Goal: Task Accomplishment & Management: Manage account settings

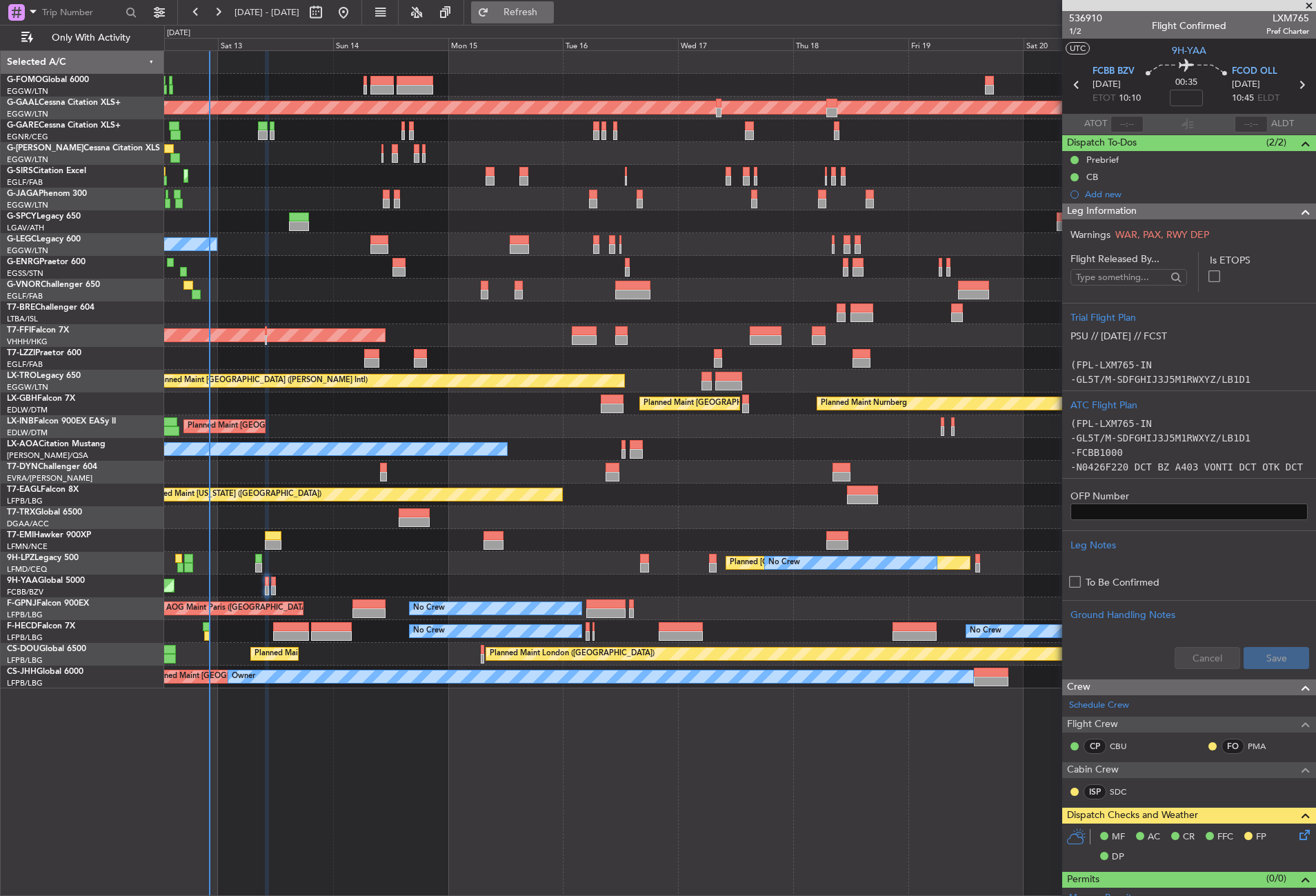
drag, startPoint x: 0, startPoint y: 0, endPoint x: 530, endPoint y: 3, distance: 530.0
click at [530, 3] on button "Refresh" at bounding box center [512, 11] width 83 height 22
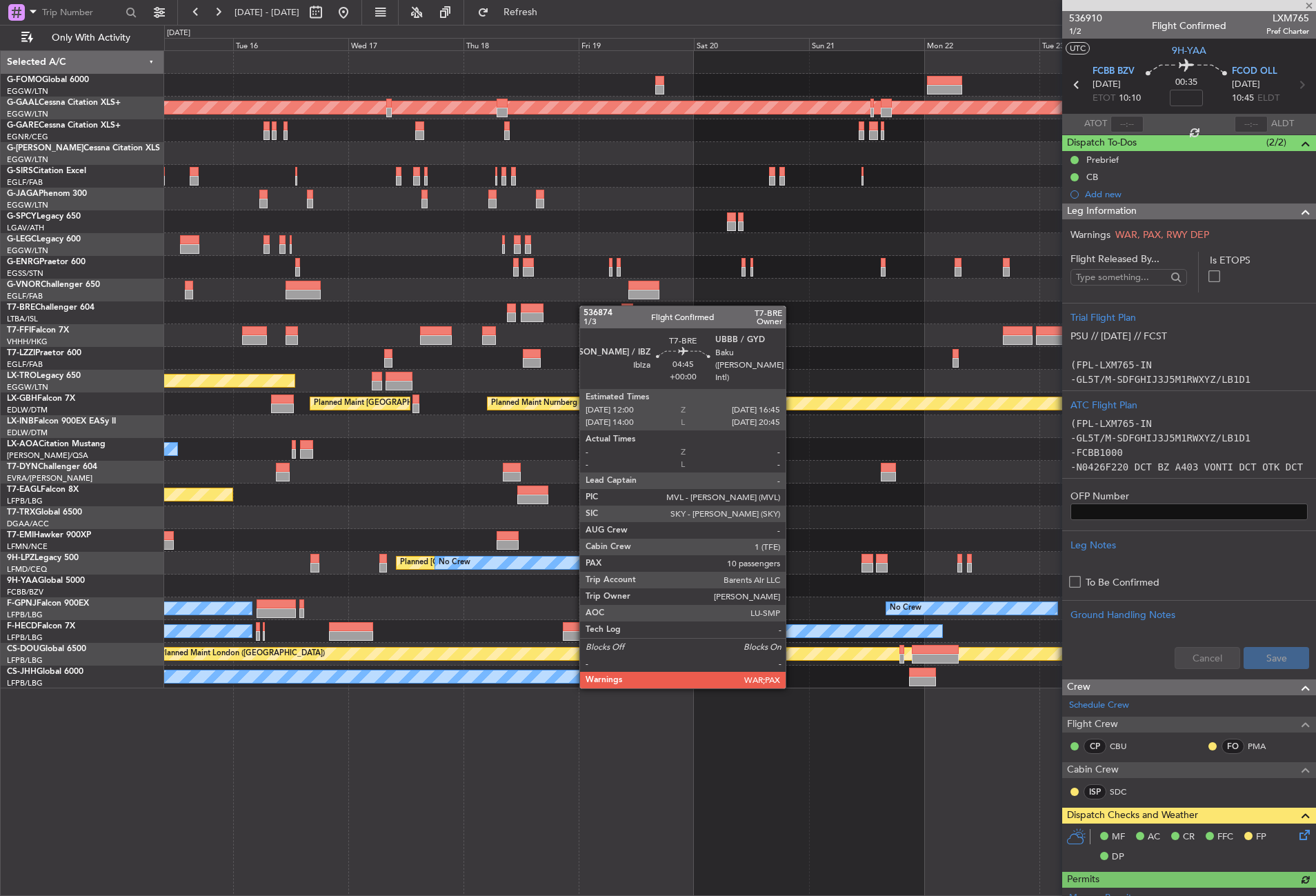
click at [428, 304] on div at bounding box center [739, 313] width 1151 height 23
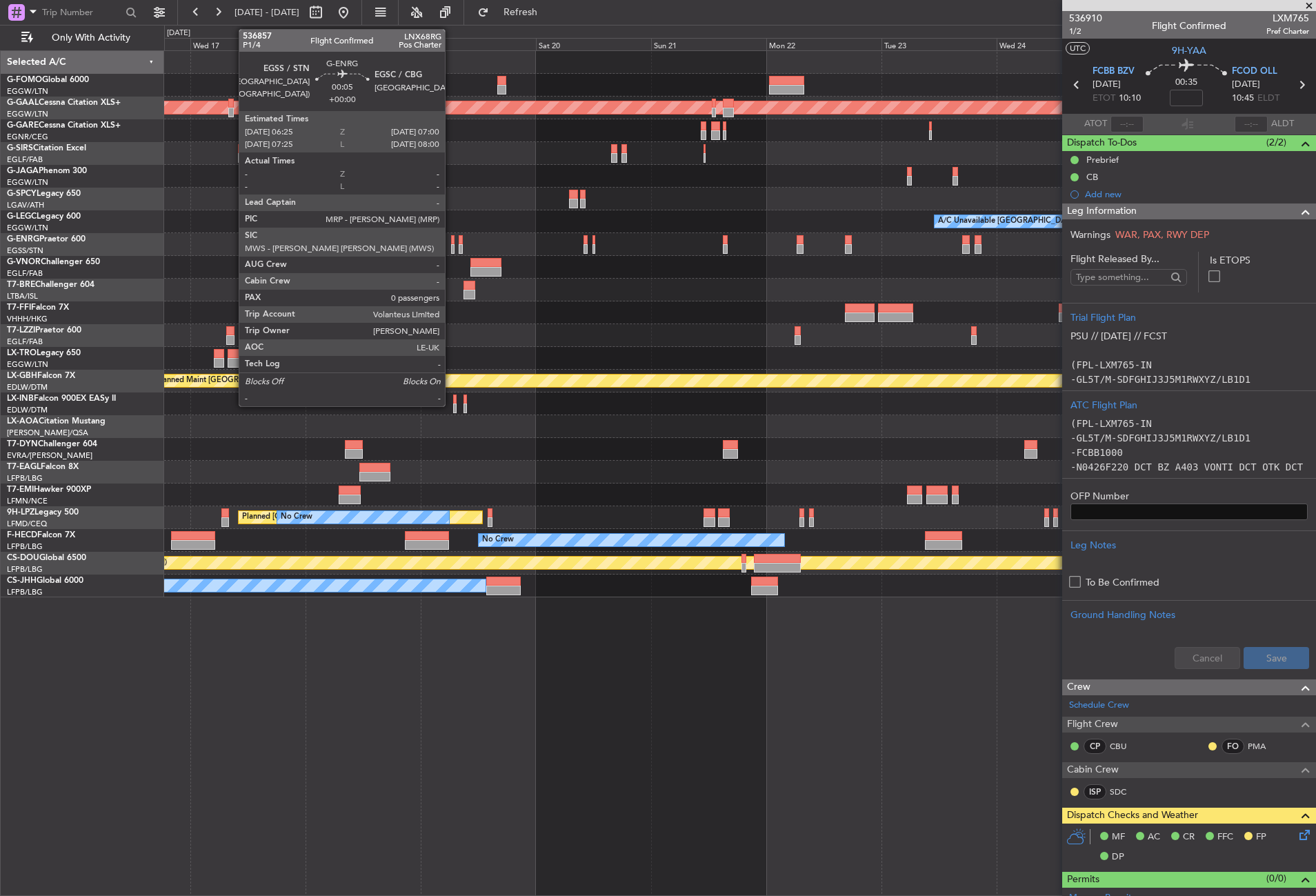
click at [451, 246] on div at bounding box center [453, 249] width 4 height 9
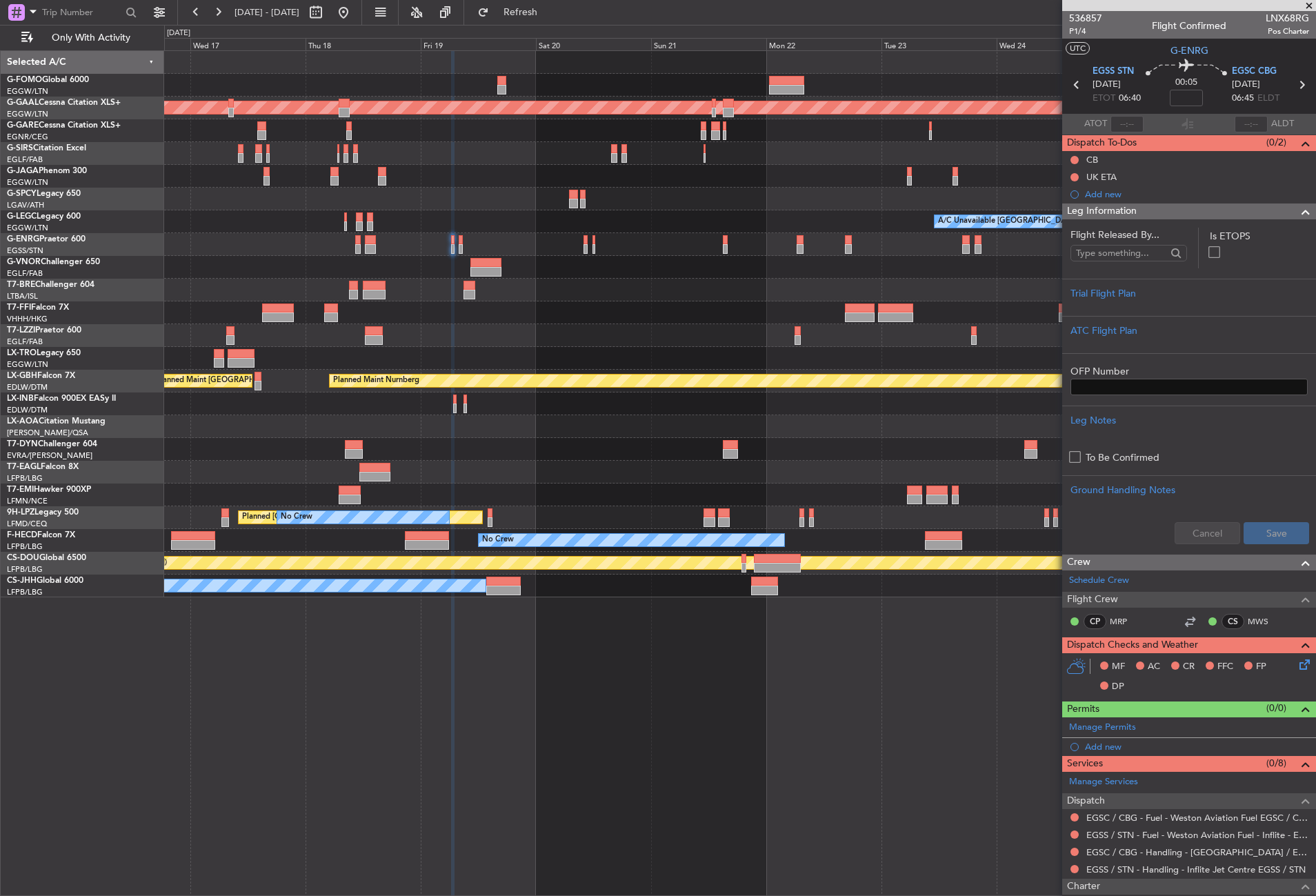
click at [1108, 212] on span "Leg Information" at bounding box center [1101, 211] width 70 height 16
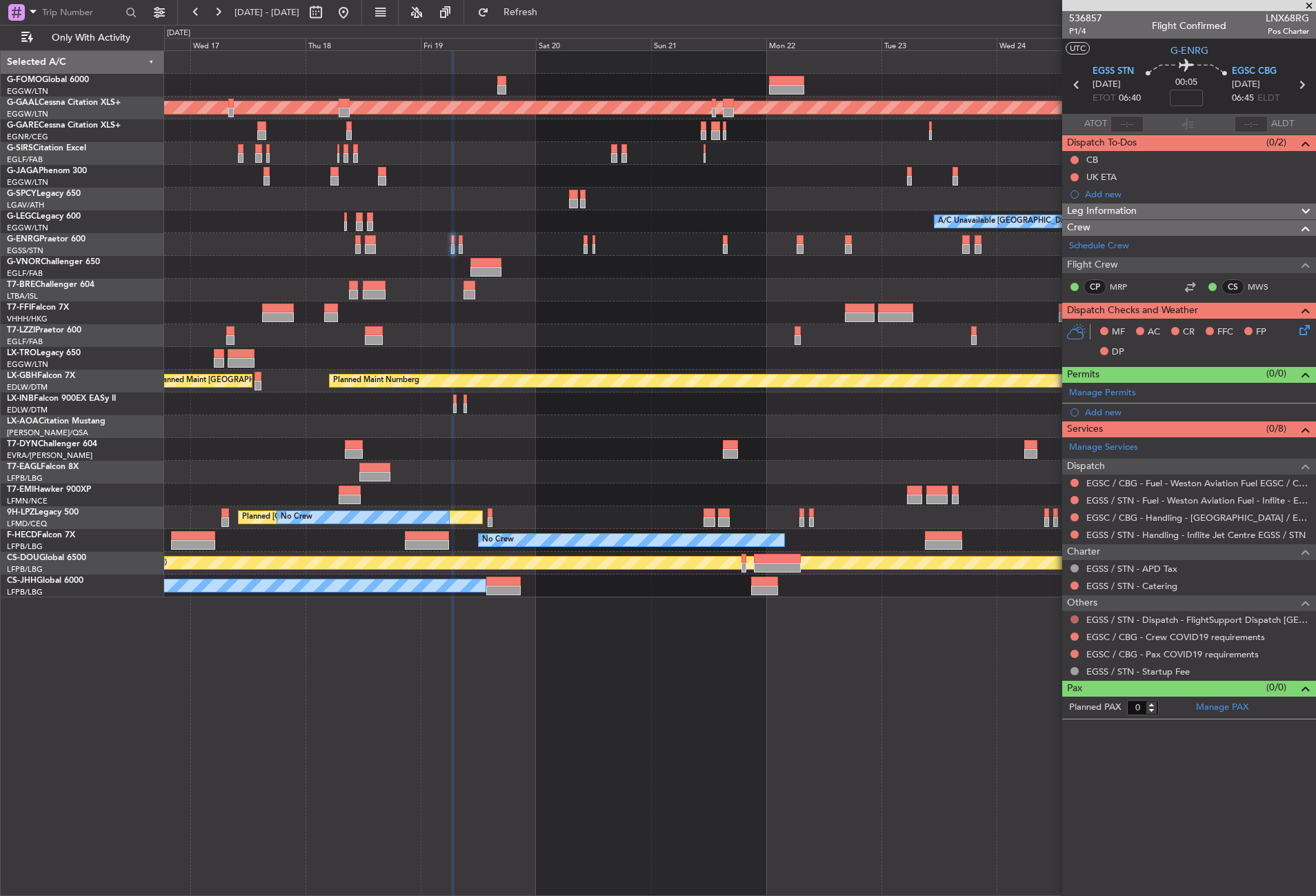
click at [1072, 617] on button at bounding box center [1074, 619] width 9 height 9
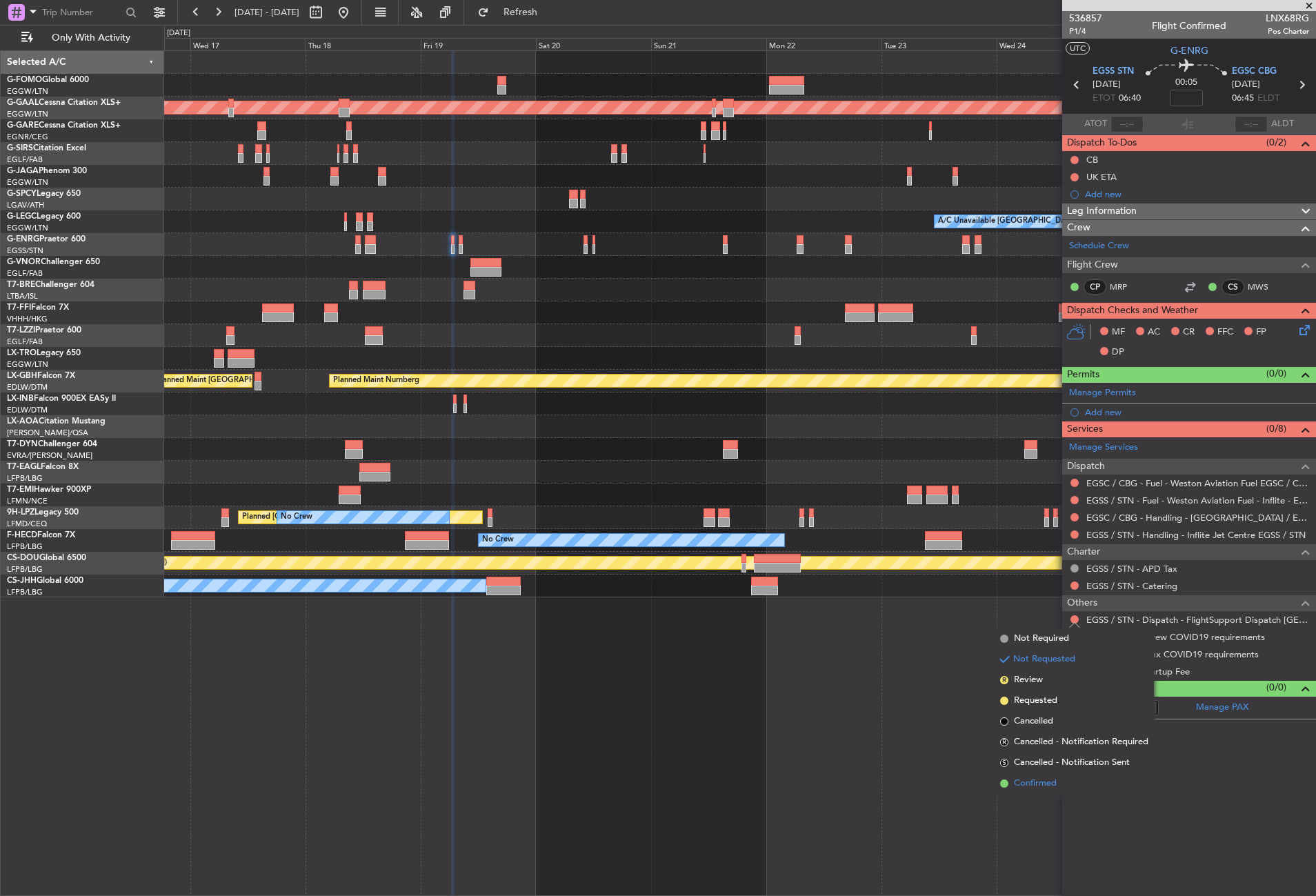
click at [1036, 790] on li "Confirmed" at bounding box center [1074, 784] width 160 height 21
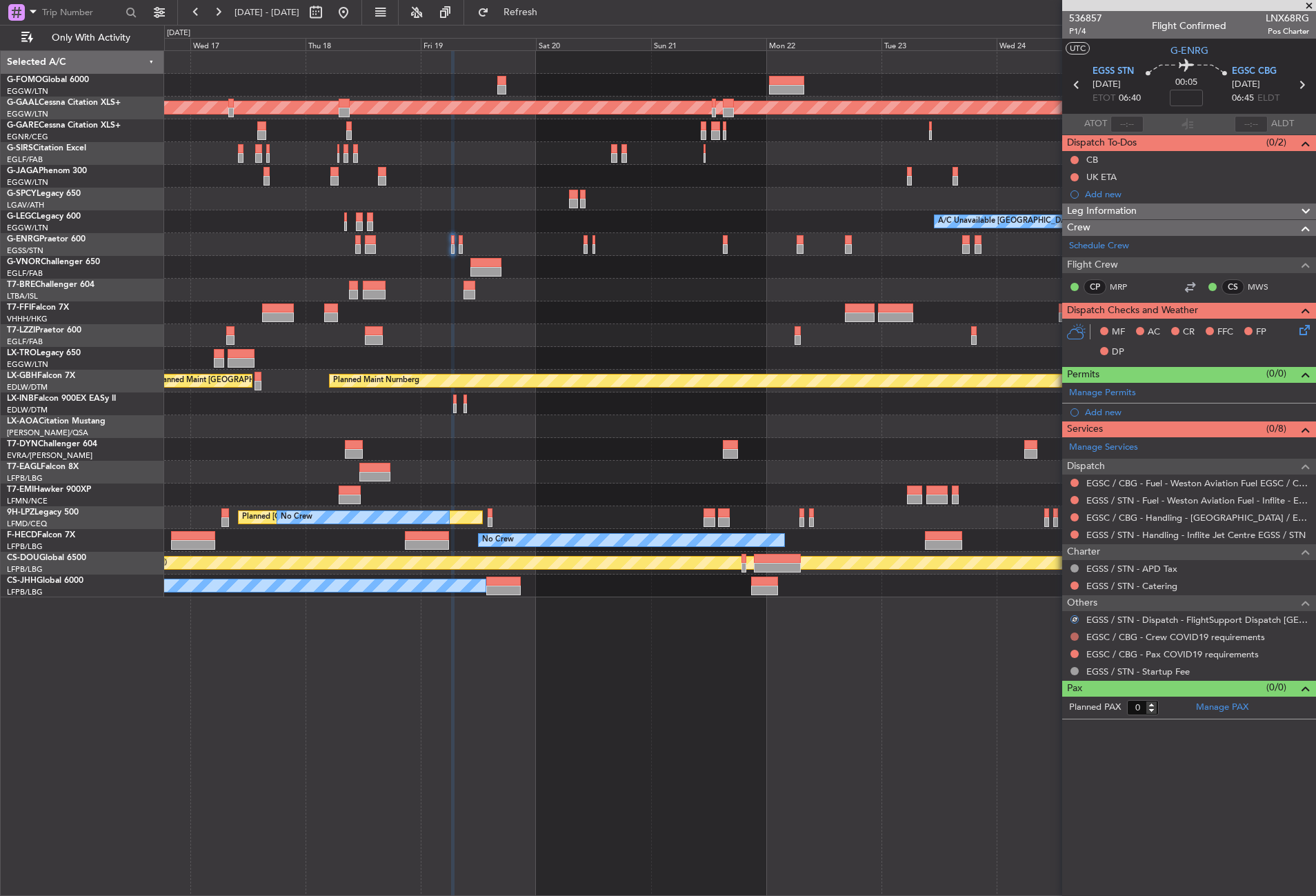
click at [1074, 633] on button at bounding box center [1074, 636] width 9 height 9
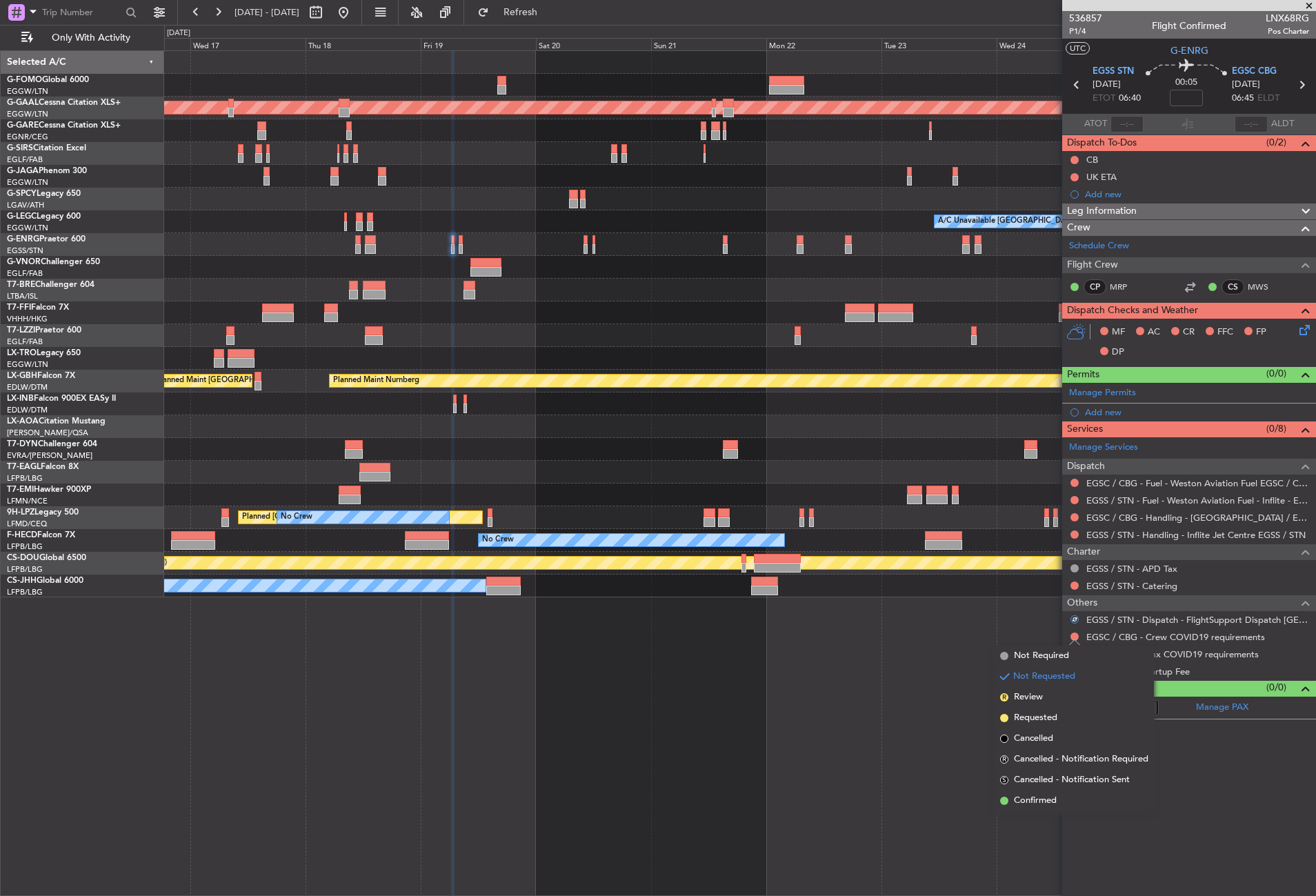
click at [1046, 651] on span "Not Required" at bounding box center [1041, 655] width 55 height 14
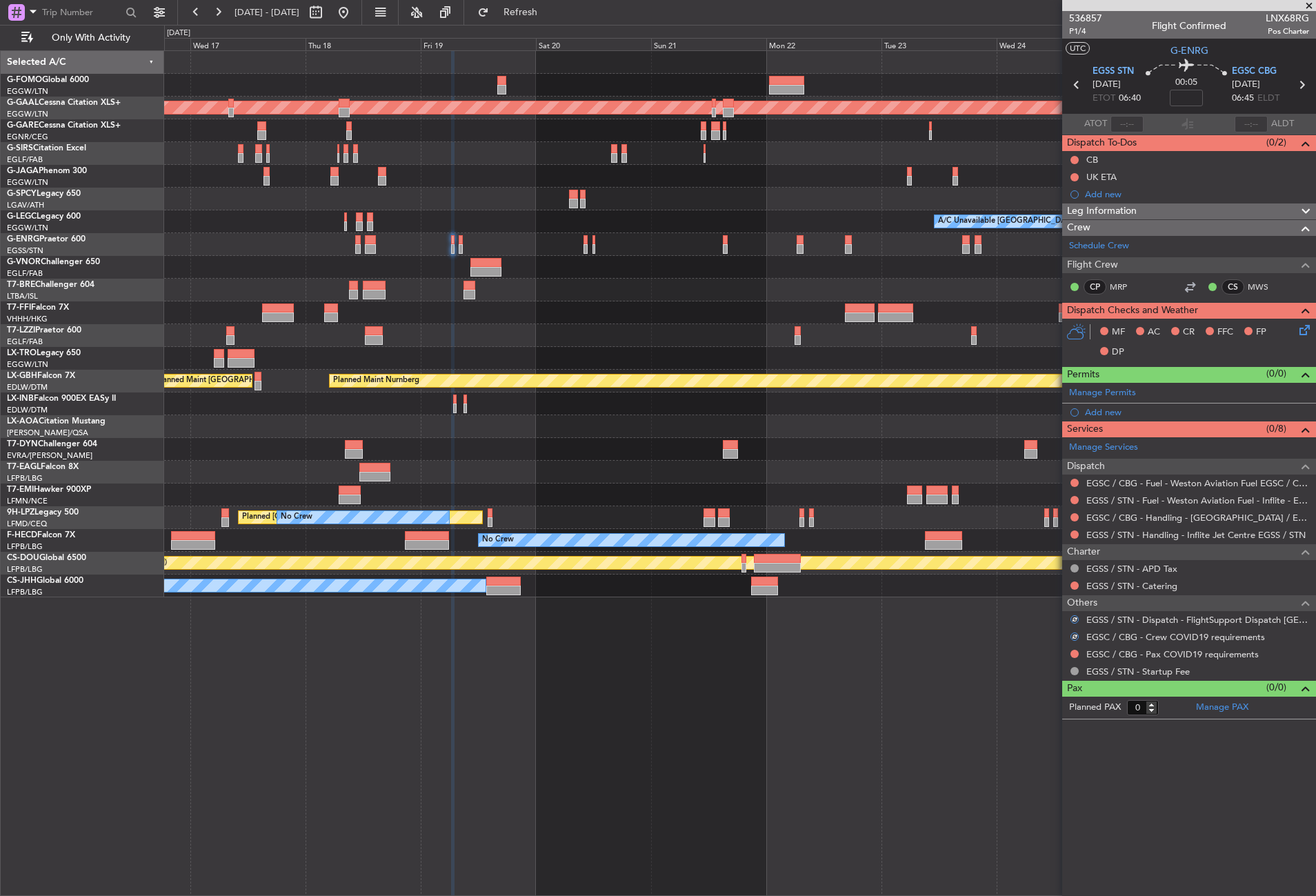
click at [1073, 648] on div at bounding box center [1075, 654] width 11 height 11
click at [1073, 651] on button at bounding box center [1074, 653] width 9 height 9
click at [1040, 671] on span "Not Required" at bounding box center [1041, 673] width 55 height 14
click at [1131, 531] on link "EGSS / STN - Handling - Inflite Jet Centre EGSS / STN" at bounding box center [1196, 534] width 219 height 11
click at [1114, 512] on link "EGSC / CBG - Handling - [GEOGRAPHIC_DATA] / EGSC / CBG" at bounding box center [1198, 517] width 223 height 11
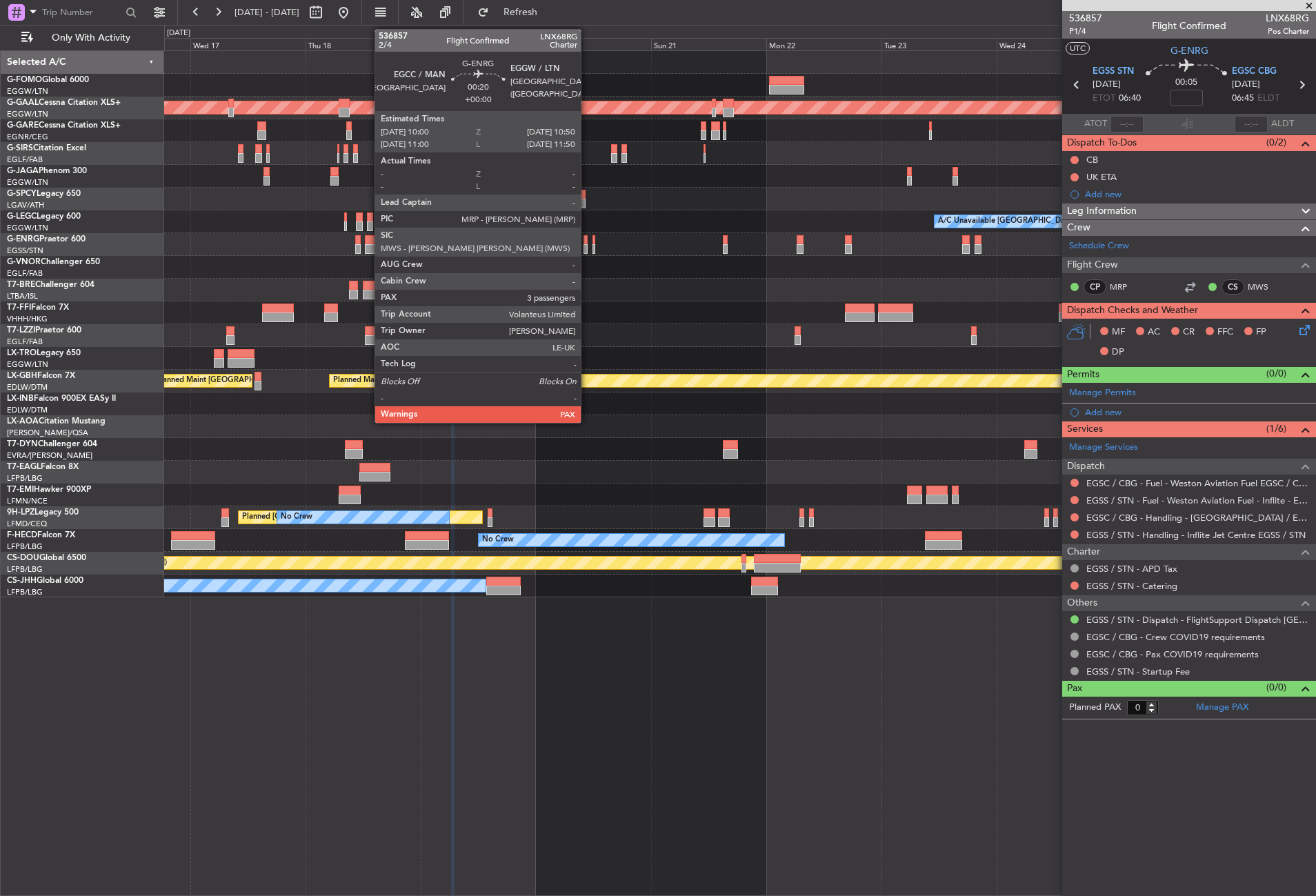
click at [587, 242] on div at bounding box center [585, 240] width 4 height 9
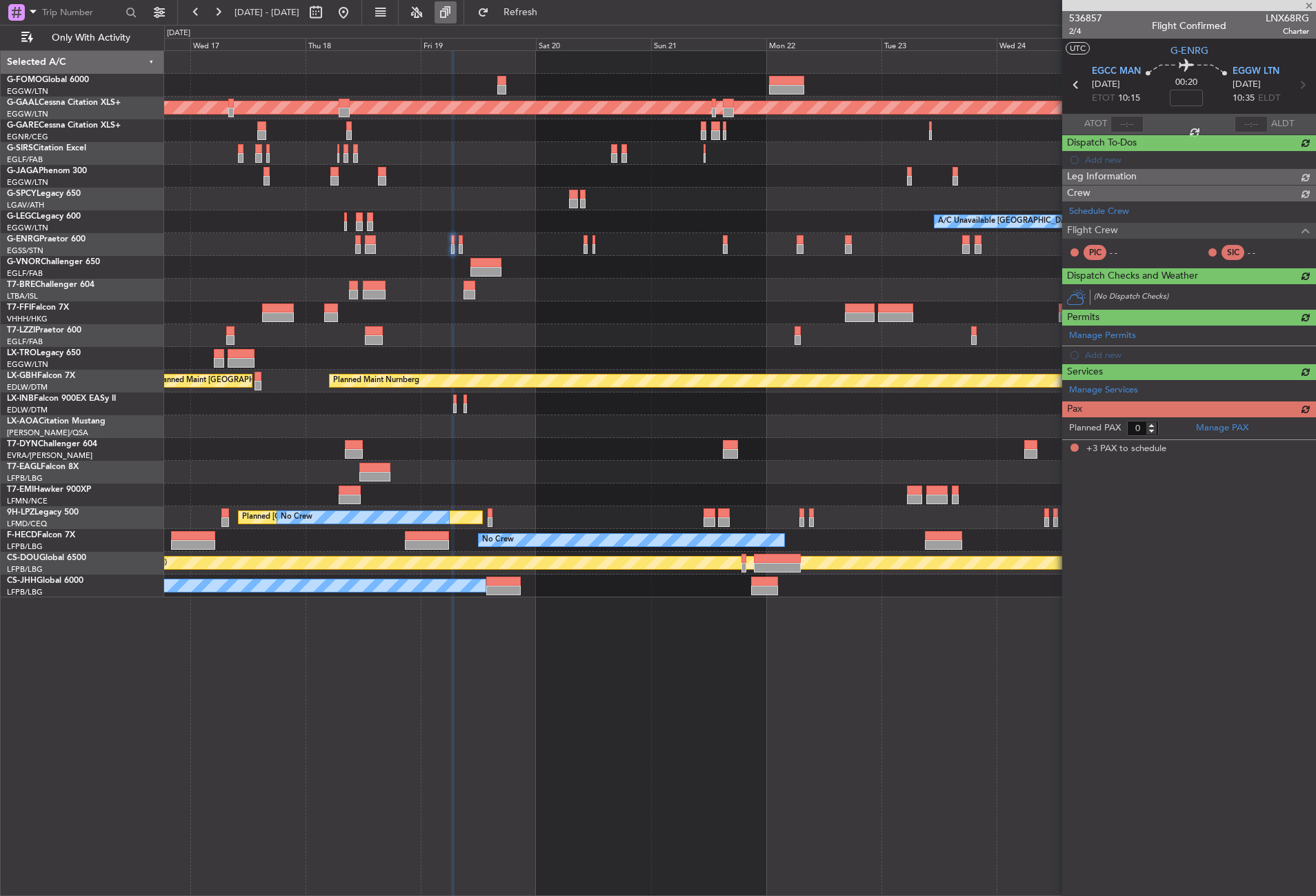
type input "3"
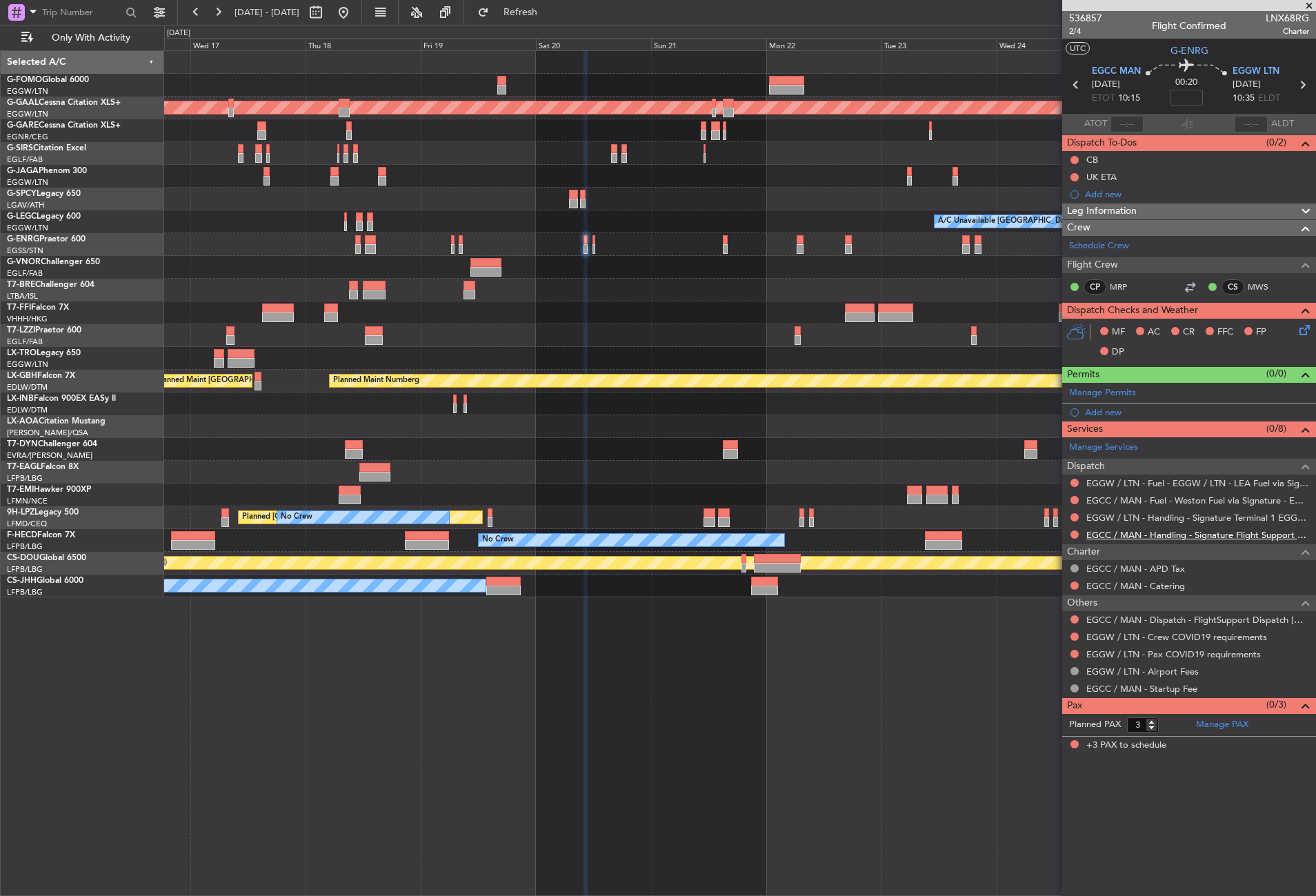
click at [1108, 535] on link "EGCC / MAN - Handling - Signature Flight Support EGCC / MAN" at bounding box center [1198, 534] width 223 height 11
click at [1128, 519] on link "EGGW / LTN - Handling - Signature Terminal 1 EGGW / LTN" at bounding box center [1198, 517] width 223 height 11
click at [1074, 513] on button at bounding box center [1074, 517] width 9 height 9
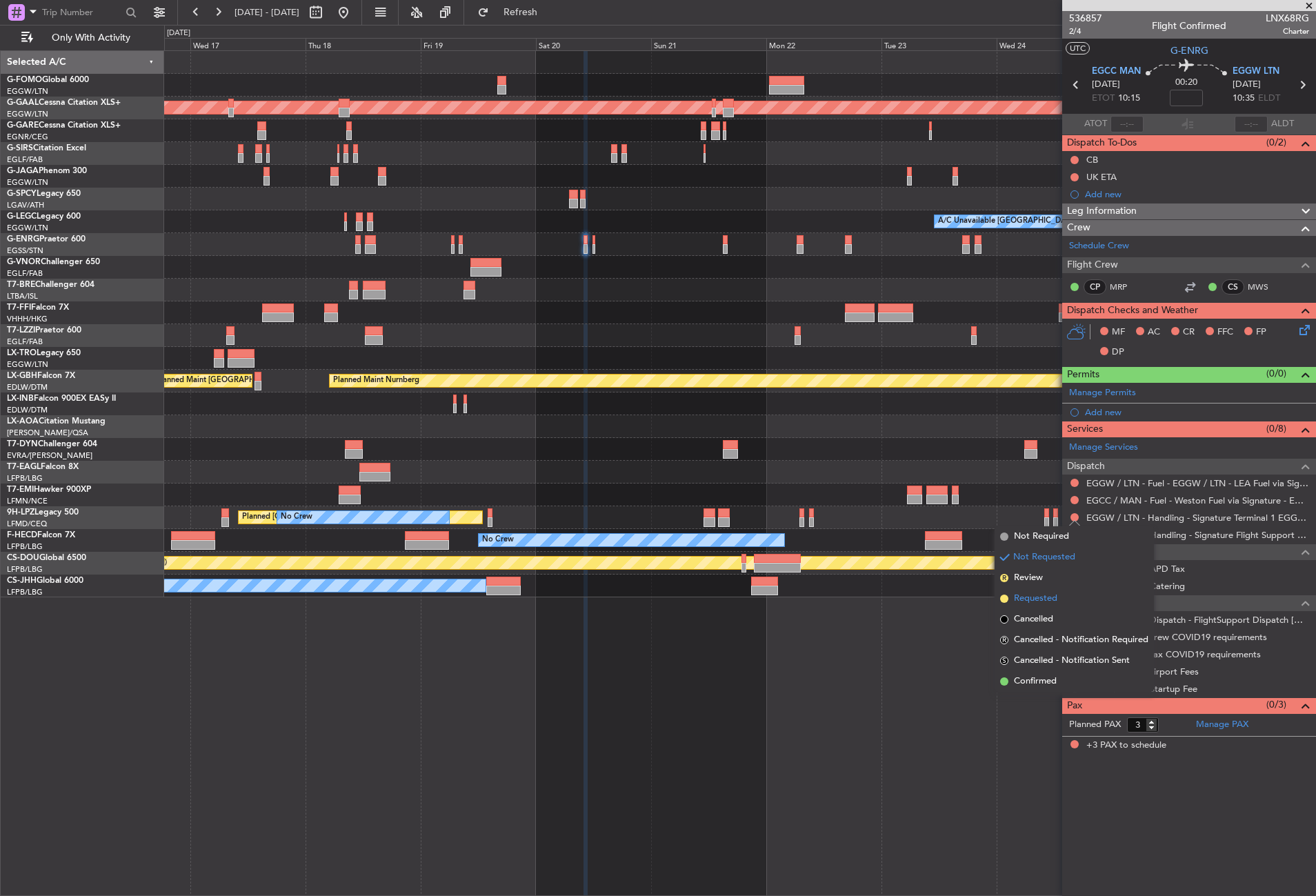
click at [1036, 594] on span "Requested" at bounding box center [1035, 598] width 43 height 14
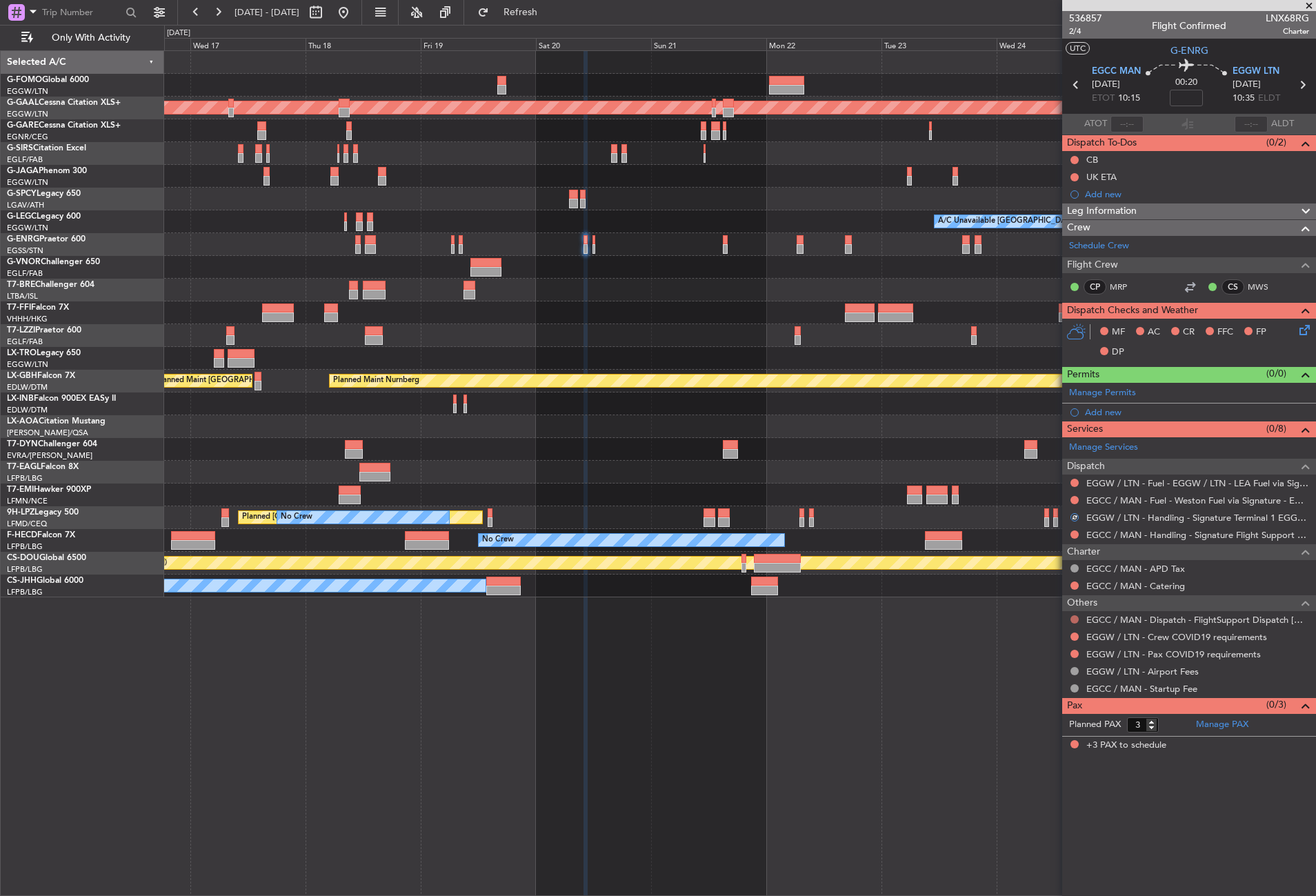
click at [1074, 615] on button at bounding box center [1074, 619] width 9 height 9
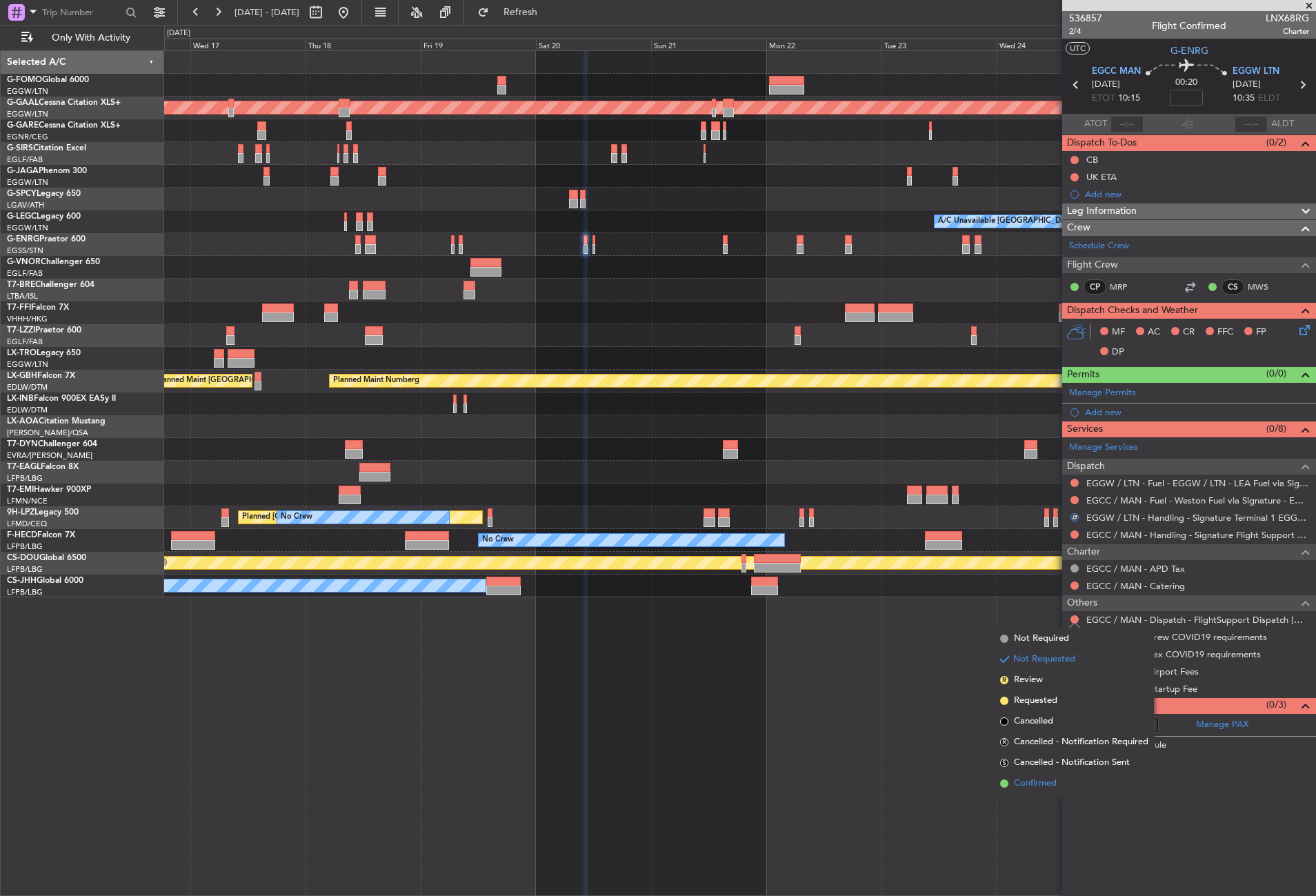
click at [1044, 781] on span "Confirmed" at bounding box center [1034, 783] width 43 height 14
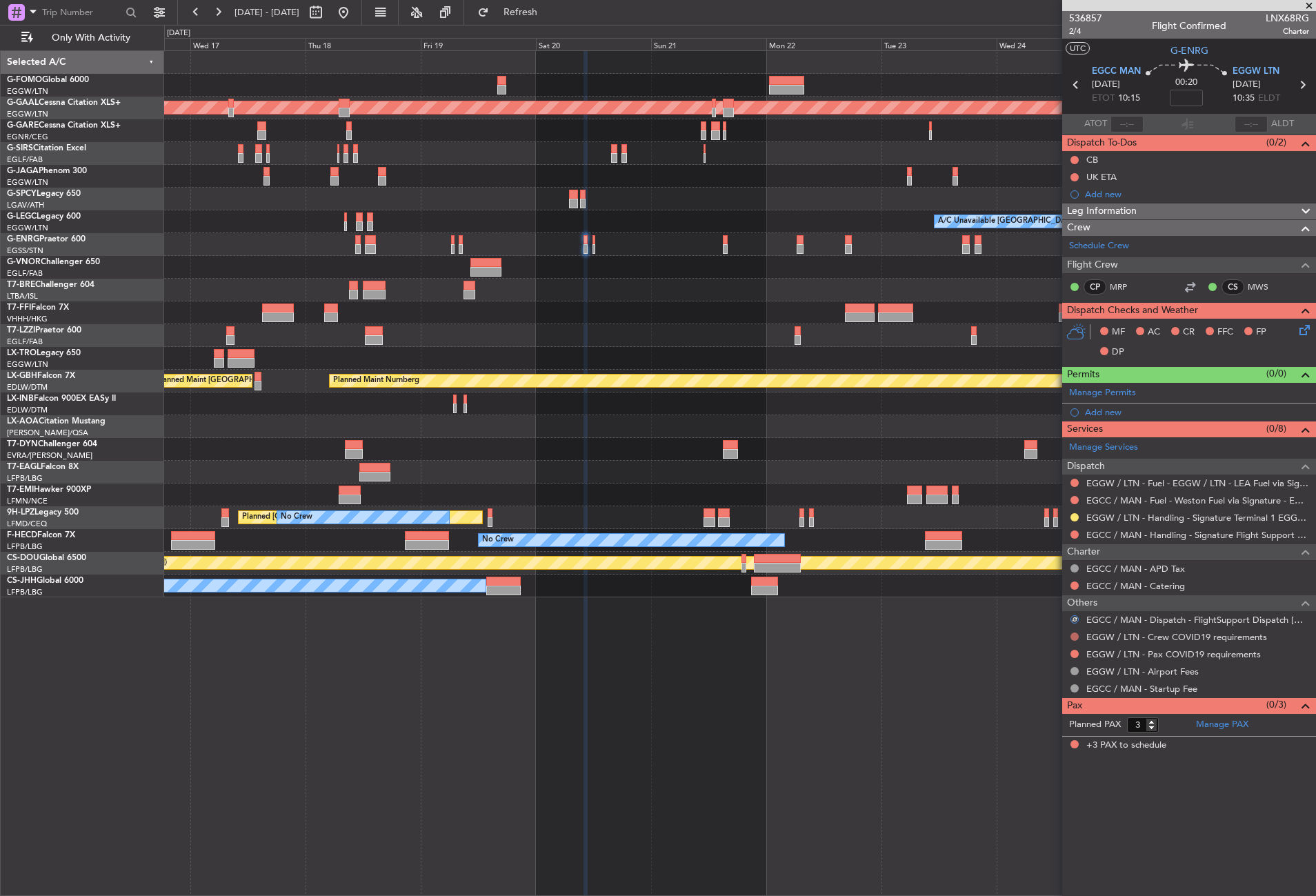
click at [1071, 633] on button at bounding box center [1074, 636] width 9 height 9
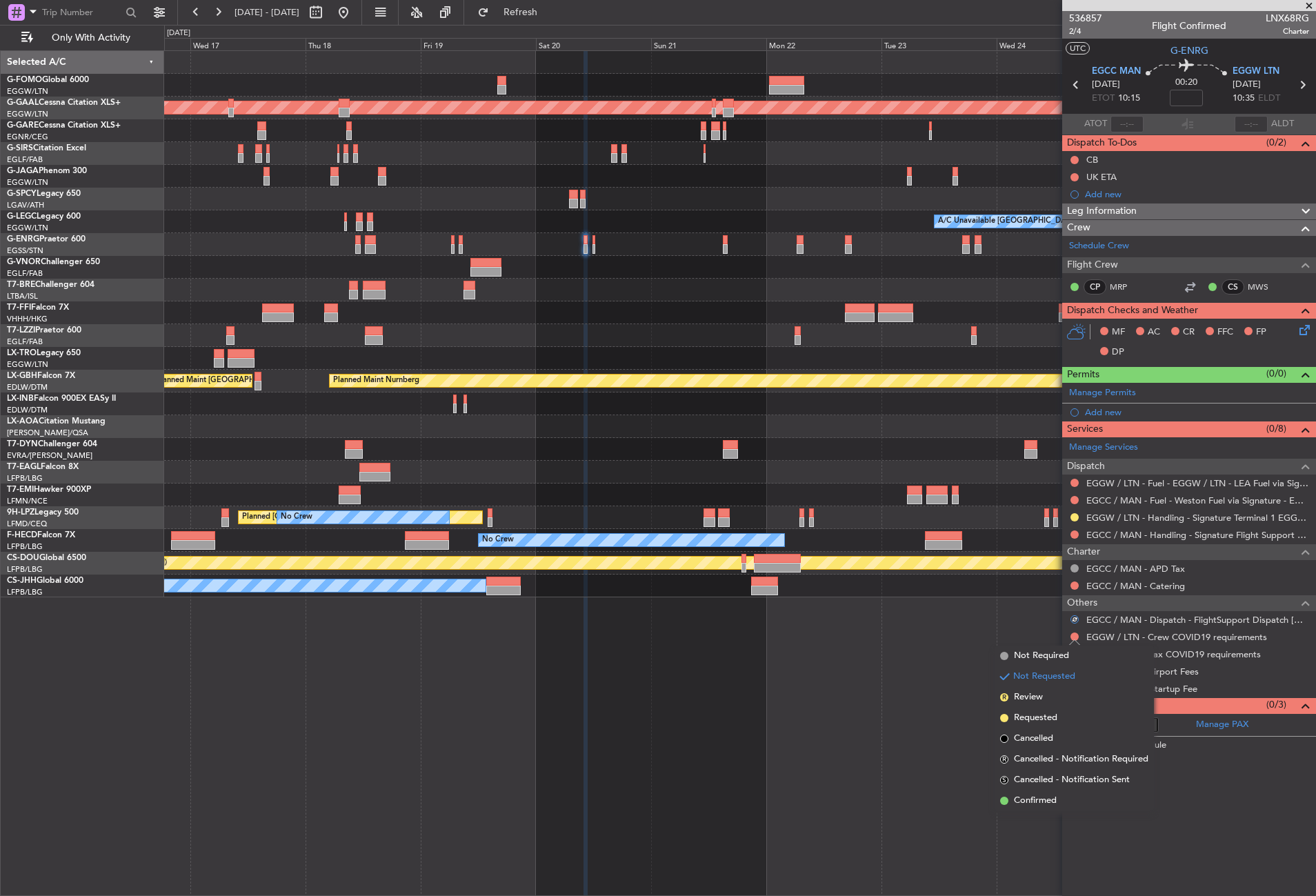
click at [1056, 648] on li "Not Required" at bounding box center [1074, 656] width 160 height 21
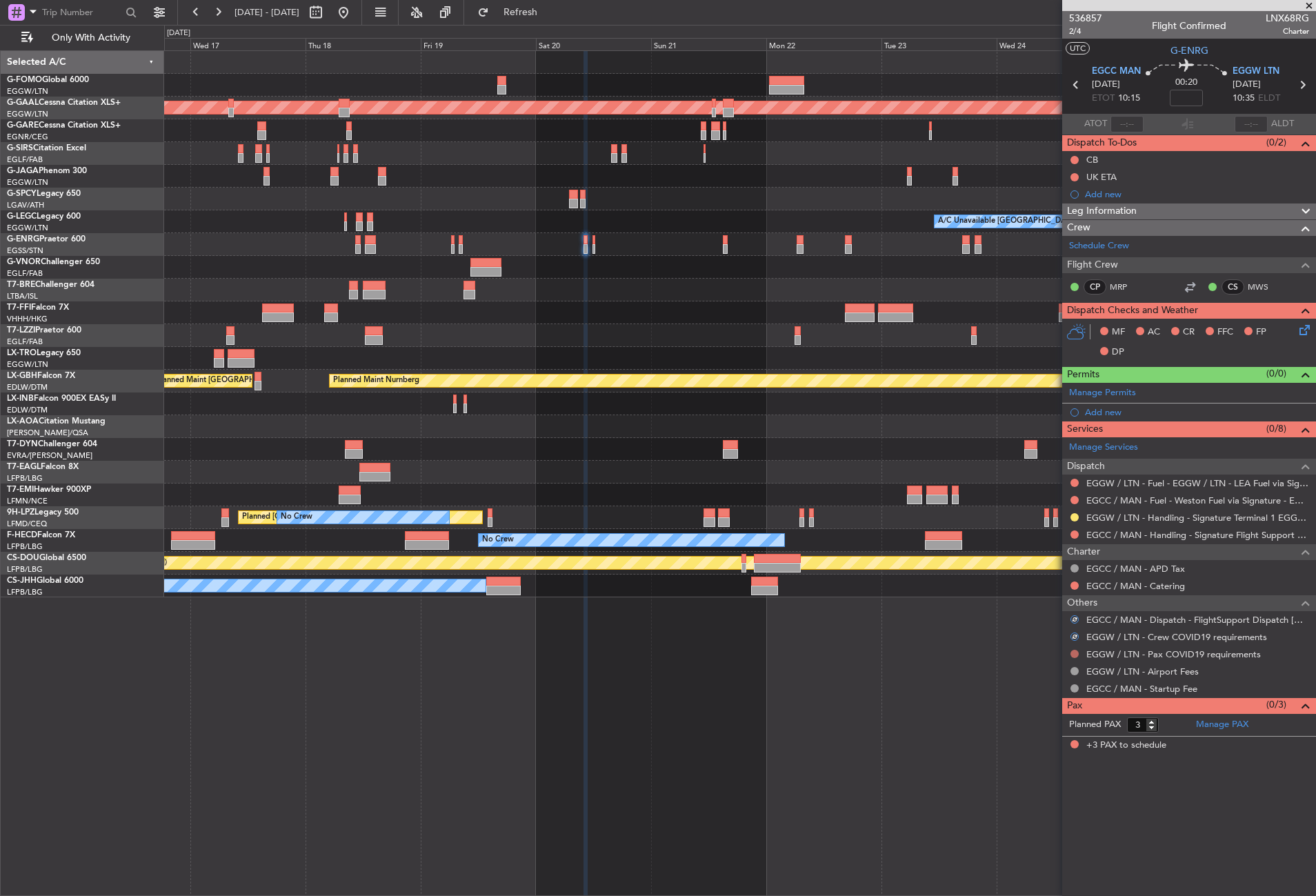
click at [1071, 650] on button at bounding box center [1074, 653] width 9 height 9
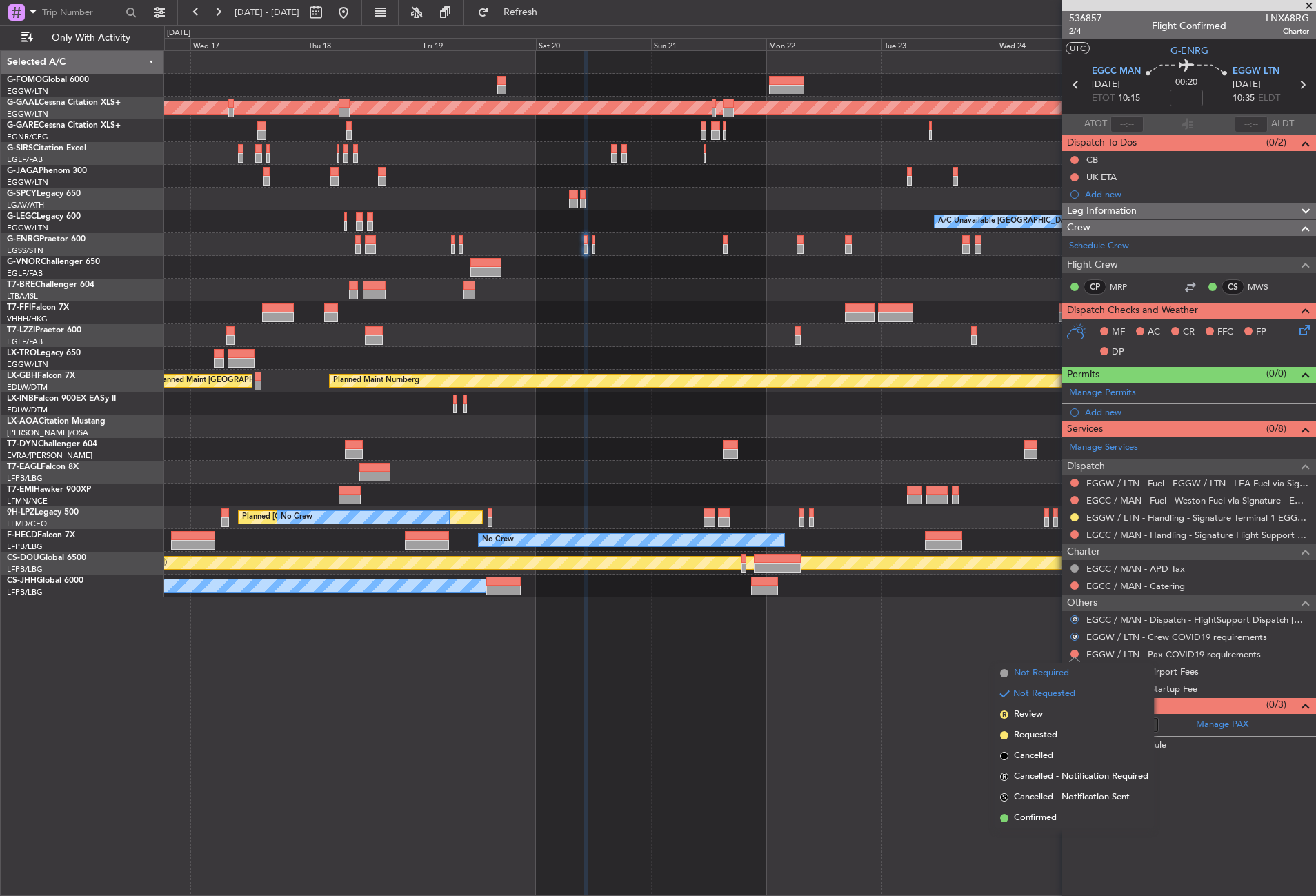
click at [1057, 665] on li "Not Required" at bounding box center [1074, 673] width 160 height 21
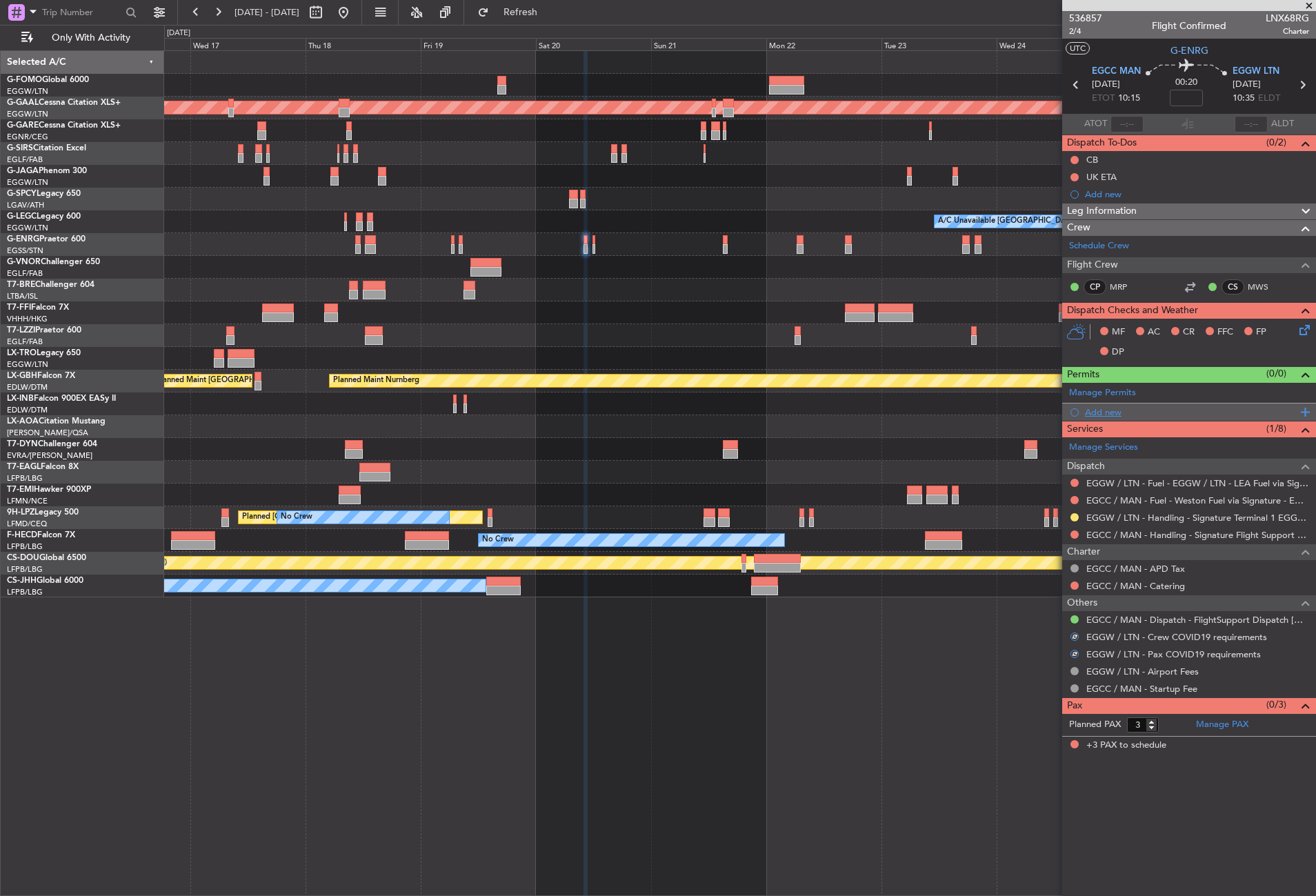
click at [1106, 416] on div "Add new" at bounding box center [1190, 412] width 212 height 11
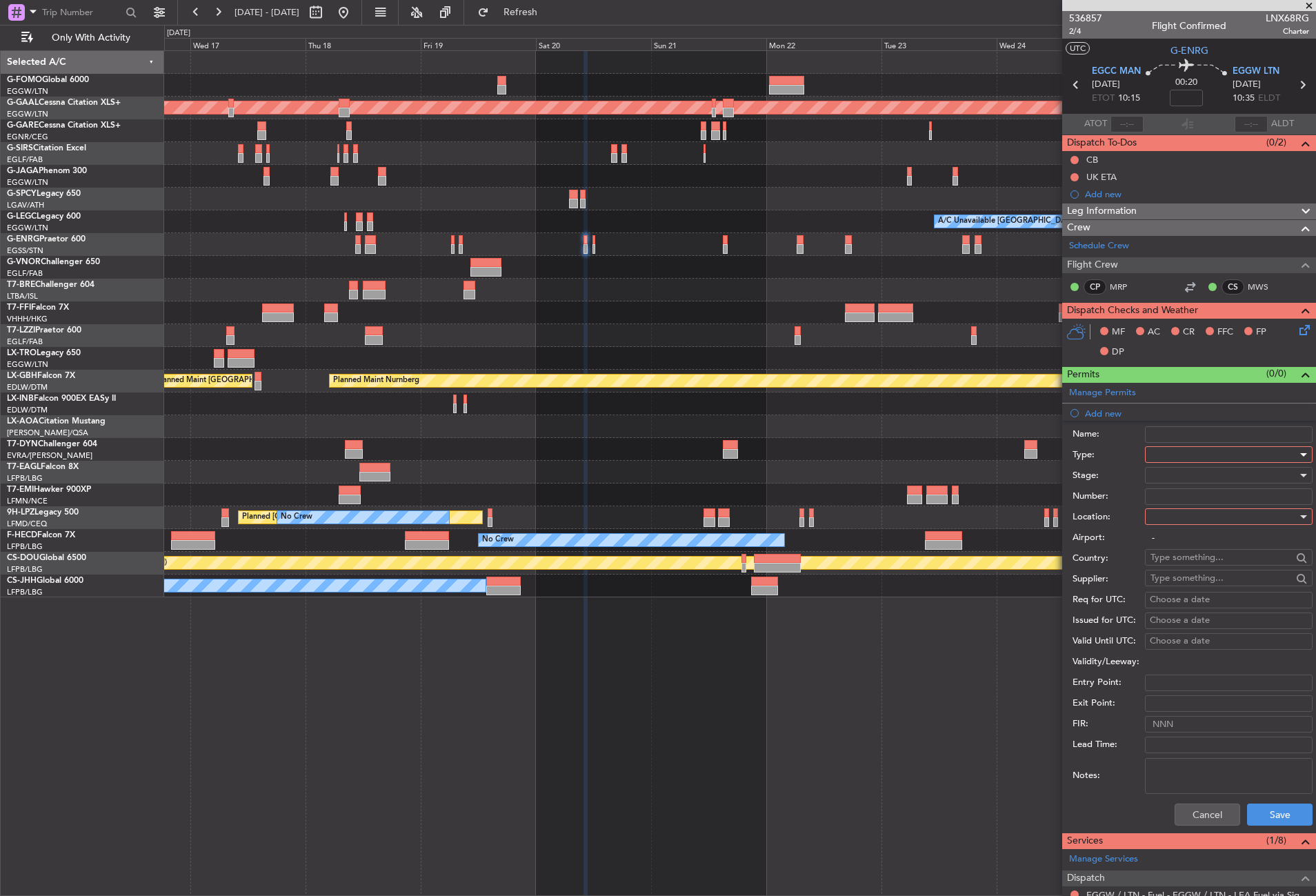
click at [1158, 454] on div at bounding box center [1223, 455] width 147 height 21
click at [1160, 585] on span "Slot" at bounding box center [1222, 585] width 145 height 21
click at [1166, 524] on div at bounding box center [1223, 516] width 147 height 21
click at [1175, 590] on span "Arrival" at bounding box center [1222, 586] width 145 height 21
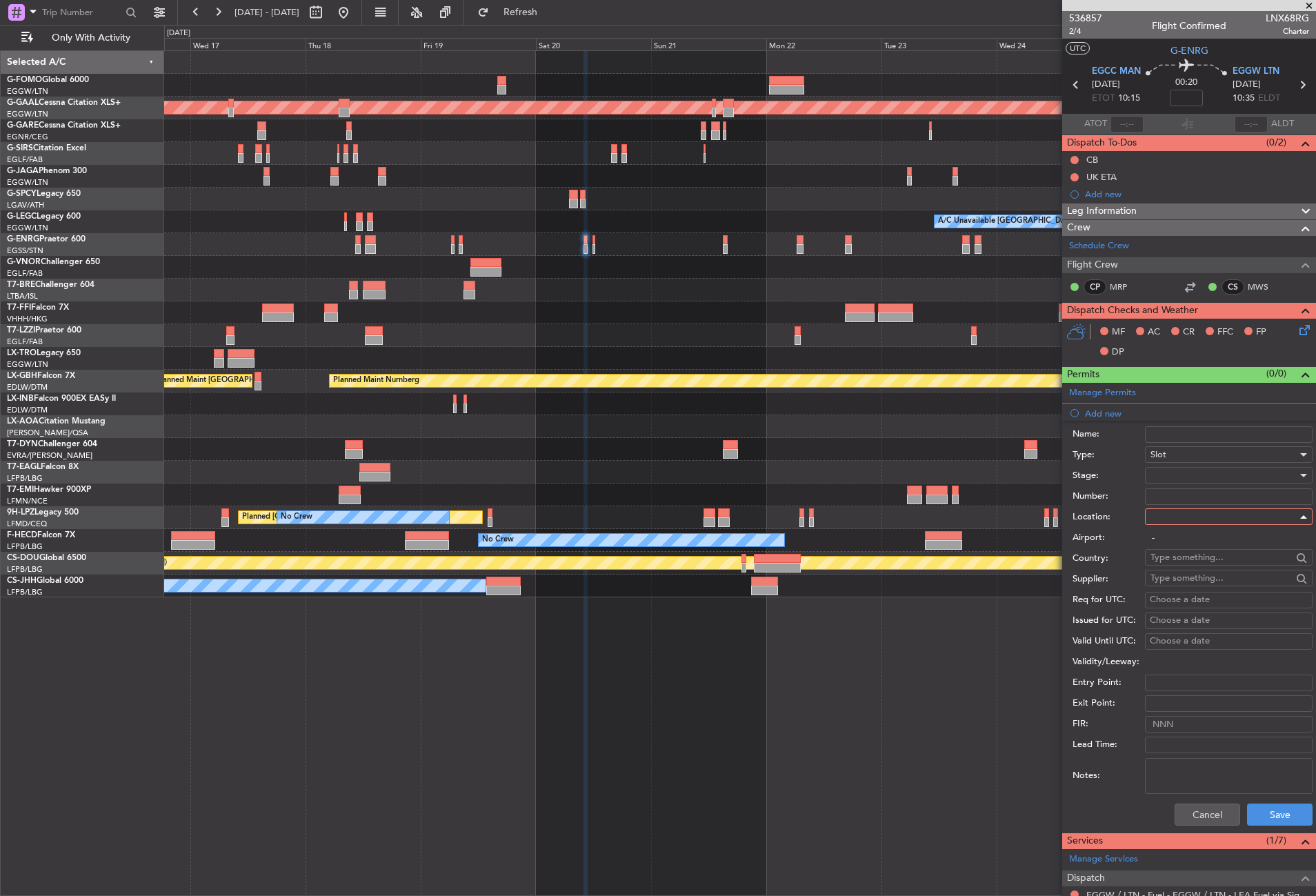
type input "EGGW / LTN"
click at [1161, 479] on div at bounding box center [1223, 475] width 147 height 21
click at [1175, 567] on span "Requested" at bounding box center [1222, 565] width 145 height 21
click at [1252, 813] on button "Save" at bounding box center [1279, 814] width 65 height 22
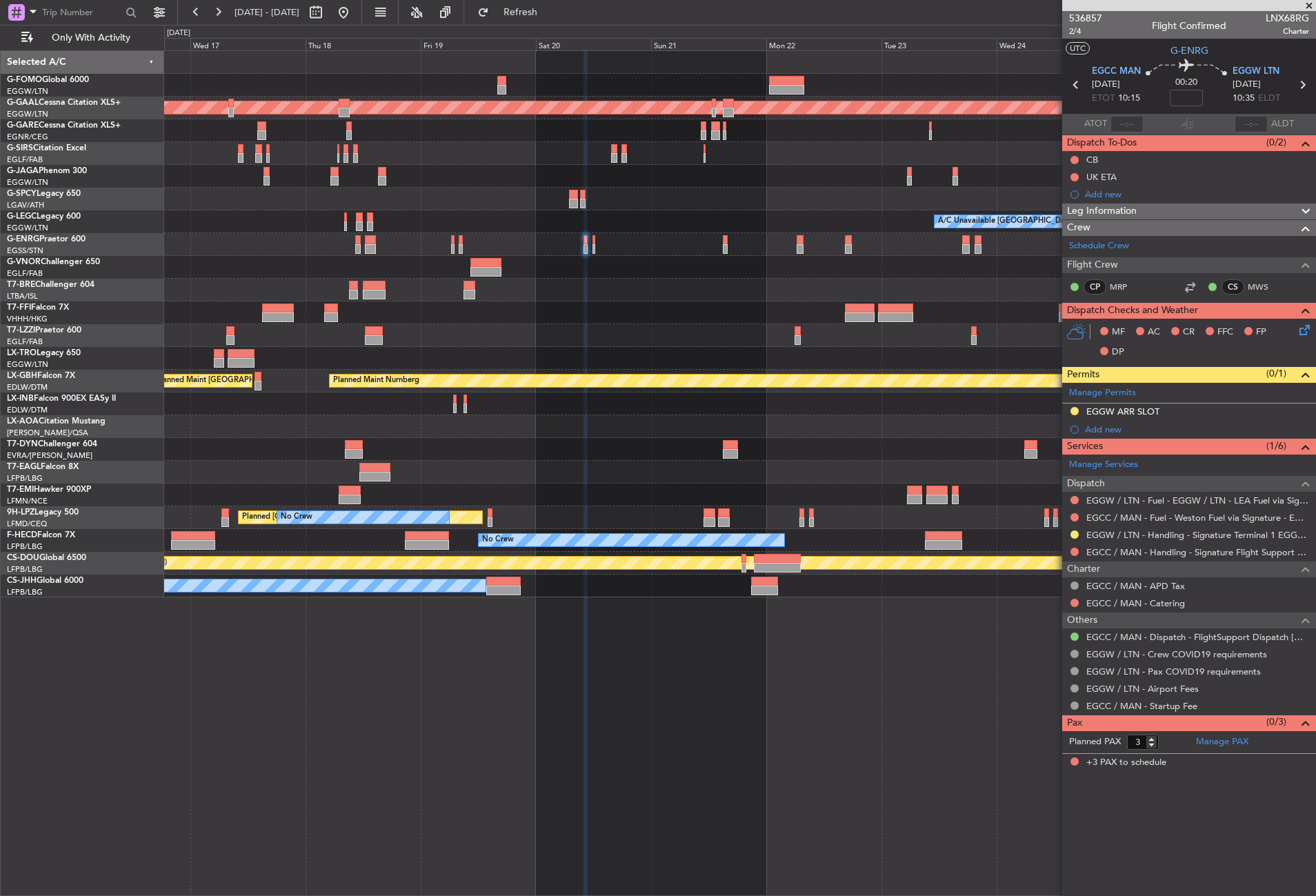
click at [313, 753] on div "Planned Maint Dusseldorf A/C Unavailable [GEOGRAPHIC_DATA] ([GEOGRAPHIC_DATA]) …" at bounding box center [740, 473] width 1152 height 845
drag, startPoint x: 1113, startPoint y: 424, endPoint x: 1113, endPoint y: 436, distance: 12.0
click at [1113, 424] on div "Add new" at bounding box center [1196, 429] width 224 height 11
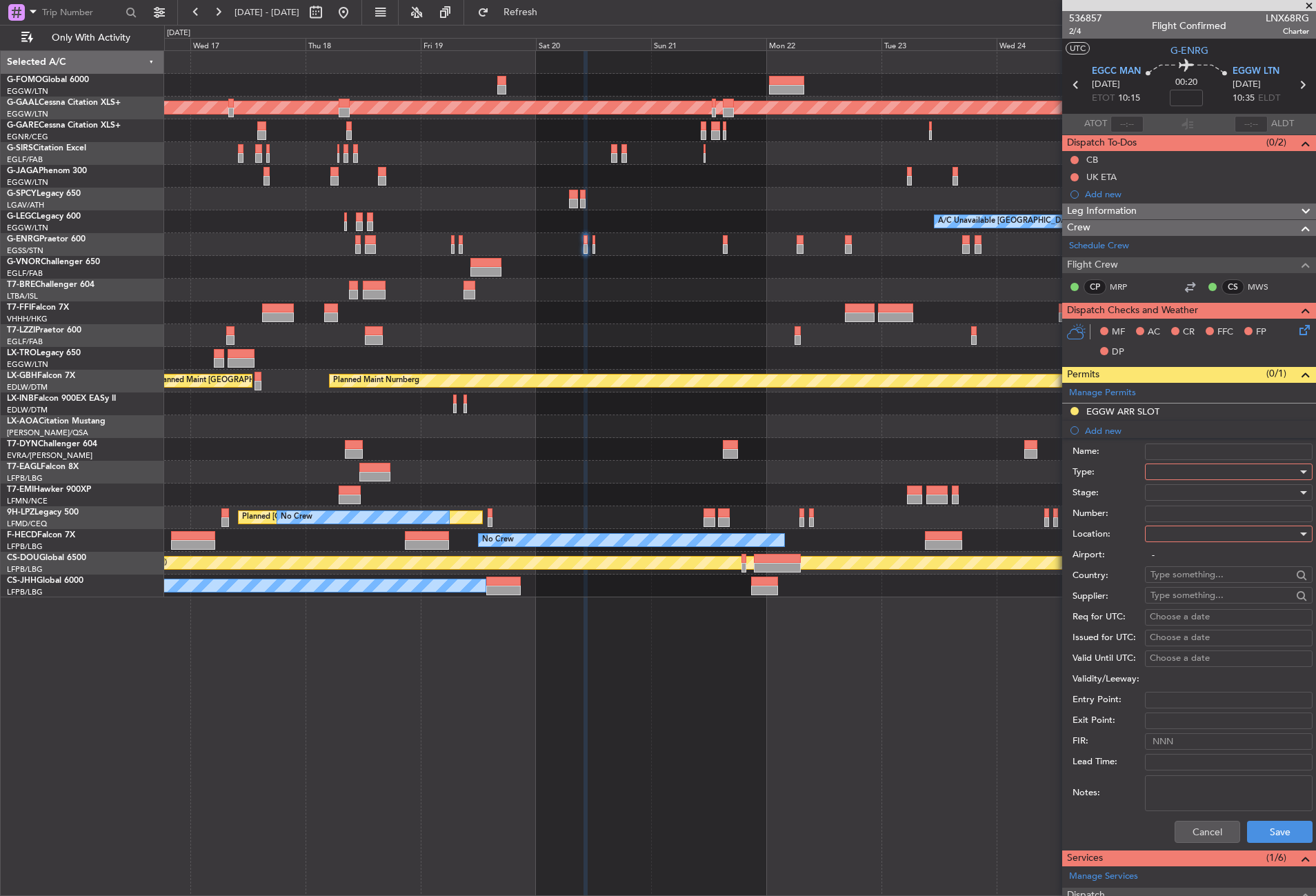
click at [1158, 474] on div at bounding box center [1223, 472] width 147 height 21
click at [1172, 599] on span "PPR" at bounding box center [1222, 594] width 145 height 21
click at [1161, 537] on div at bounding box center [1223, 534] width 147 height 21
click at [1164, 557] on span "Departure" at bounding box center [1222, 562] width 145 height 21
type input "EGCC / MAN"
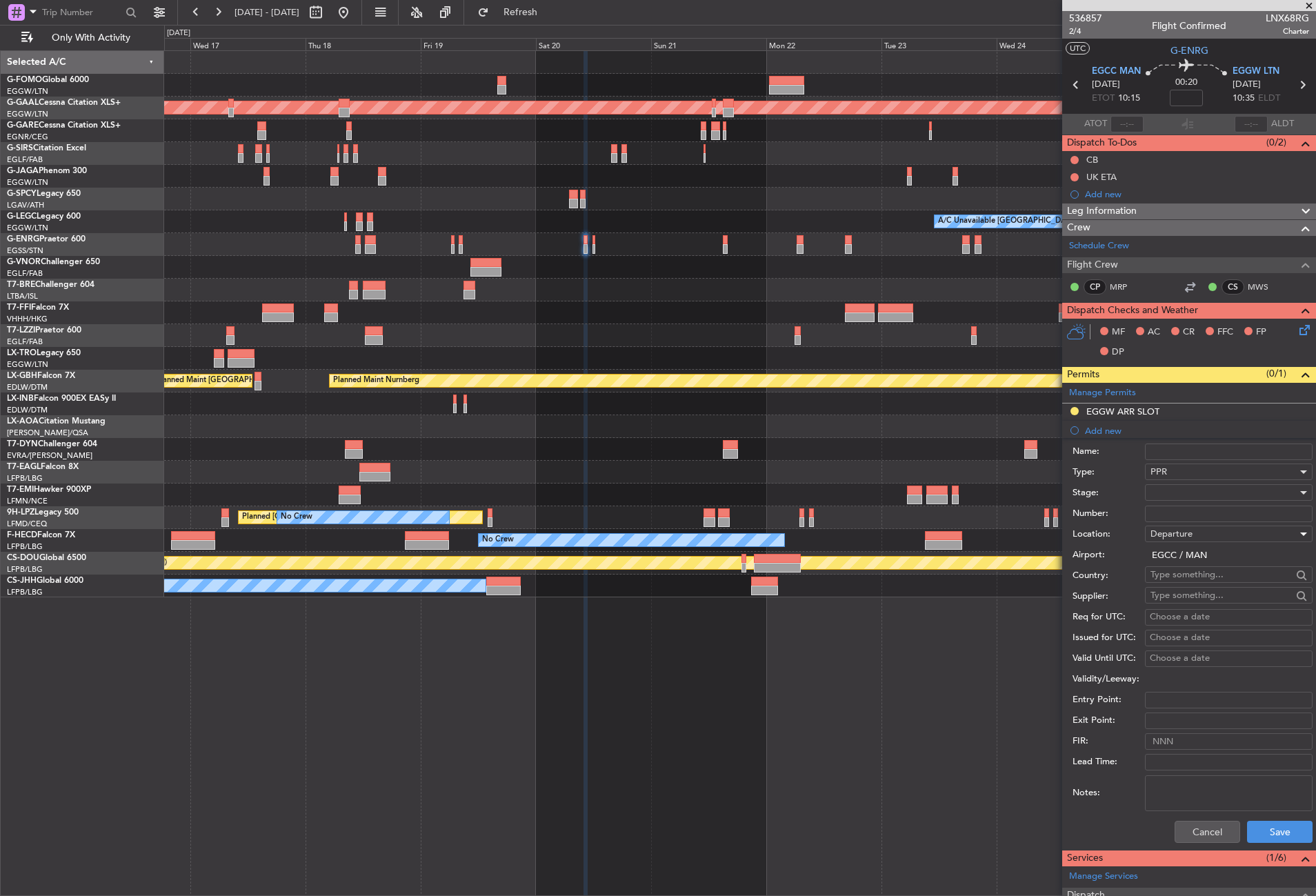
click at [1169, 490] on div at bounding box center [1223, 492] width 147 height 21
click at [1179, 585] on span "Requested" at bounding box center [1222, 582] width 145 height 21
click at [1268, 836] on button "Save" at bounding box center [1279, 831] width 65 height 22
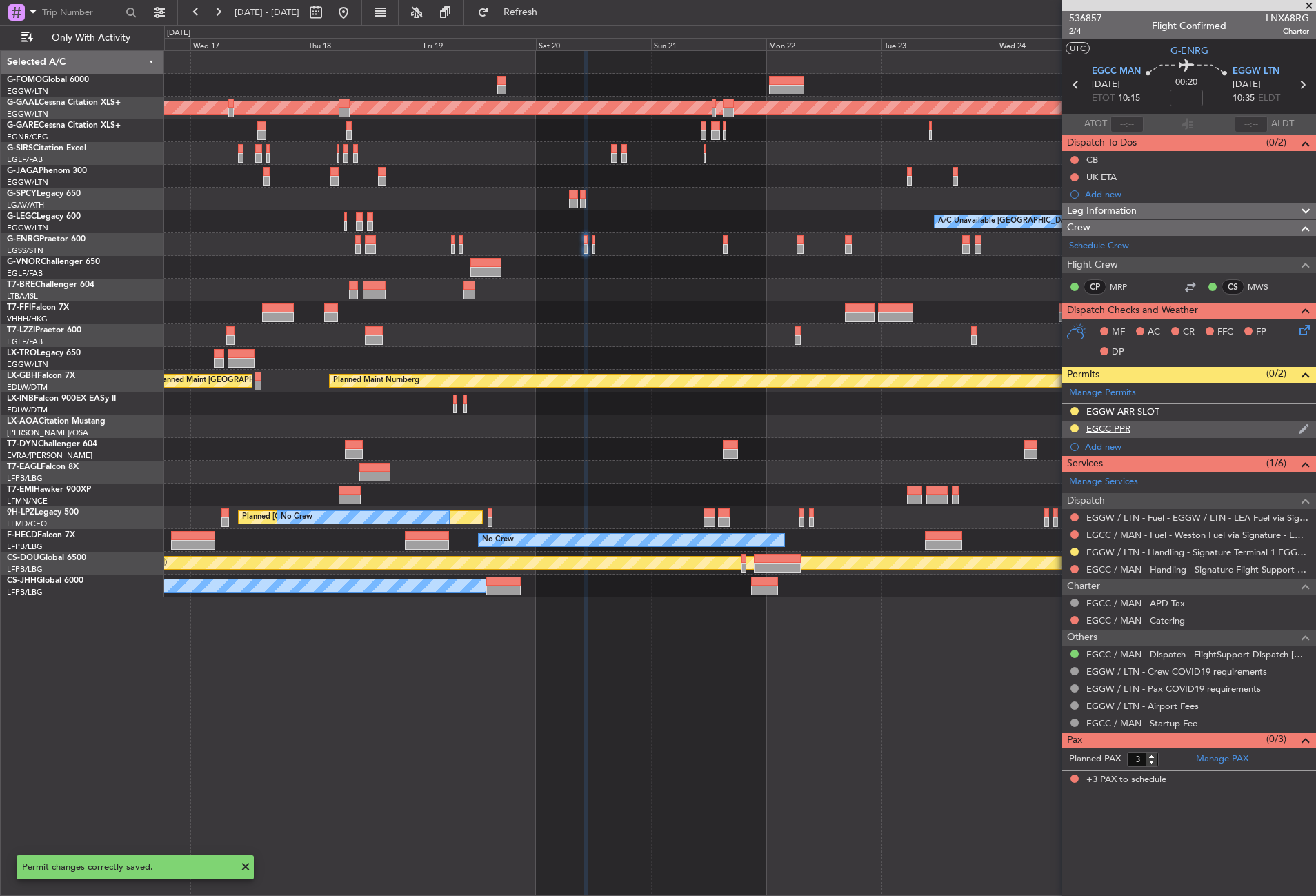
click at [1159, 425] on div "EGCC PPR" at bounding box center [1188, 429] width 253 height 17
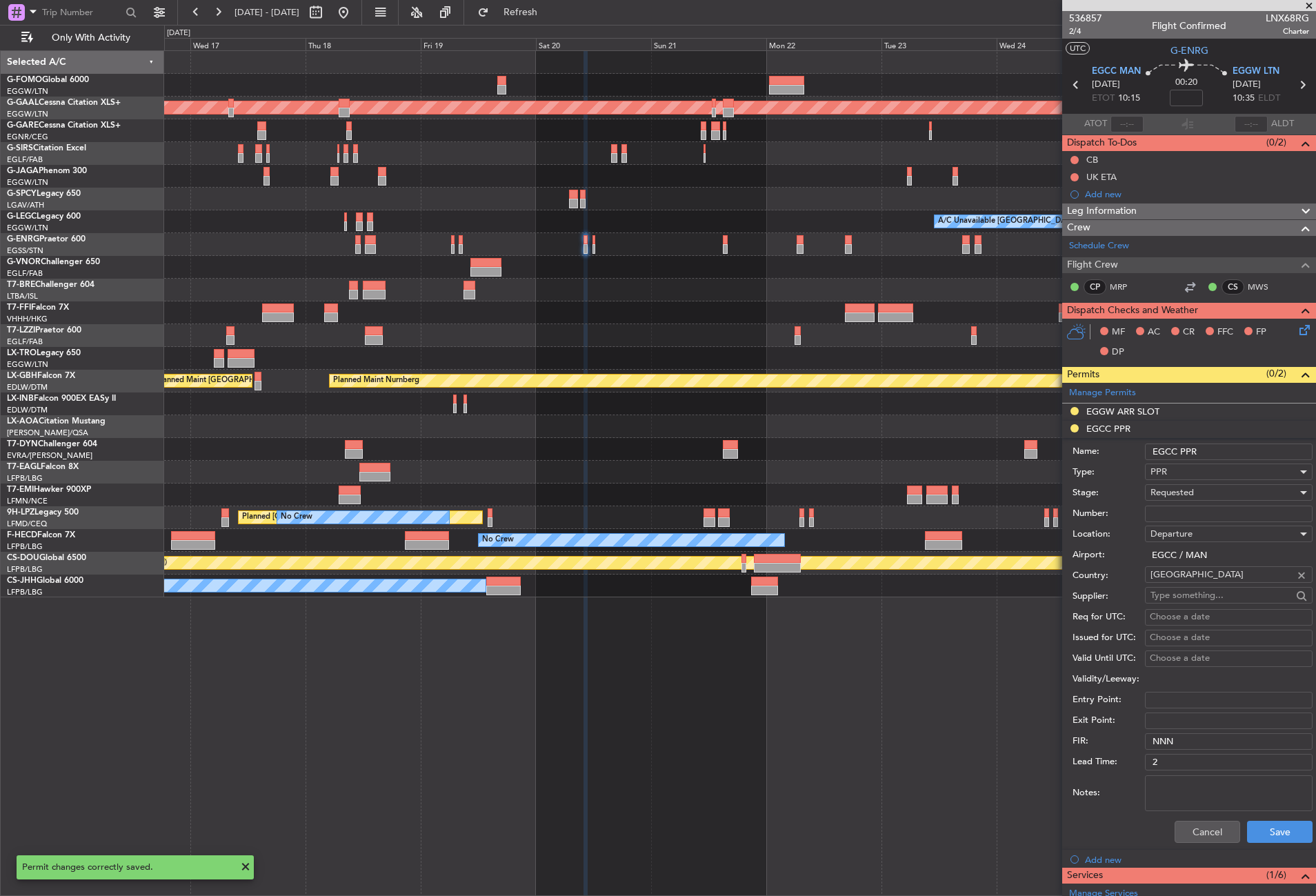
click at [1229, 447] on input "EGCC PPR" at bounding box center [1228, 452] width 167 height 17
type input "EGCC PPR 1015z"
click at [1256, 821] on button "Save" at bounding box center [1279, 831] width 65 height 22
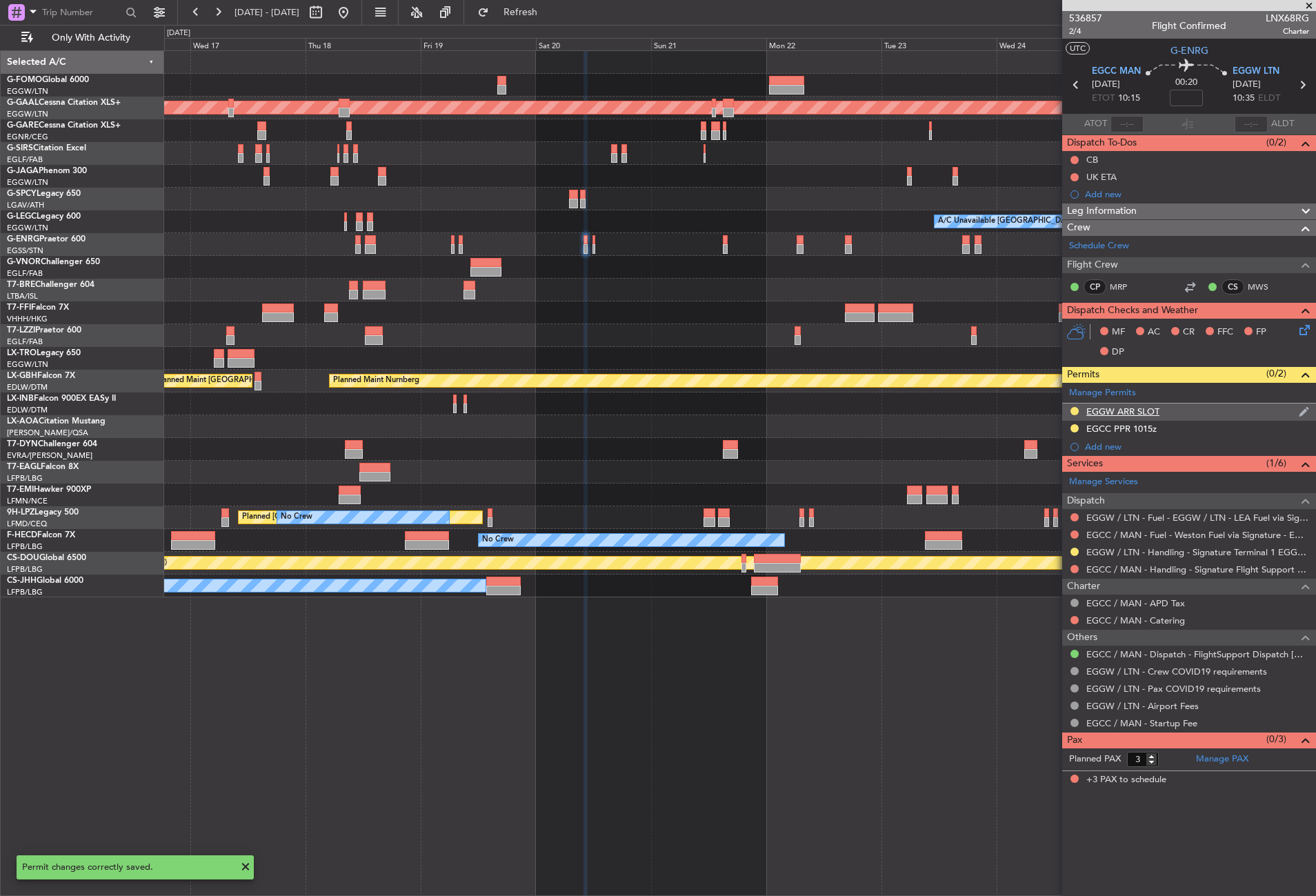
click at [1199, 416] on div "EGGW ARR SLOT" at bounding box center [1188, 412] width 253 height 17
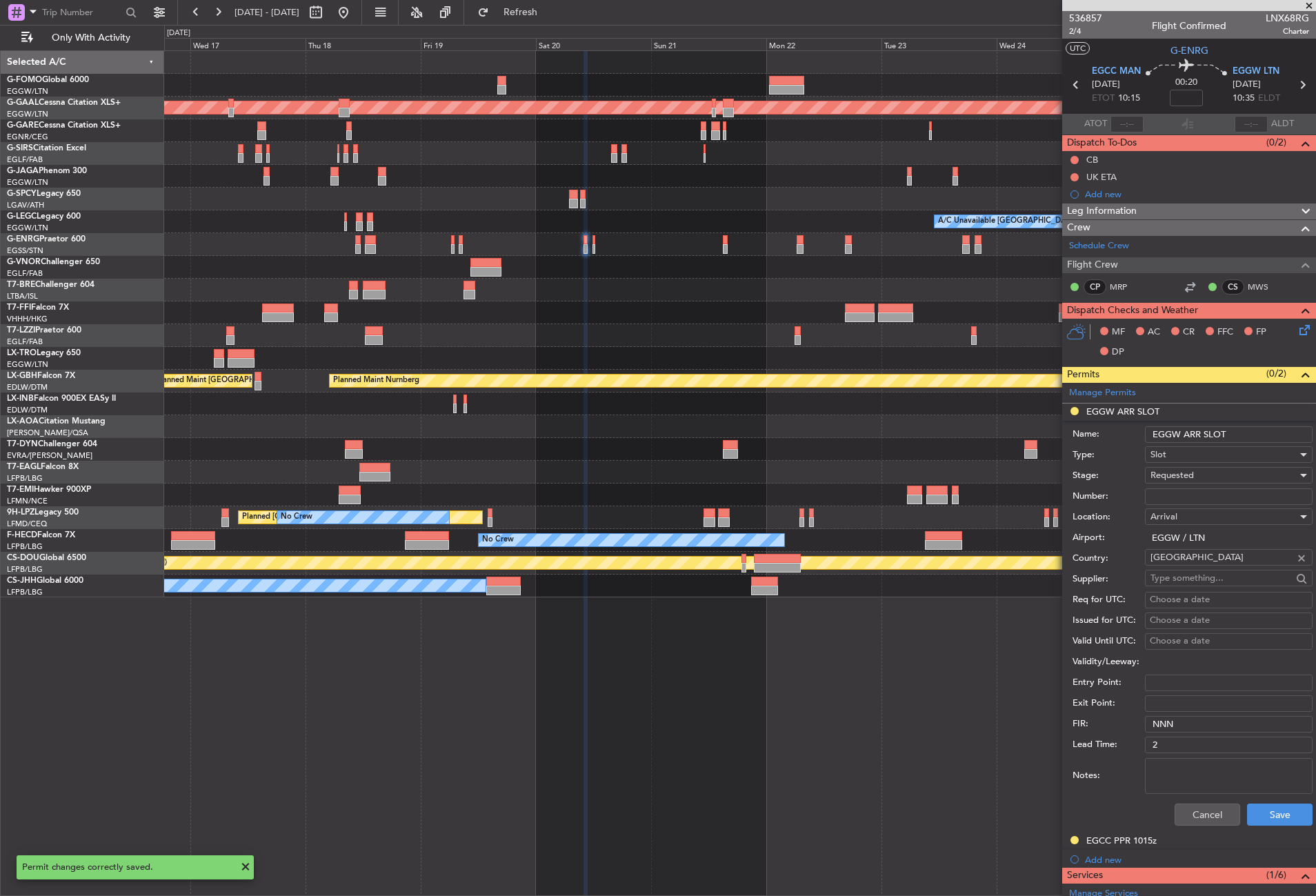
click at [1255, 433] on input "EGGW ARR SLOT" at bounding box center [1228, 435] width 167 height 17
type input "EGGW ARR SLOT 1035z"
click at [1268, 803] on button "Save" at bounding box center [1279, 814] width 65 height 22
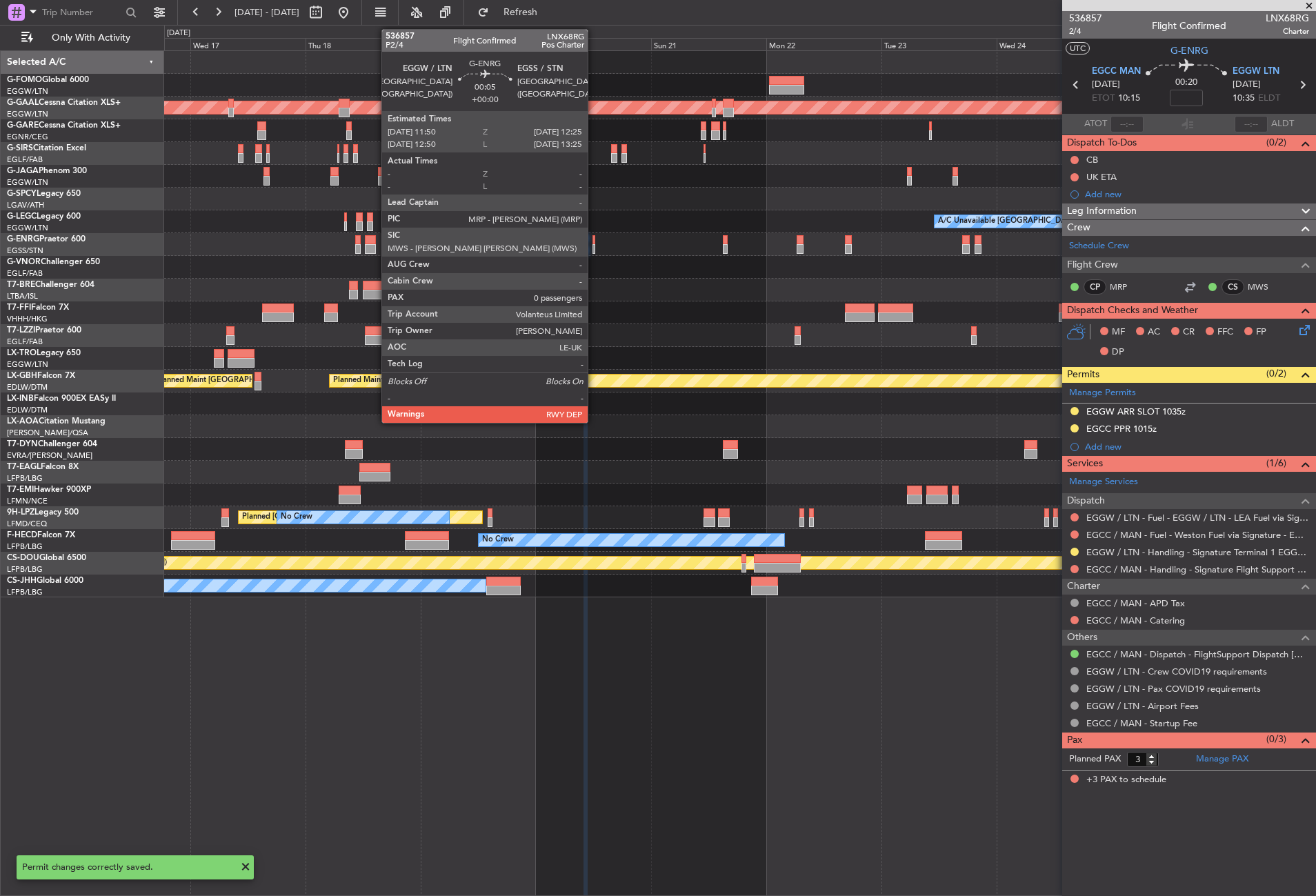
click at [594, 246] on div at bounding box center [595, 249] width 4 height 9
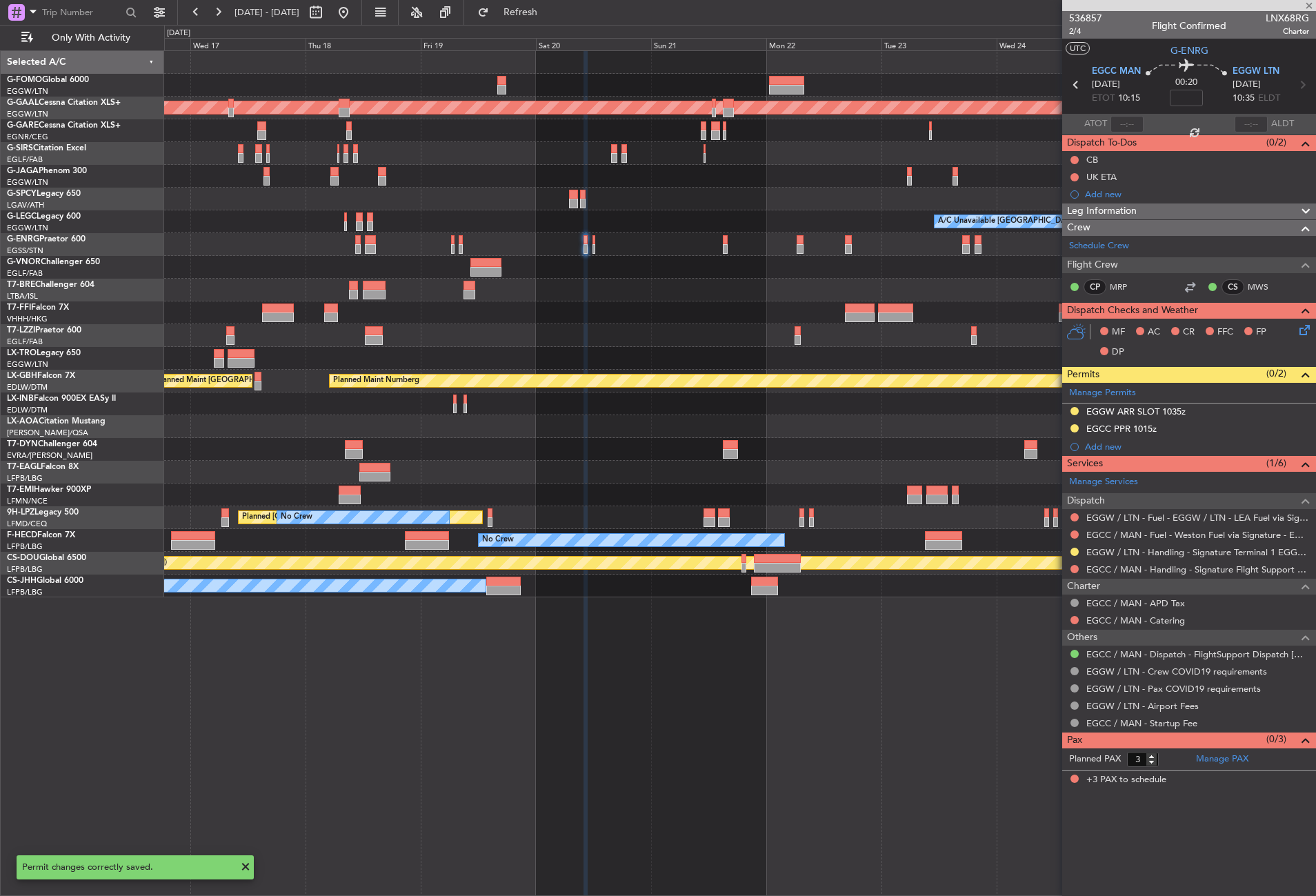
type input "0"
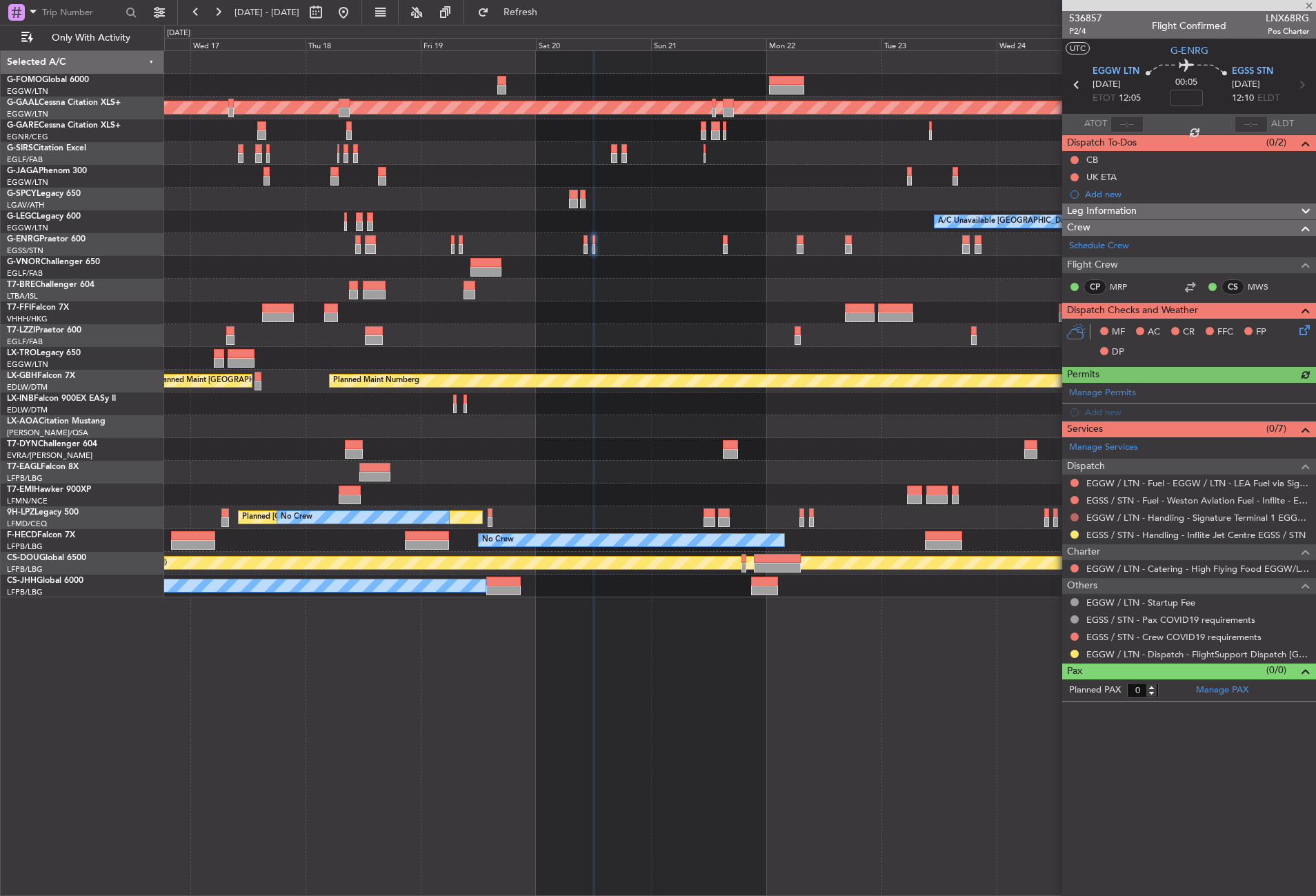
click at [1072, 515] on button at bounding box center [1074, 517] width 9 height 9
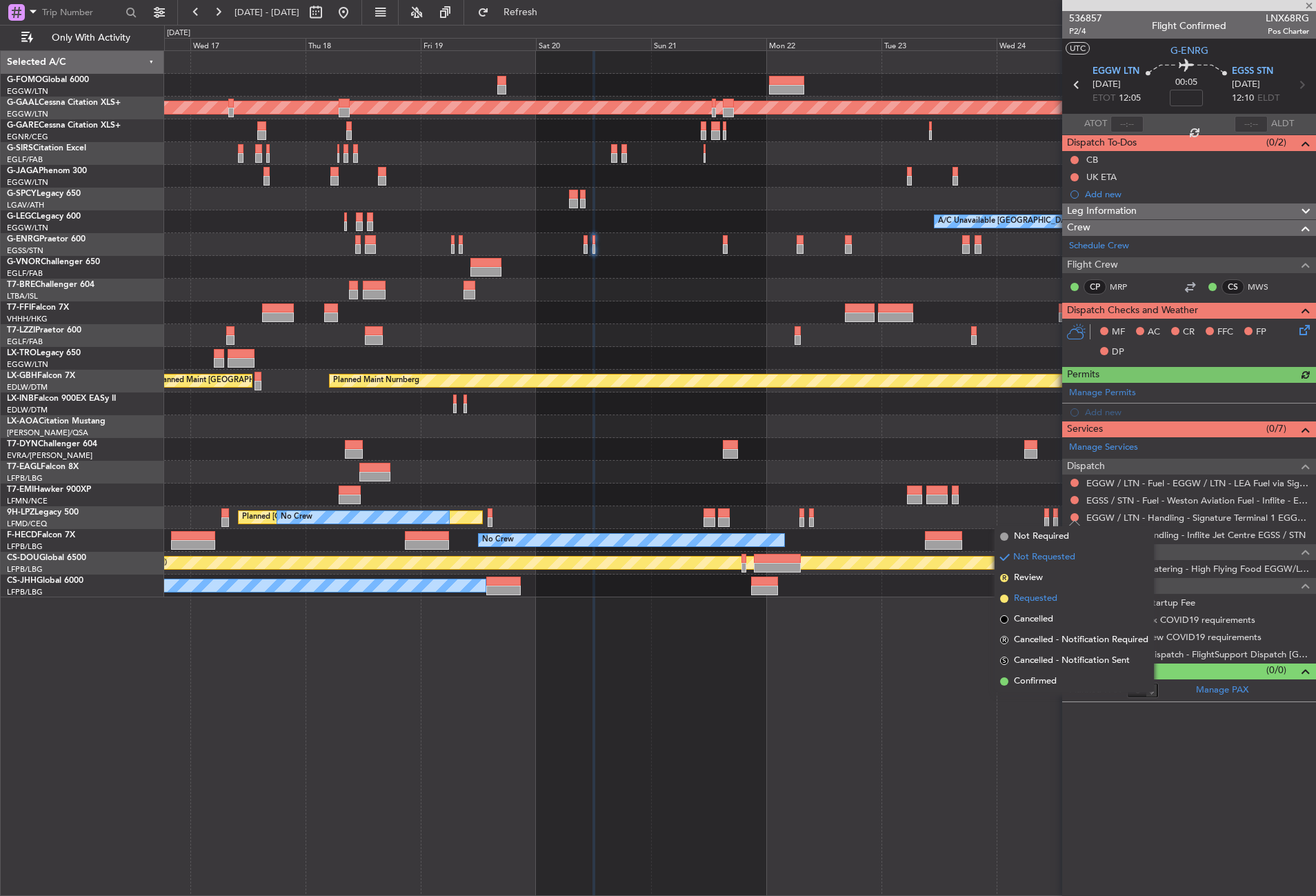
click at [1055, 595] on span "Requested" at bounding box center [1035, 598] width 43 height 14
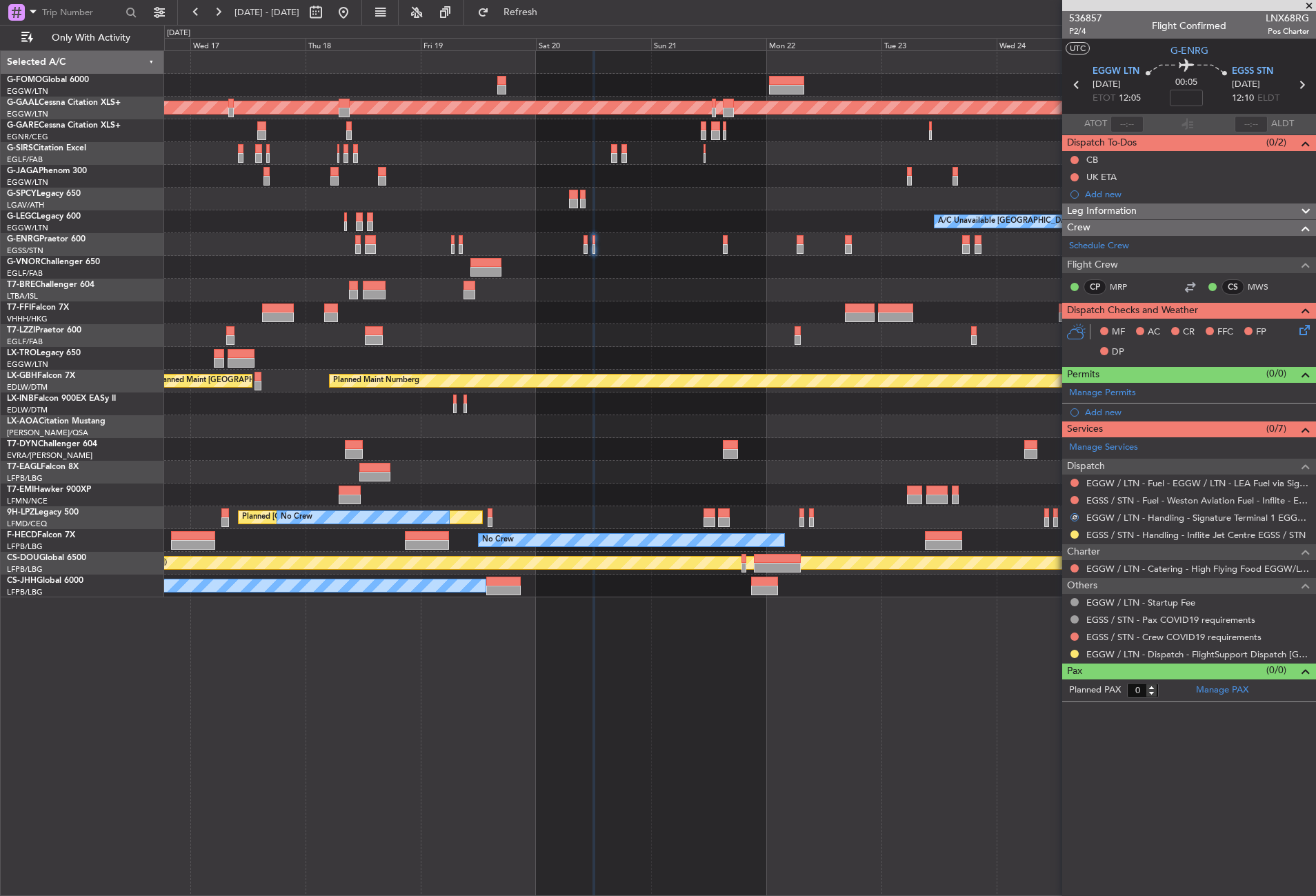
click at [1069, 646] on div "EGGW / LTN - Dispatch - FlightSupport Dispatch [GEOGRAPHIC_DATA]" at bounding box center [1188, 654] width 253 height 17
click at [1074, 649] on button at bounding box center [1074, 653] width 9 height 9
click at [1028, 819] on span "Confirmed" at bounding box center [1034, 818] width 43 height 14
click at [1076, 636] on button at bounding box center [1074, 636] width 9 height 9
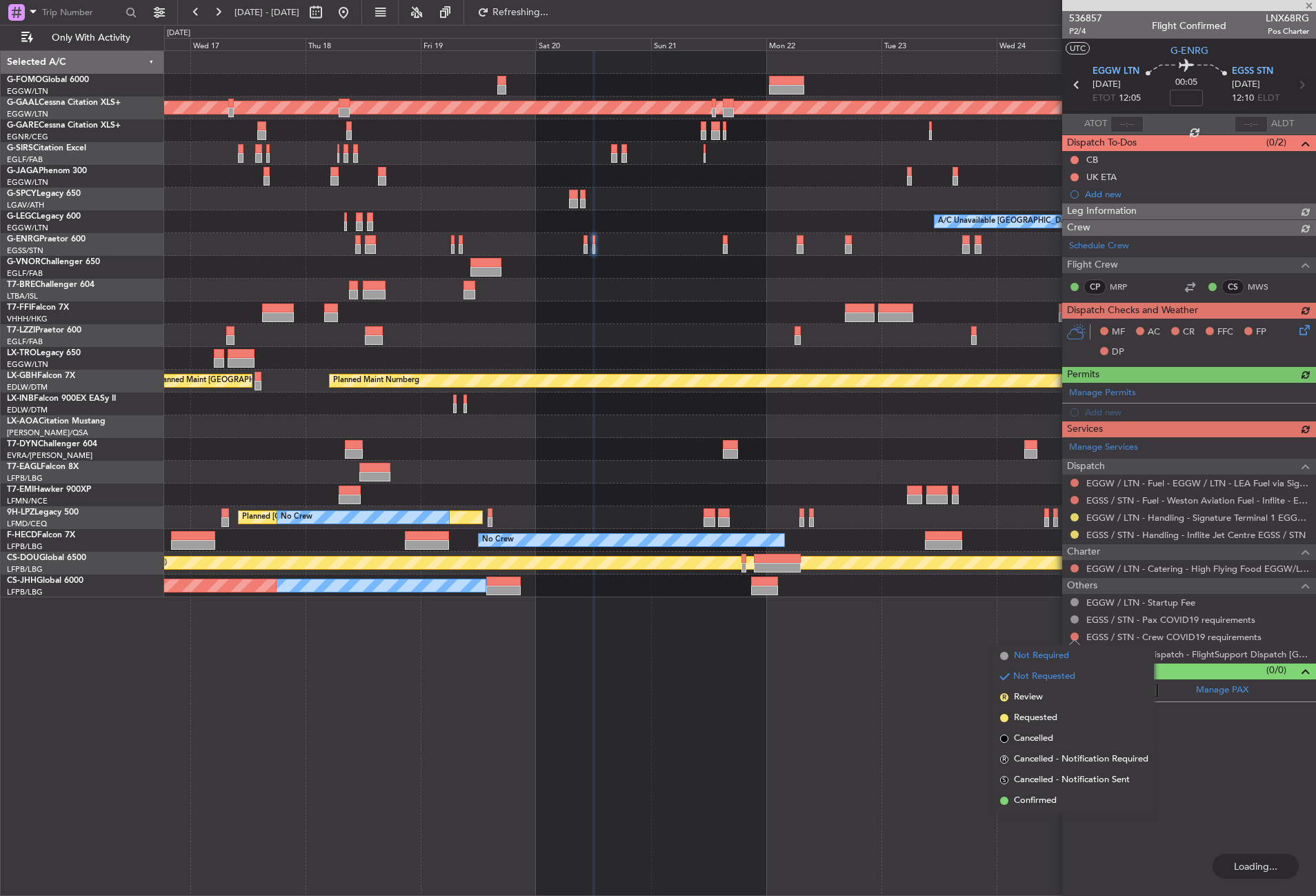
click at [1038, 652] on span "Not Required" at bounding box center [1041, 655] width 55 height 14
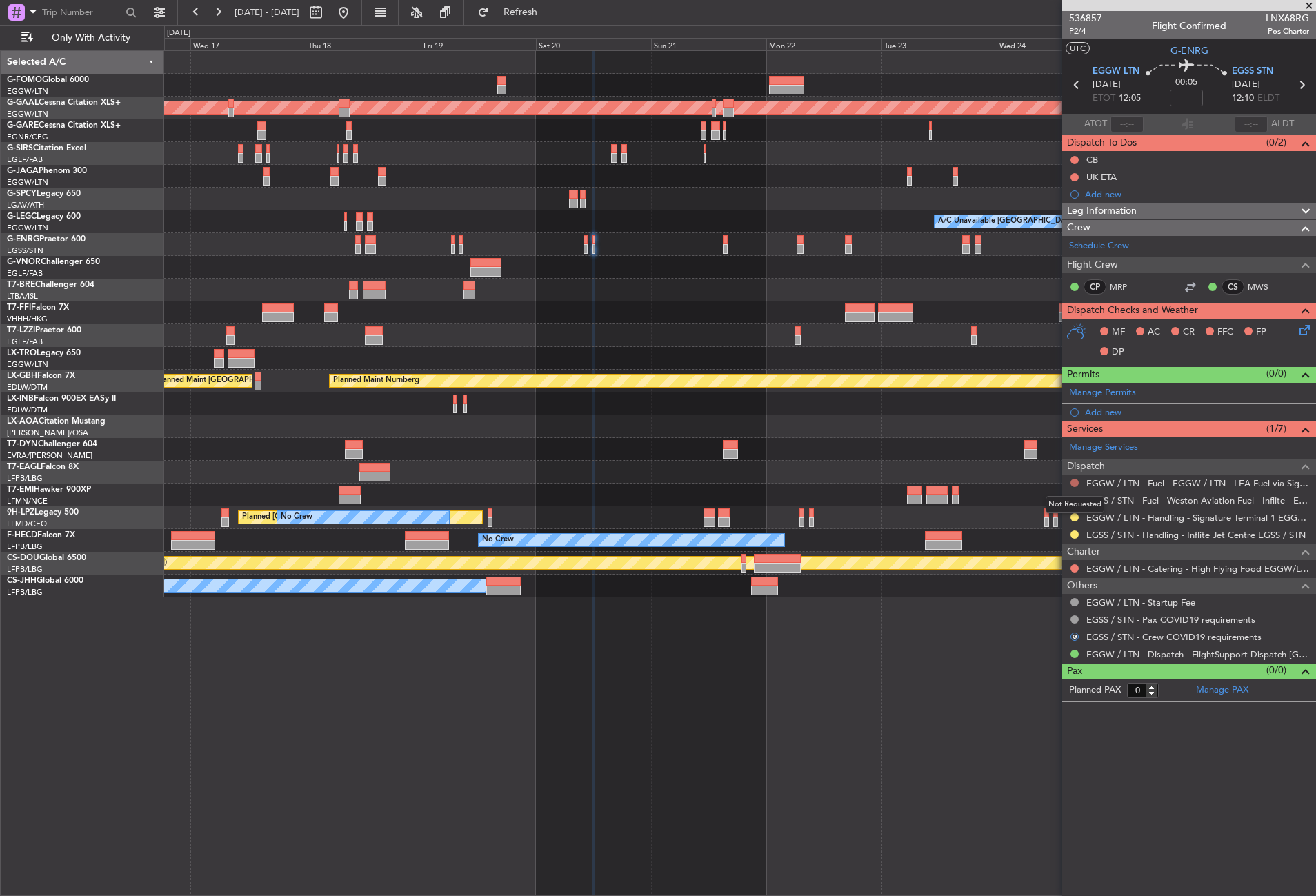
click at [1075, 478] on button at bounding box center [1074, 482] width 9 height 9
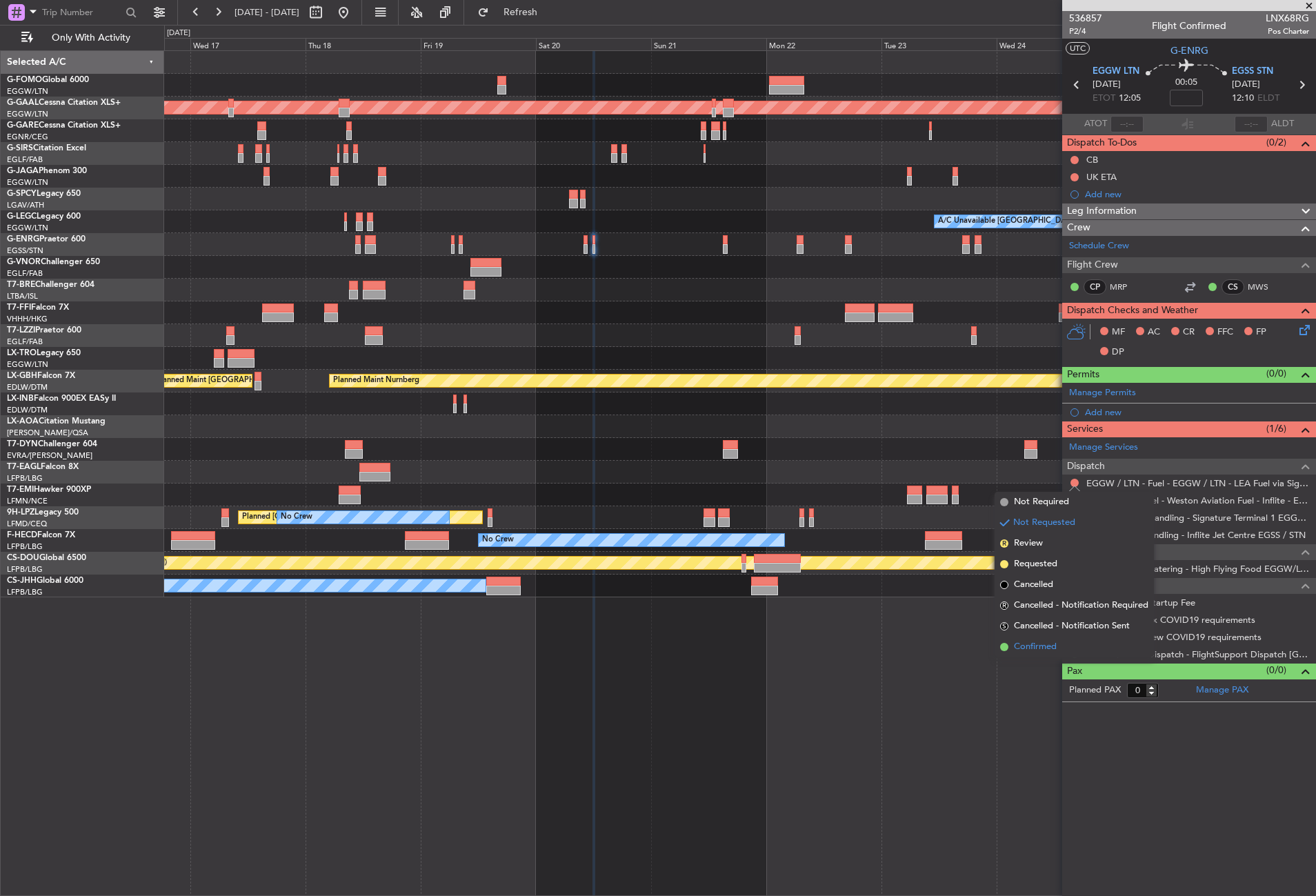
click at [1049, 646] on span "Confirmed" at bounding box center [1034, 646] width 43 height 14
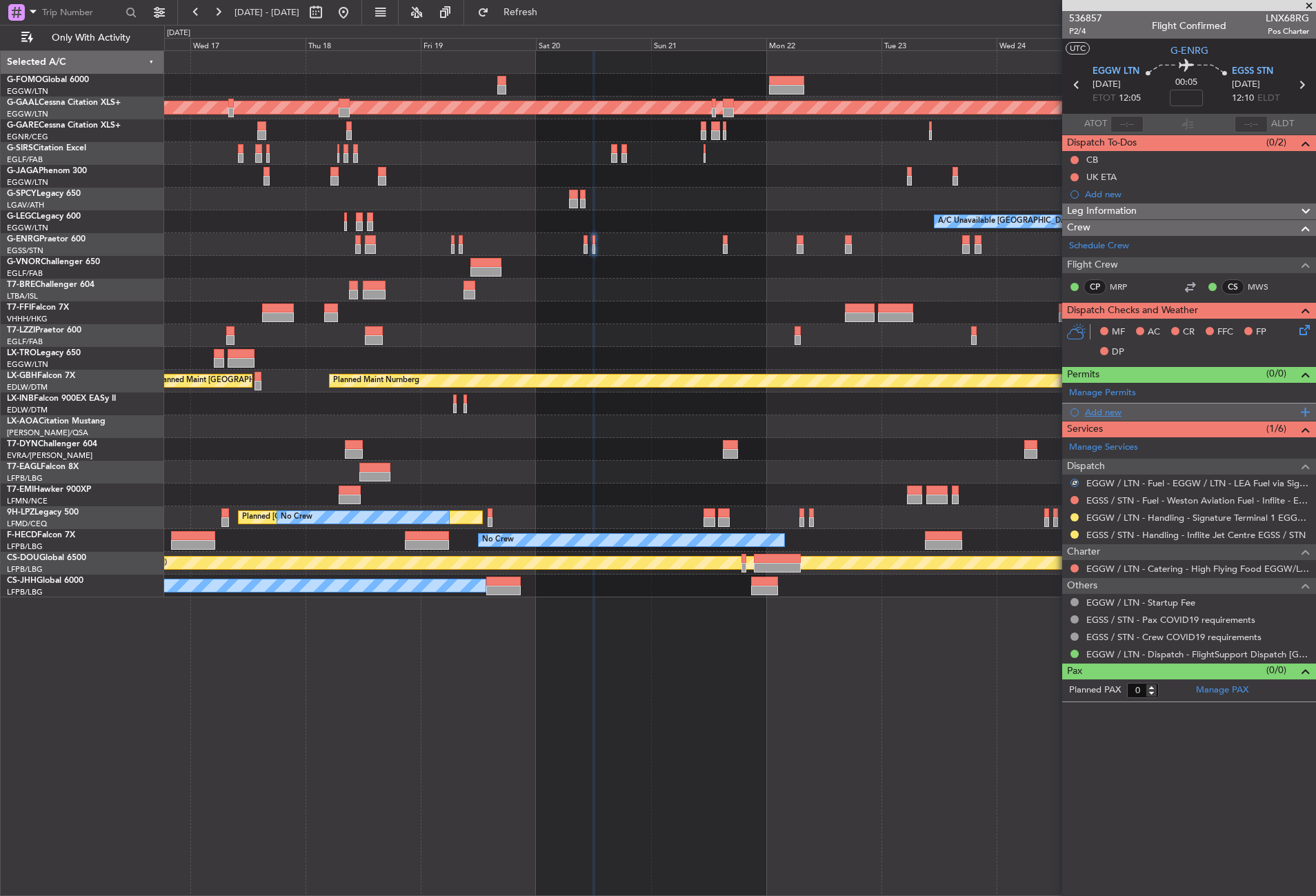
click at [1105, 406] on div "Add new" at bounding box center [1190, 412] width 212 height 11
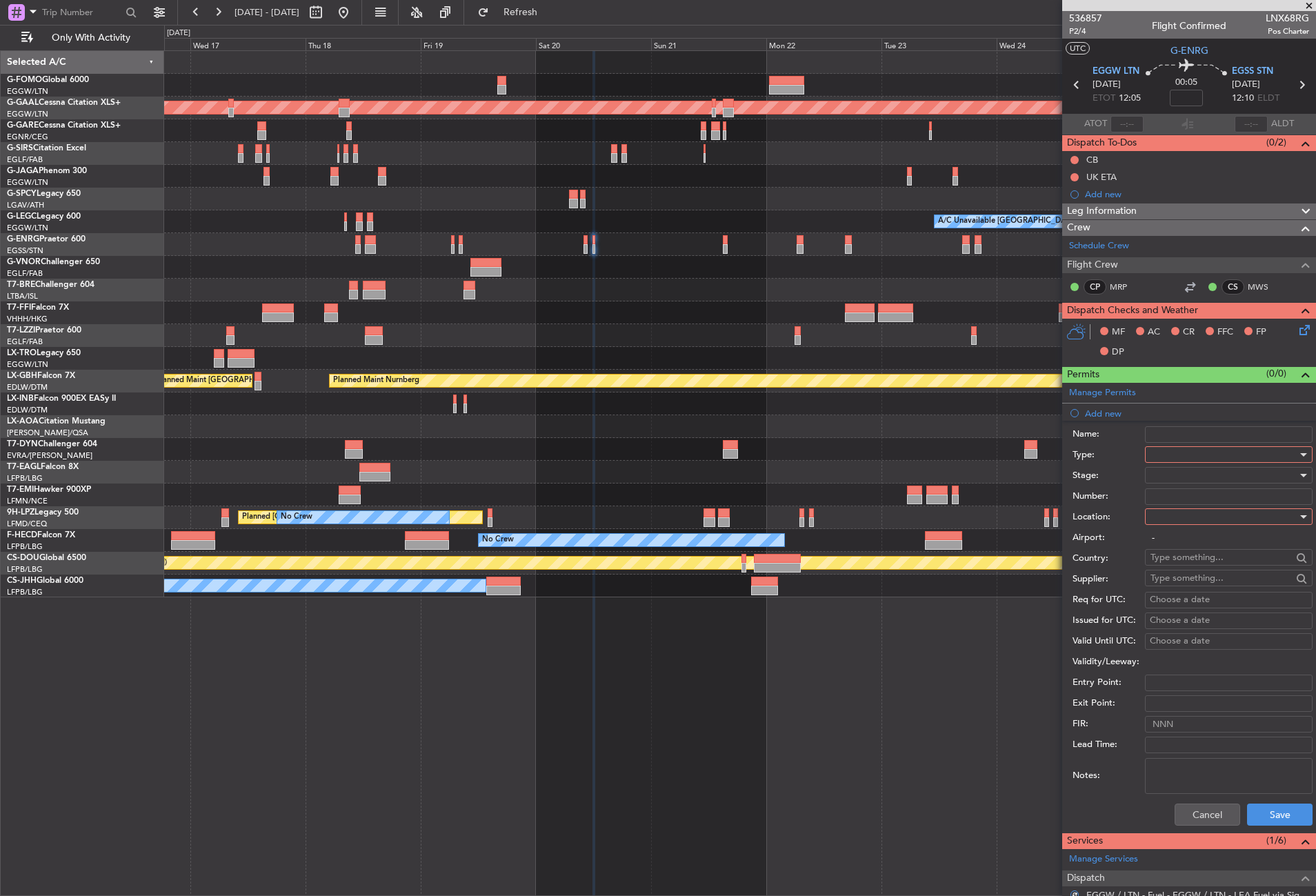
click at [1147, 450] on div at bounding box center [1228, 455] width 167 height 17
click at [1161, 575] on span "Slot" at bounding box center [1222, 585] width 145 height 21
click at [1166, 519] on div at bounding box center [1223, 516] width 147 height 21
click at [1161, 545] on span "Departure" at bounding box center [1222, 544] width 145 height 21
type input "EGGW / LTN"
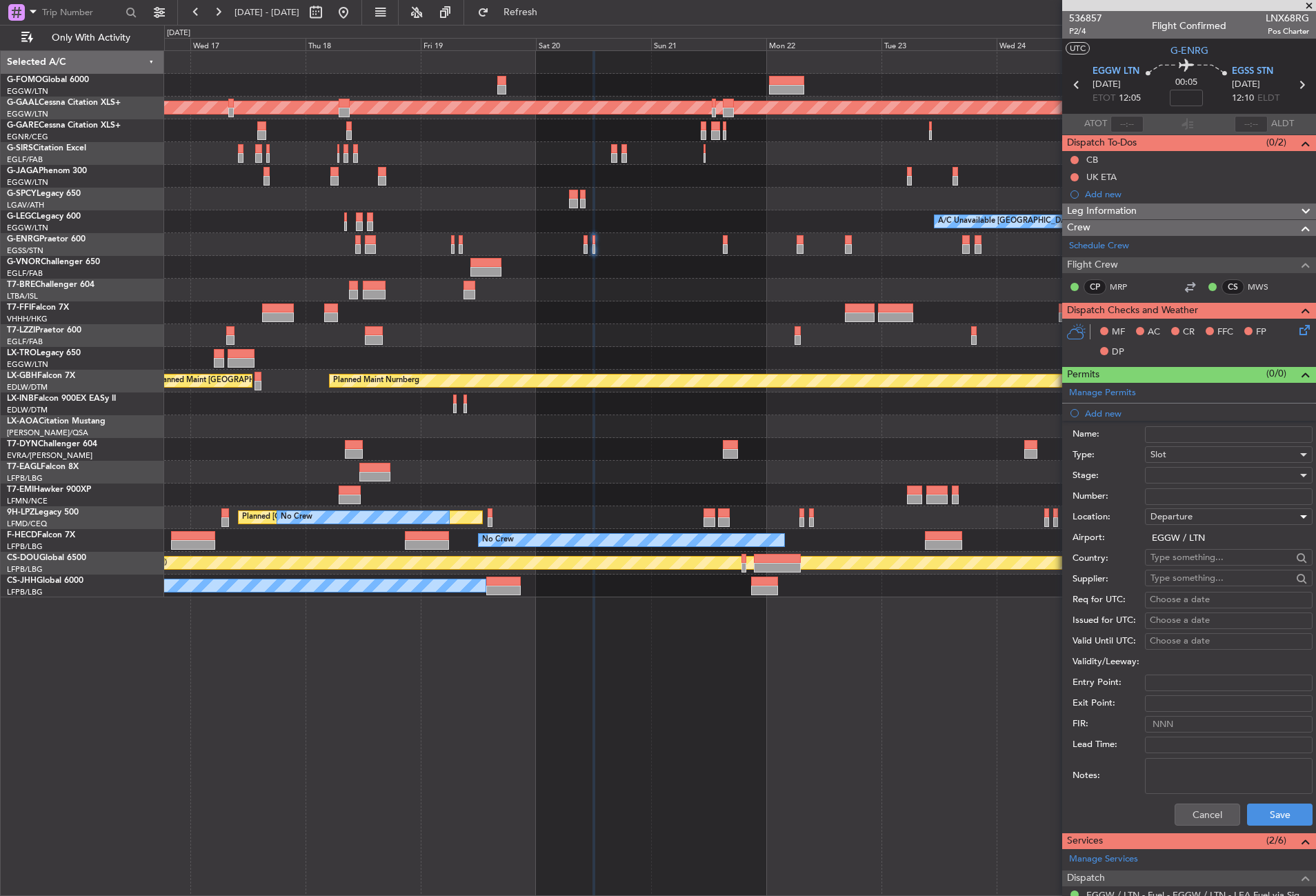
click at [1165, 476] on div at bounding box center [1223, 475] width 147 height 21
click at [1170, 559] on span "Requested" at bounding box center [1222, 565] width 145 height 21
click at [1263, 810] on button "Save" at bounding box center [1279, 814] width 65 height 22
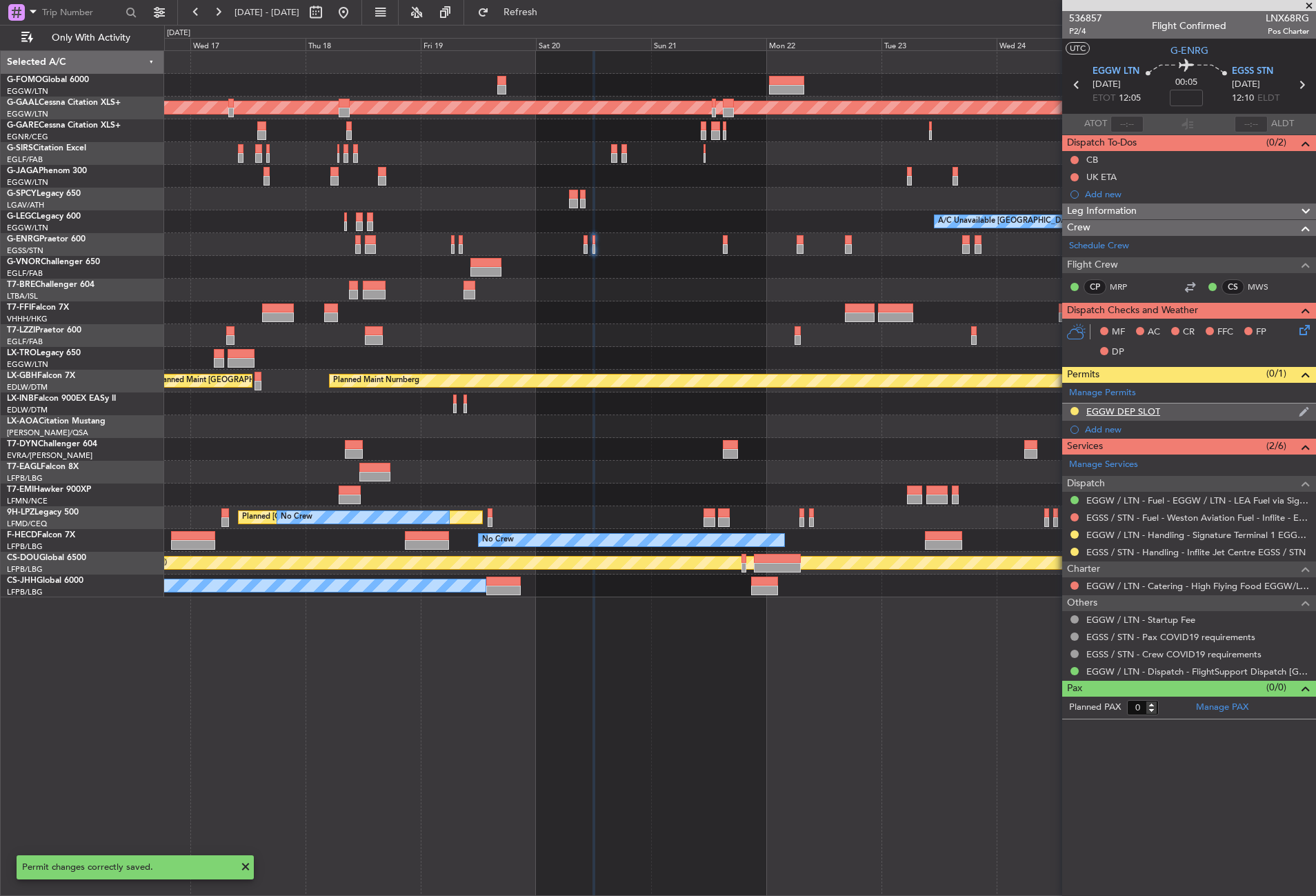
click at [1215, 414] on div "EGGW DEP SLOT" at bounding box center [1188, 412] width 253 height 17
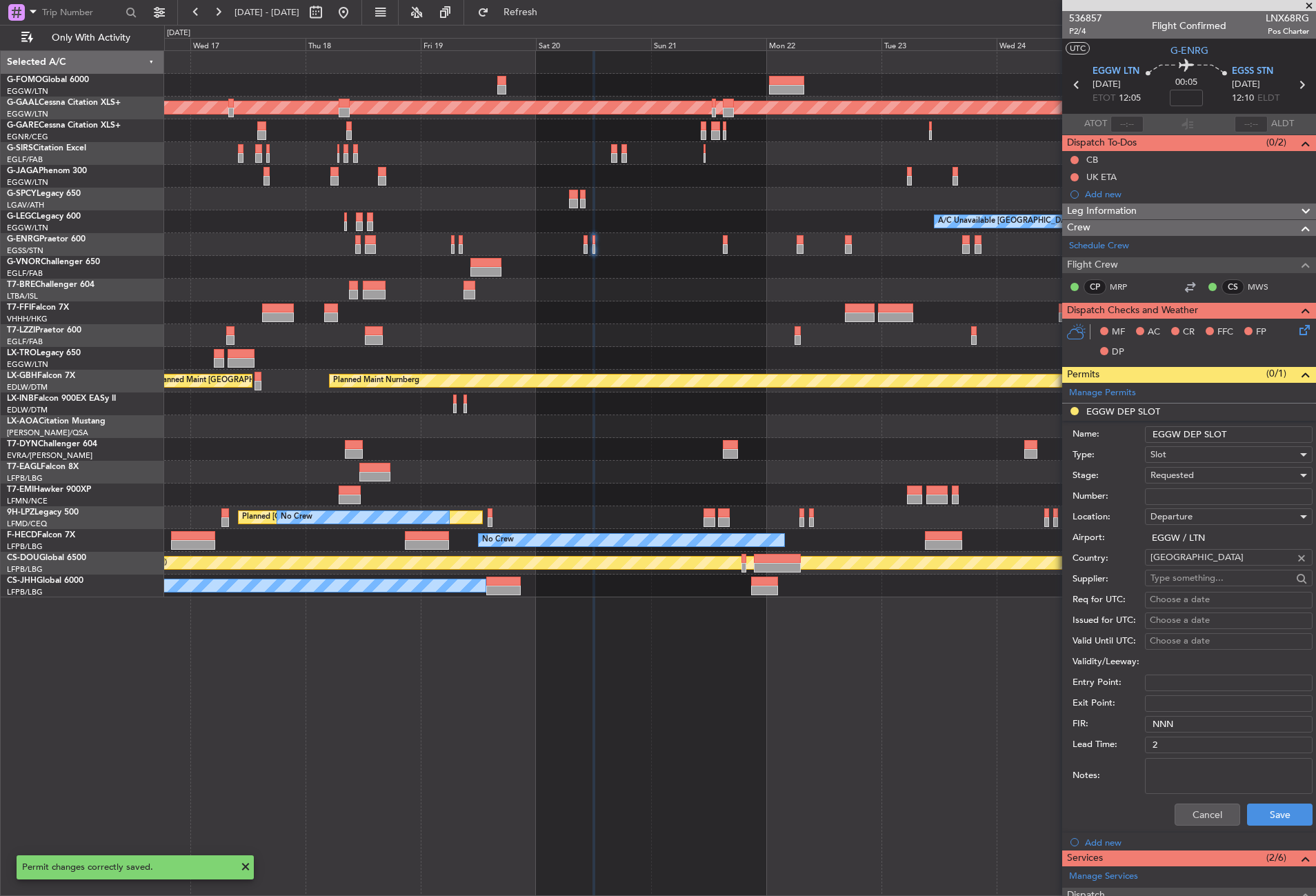
click at [1250, 429] on input "EGGW DEP SLOT" at bounding box center [1228, 435] width 167 height 17
type input "EGGW DEP SLOT 1205z"
click at [1259, 815] on button "Save" at bounding box center [1279, 814] width 65 height 22
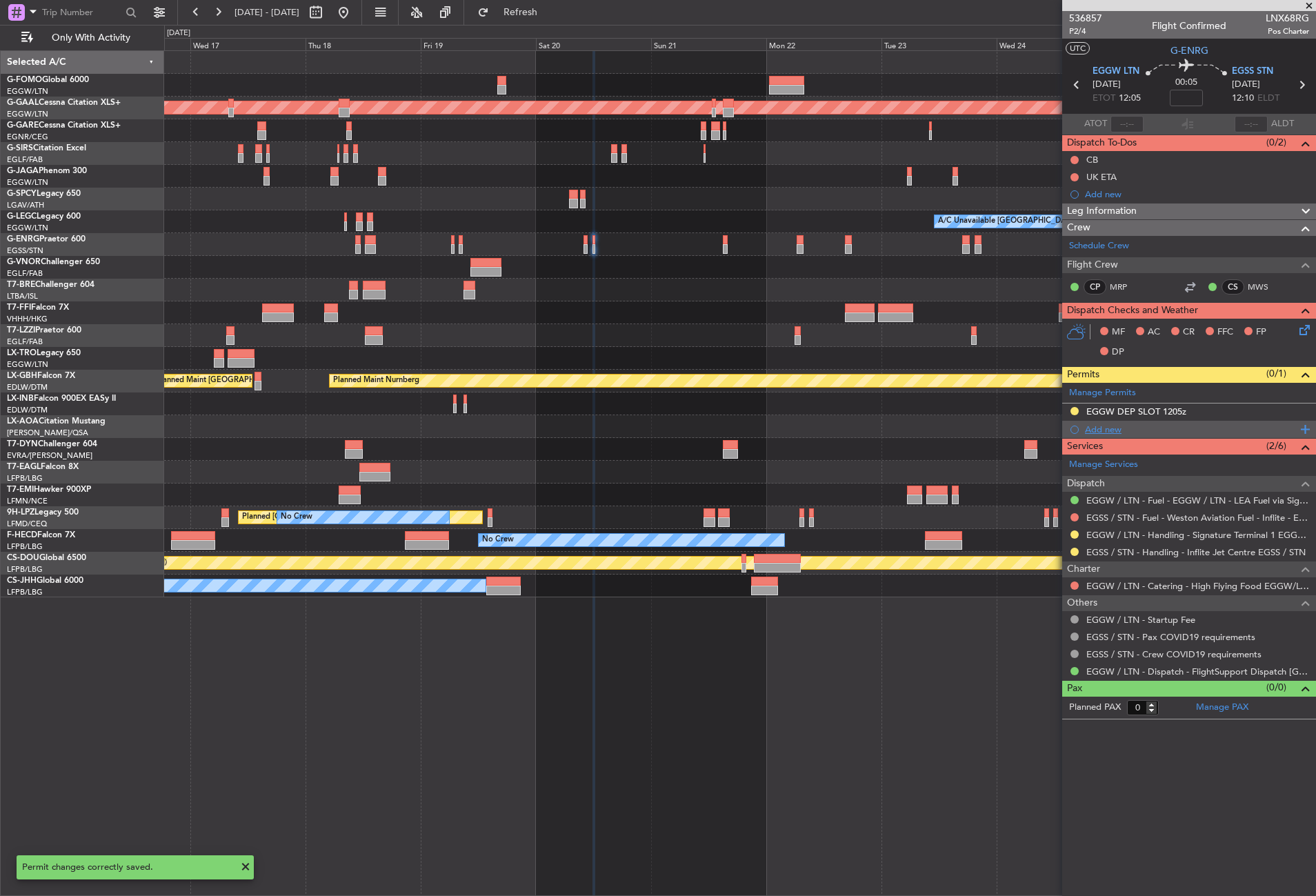
click at [1091, 431] on div "Add new" at bounding box center [1190, 429] width 212 height 11
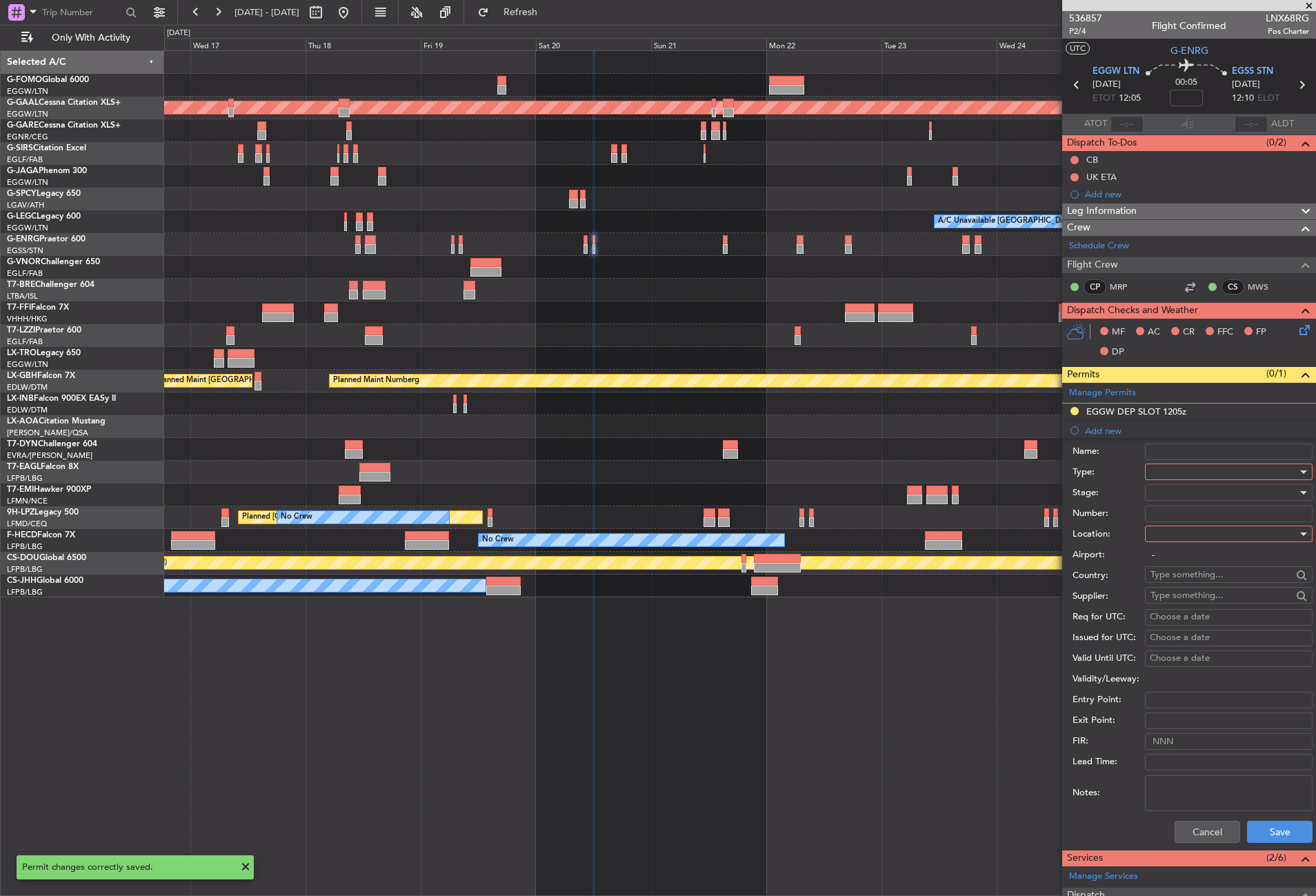
click at [1163, 467] on div at bounding box center [1223, 472] width 147 height 21
click at [1164, 596] on span "Slot" at bounding box center [1222, 602] width 145 height 21
click at [1161, 537] on div at bounding box center [1223, 534] width 147 height 21
click at [1165, 597] on span "Arrival" at bounding box center [1222, 603] width 145 height 21
type input "EGSS / STN"
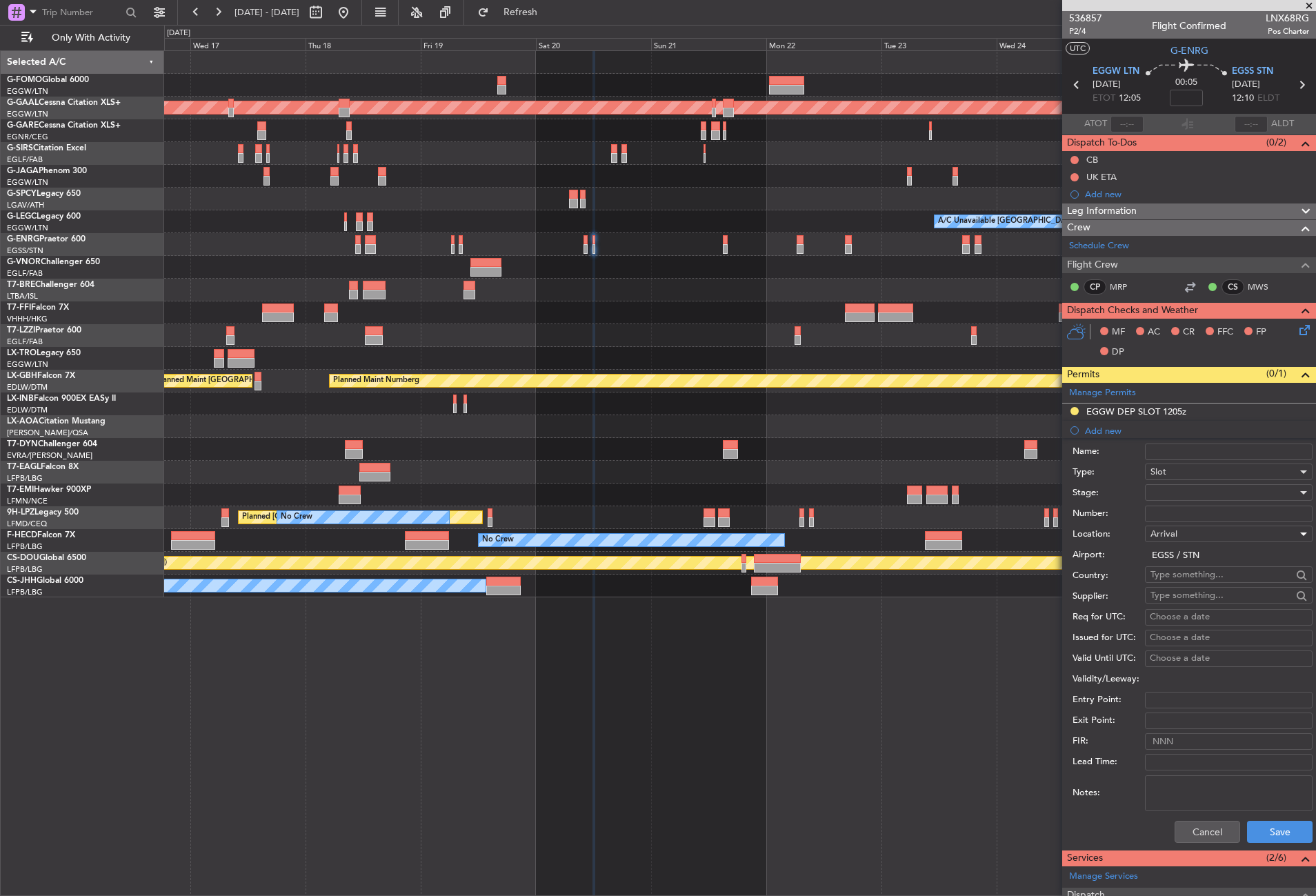
click at [1167, 497] on div at bounding box center [1223, 492] width 147 height 21
click at [1168, 582] on span "Requested" at bounding box center [1222, 582] width 145 height 21
click at [1268, 832] on button "Save" at bounding box center [1279, 831] width 65 height 22
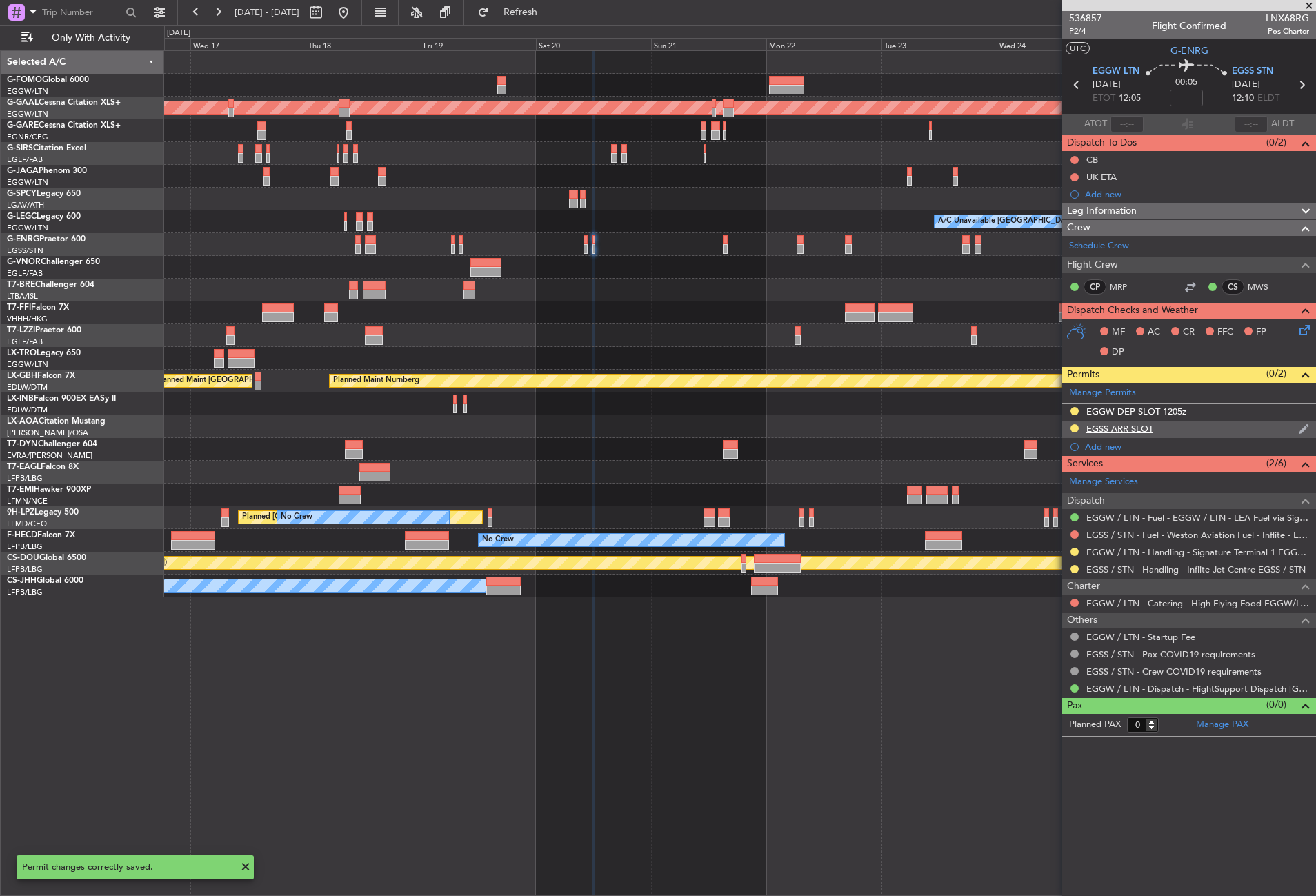
click at [1195, 433] on div "EGSS ARR SLOT" at bounding box center [1188, 429] width 253 height 17
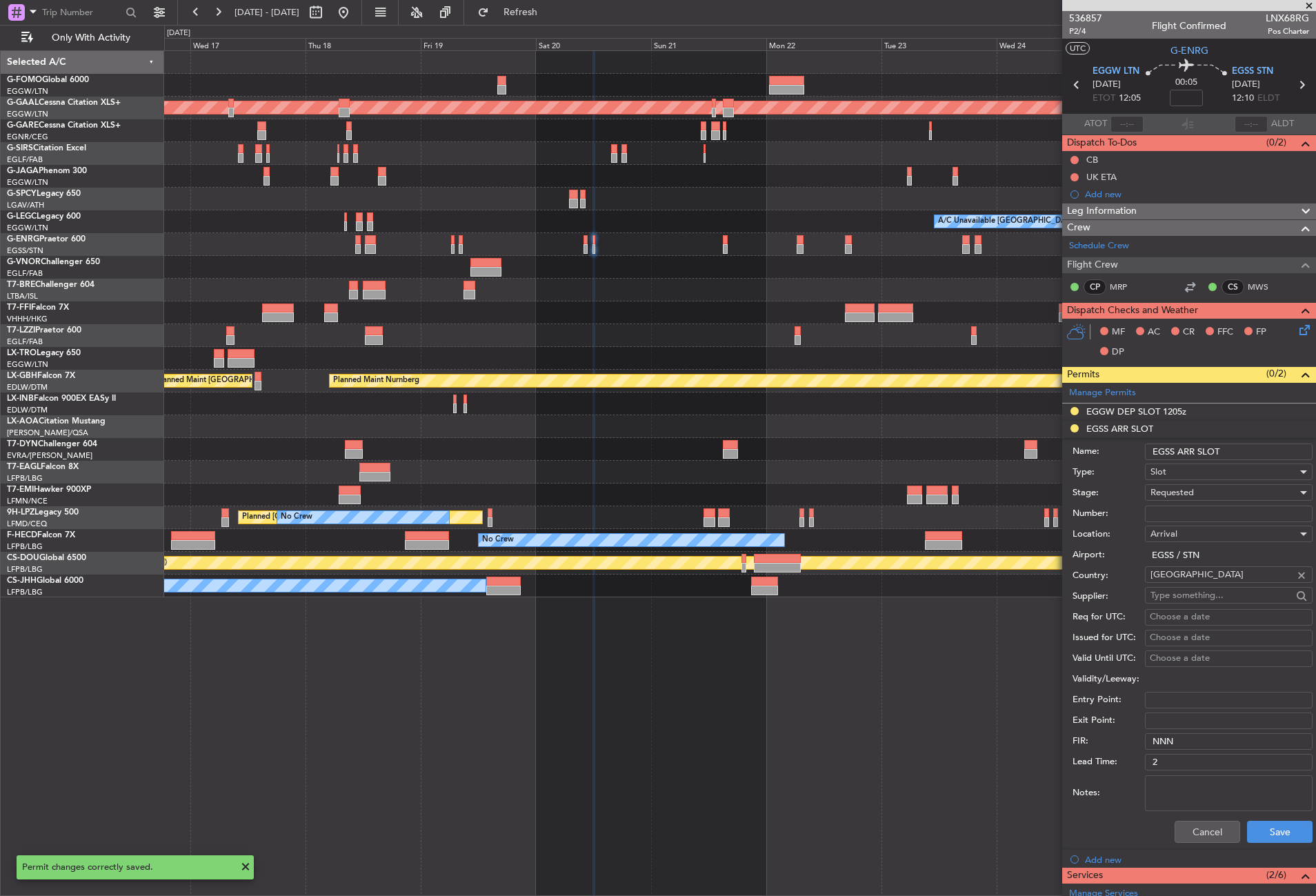
click at [1259, 443] on input "EGSS ARR SLOT" at bounding box center [1228, 452] width 167 height 17
type input "EGSS ARR SLOT 1210z"
click at [1247, 833] on button "Save" at bounding box center [1279, 831] width 65 height 22
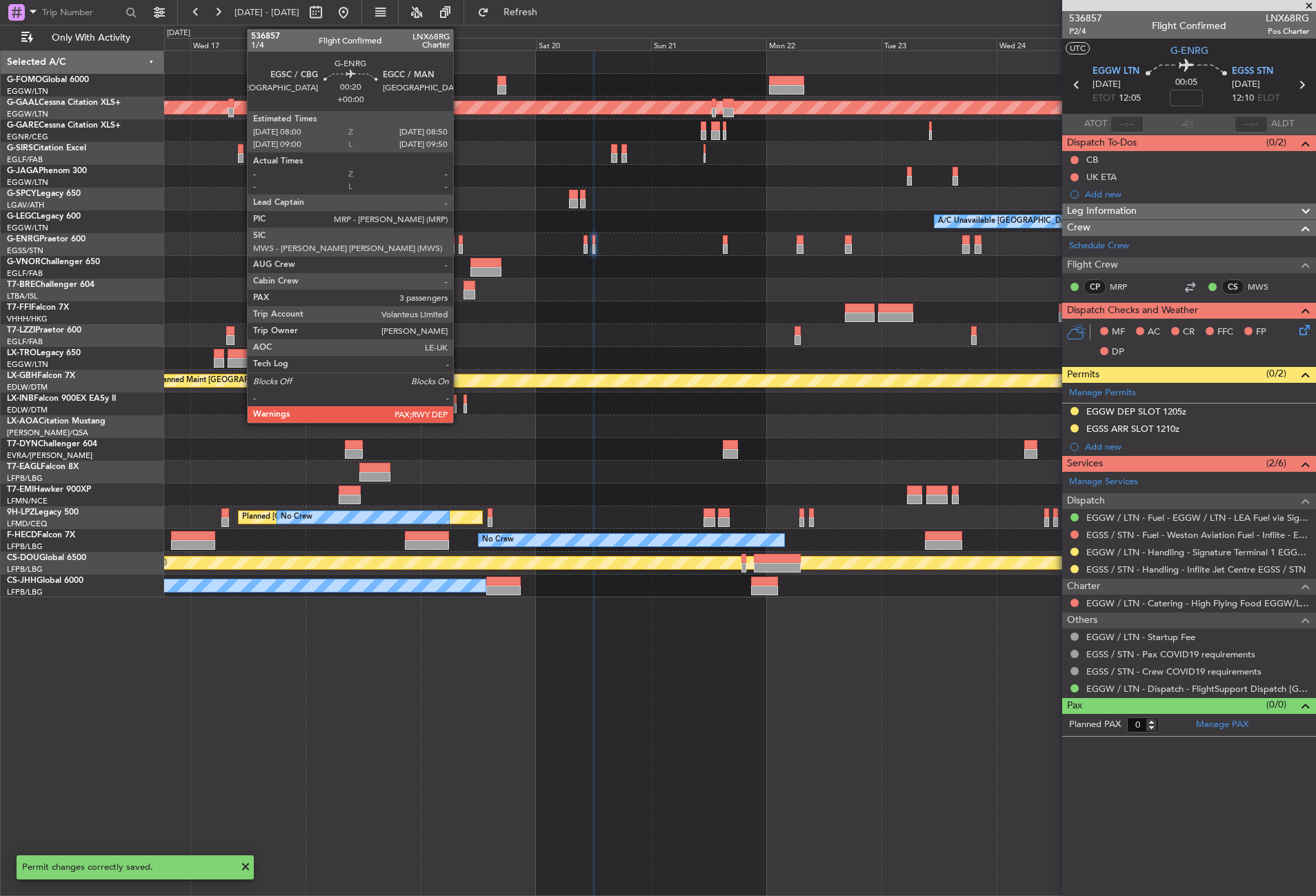
click at [459, 243] on div at bounding box center [460, 240] width 4 height 9
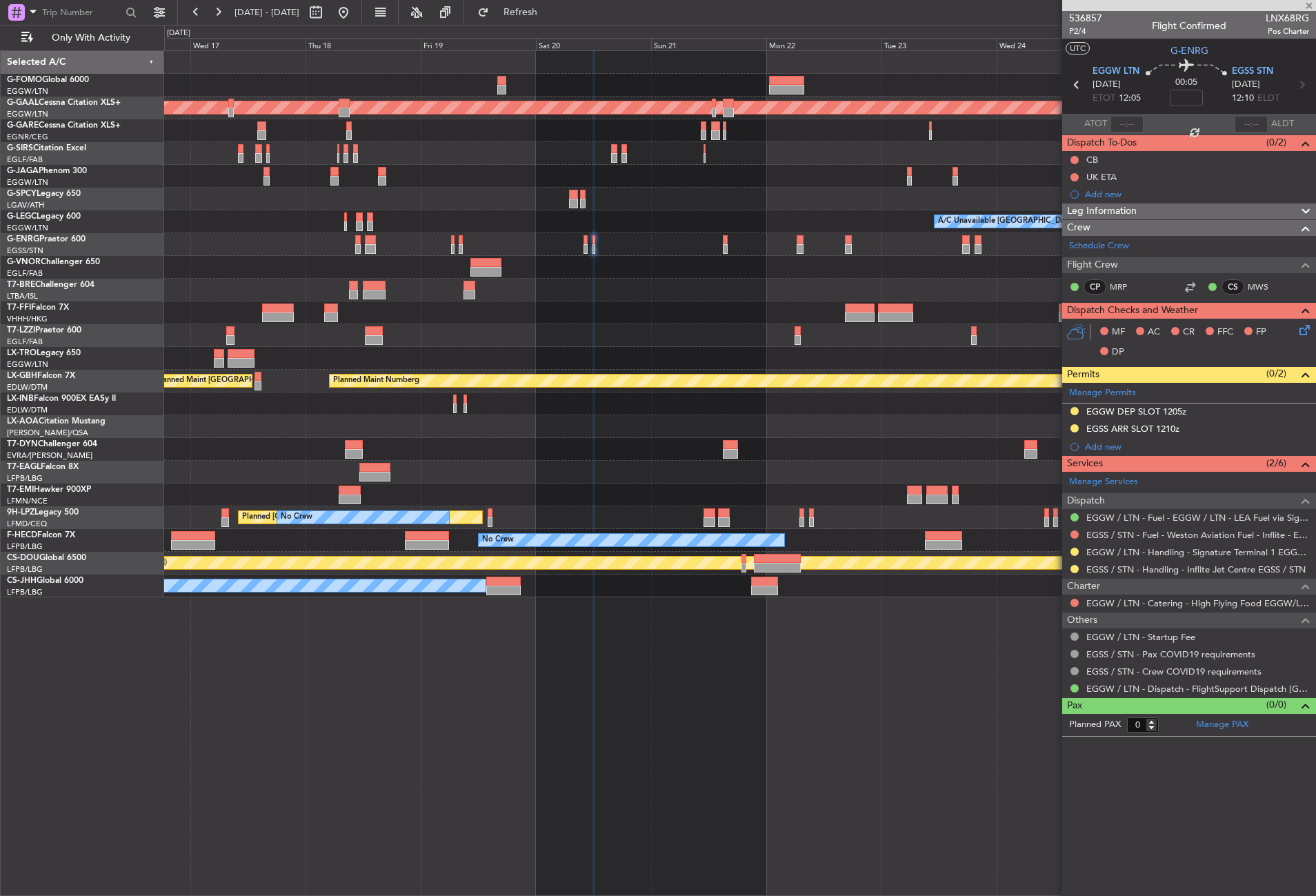
type input "3"
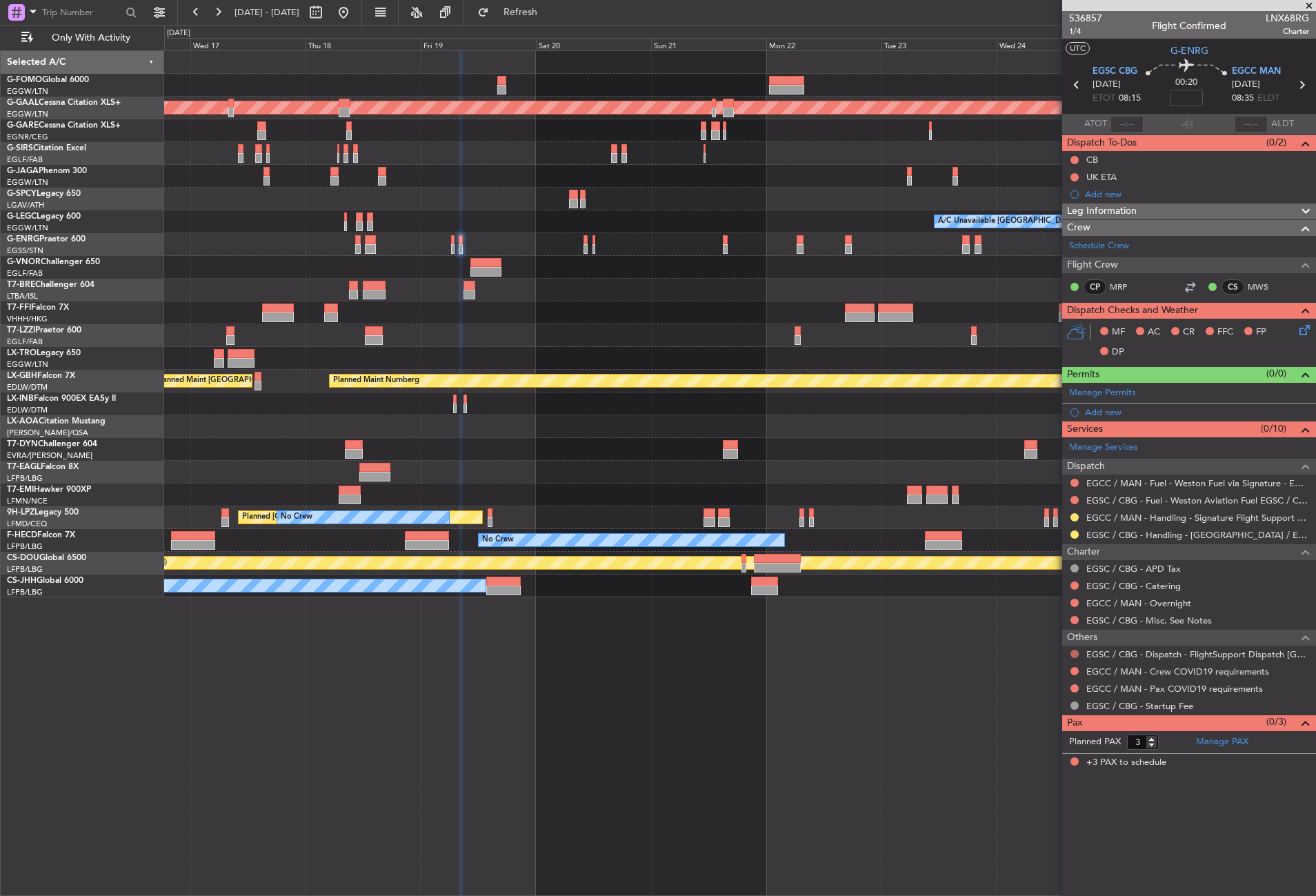
click at [1075, 650] on button at bounding box center [1074, 653] width 9 height 9
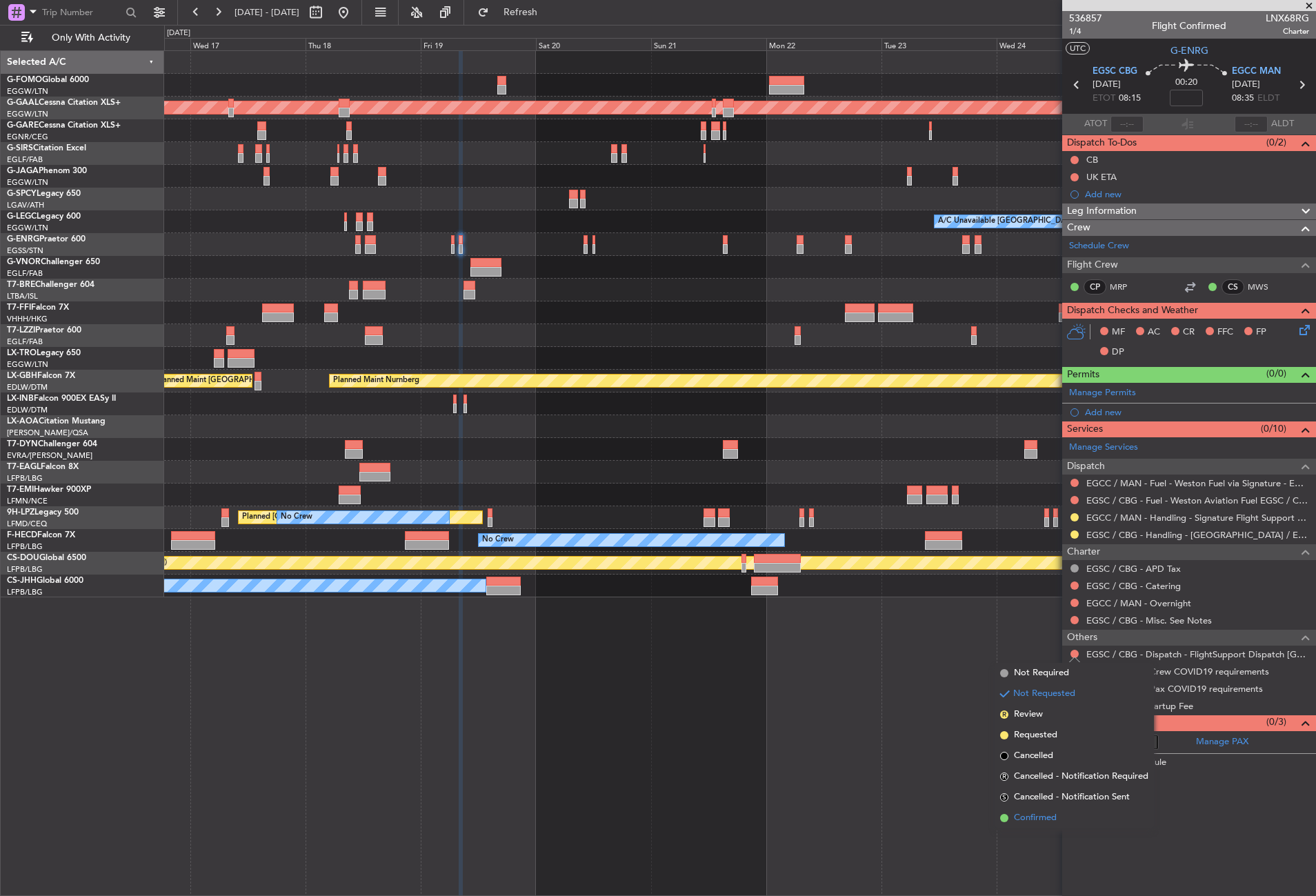
click at [1034, 819] on span "Confirmed" at bounding box center [1034, 818] width 43 height 14
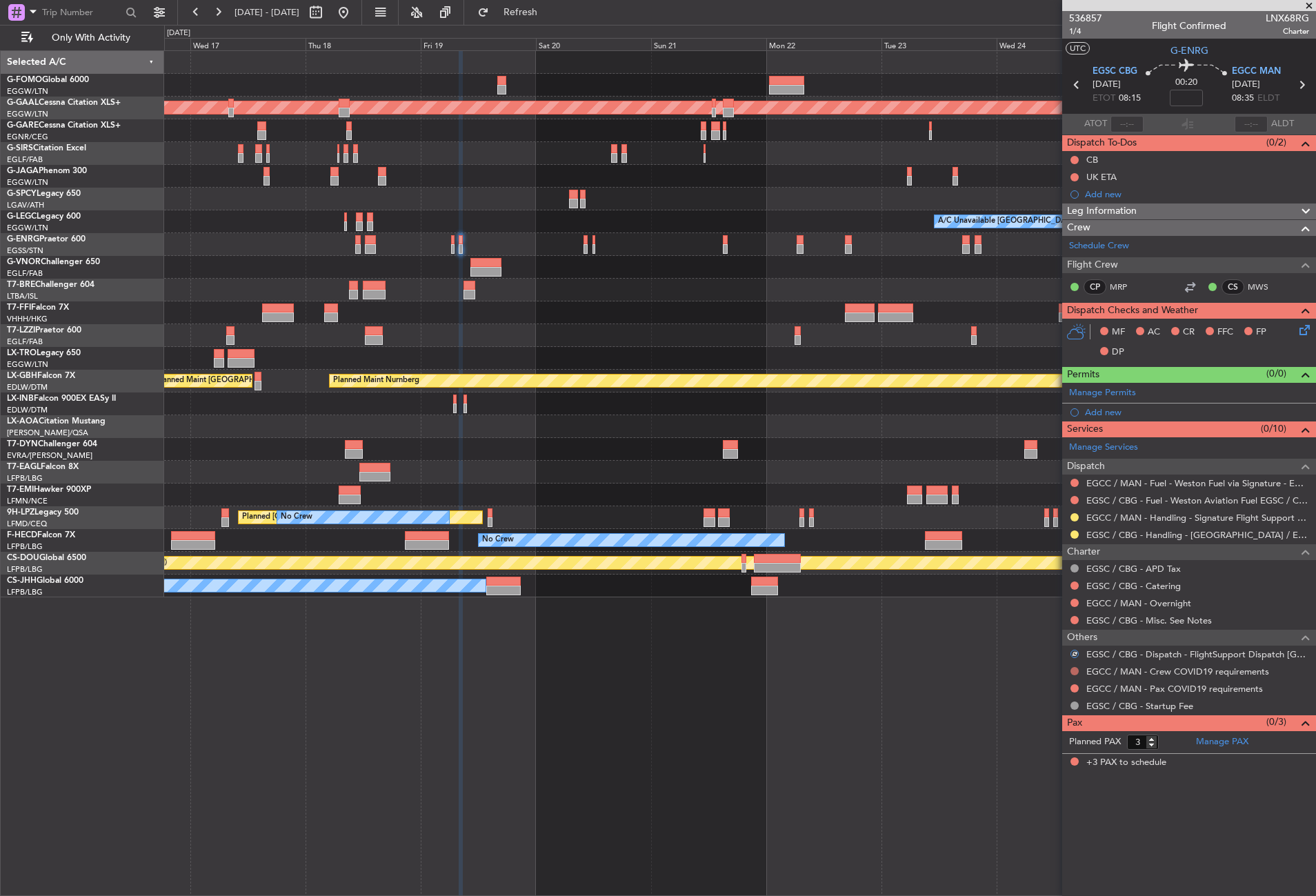
click at [1074, 666] on button at bounding box center [1074, 670] width 9 height 9
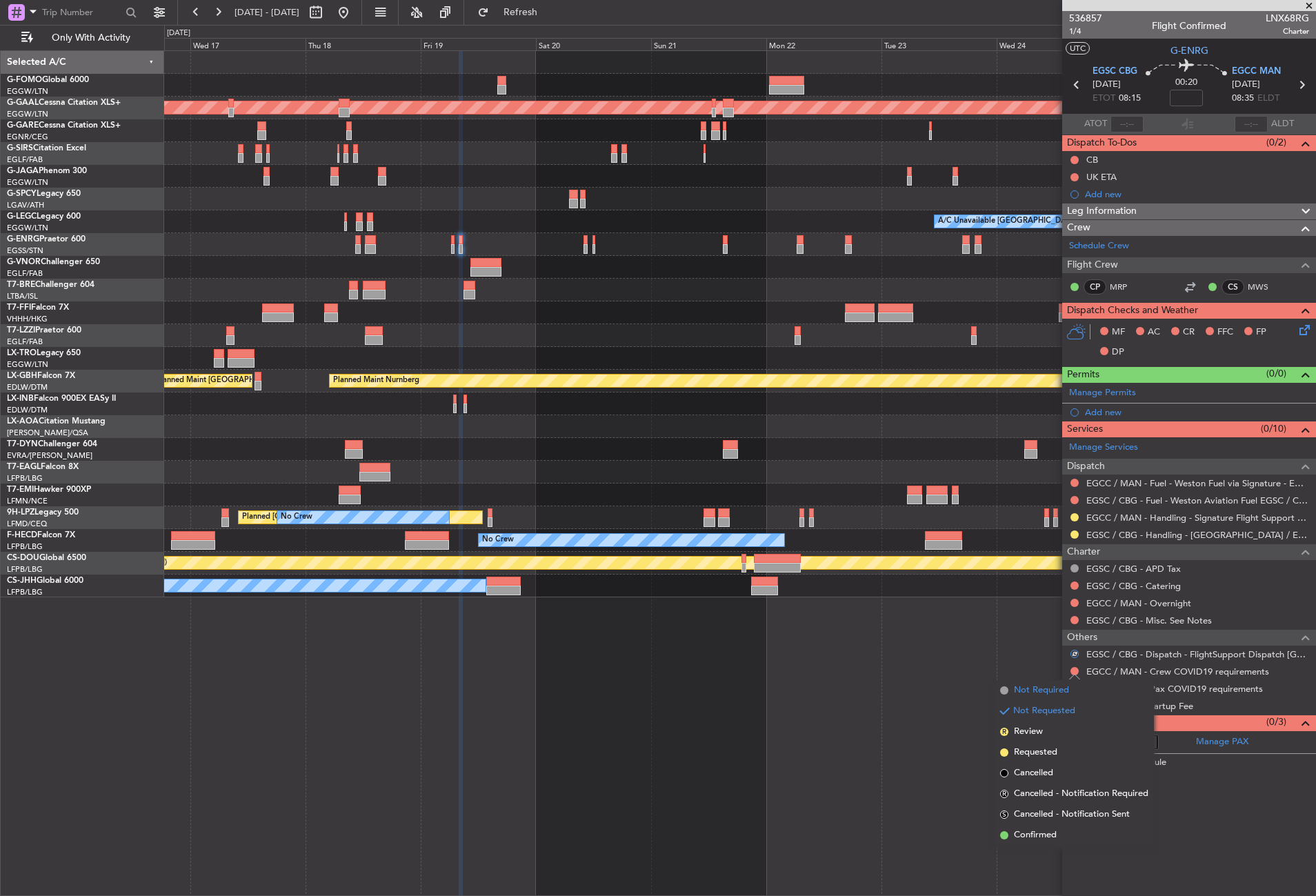
click at [1033, 690] on span "Not Required" at bounding box center [1041, 690] width 55 height 14
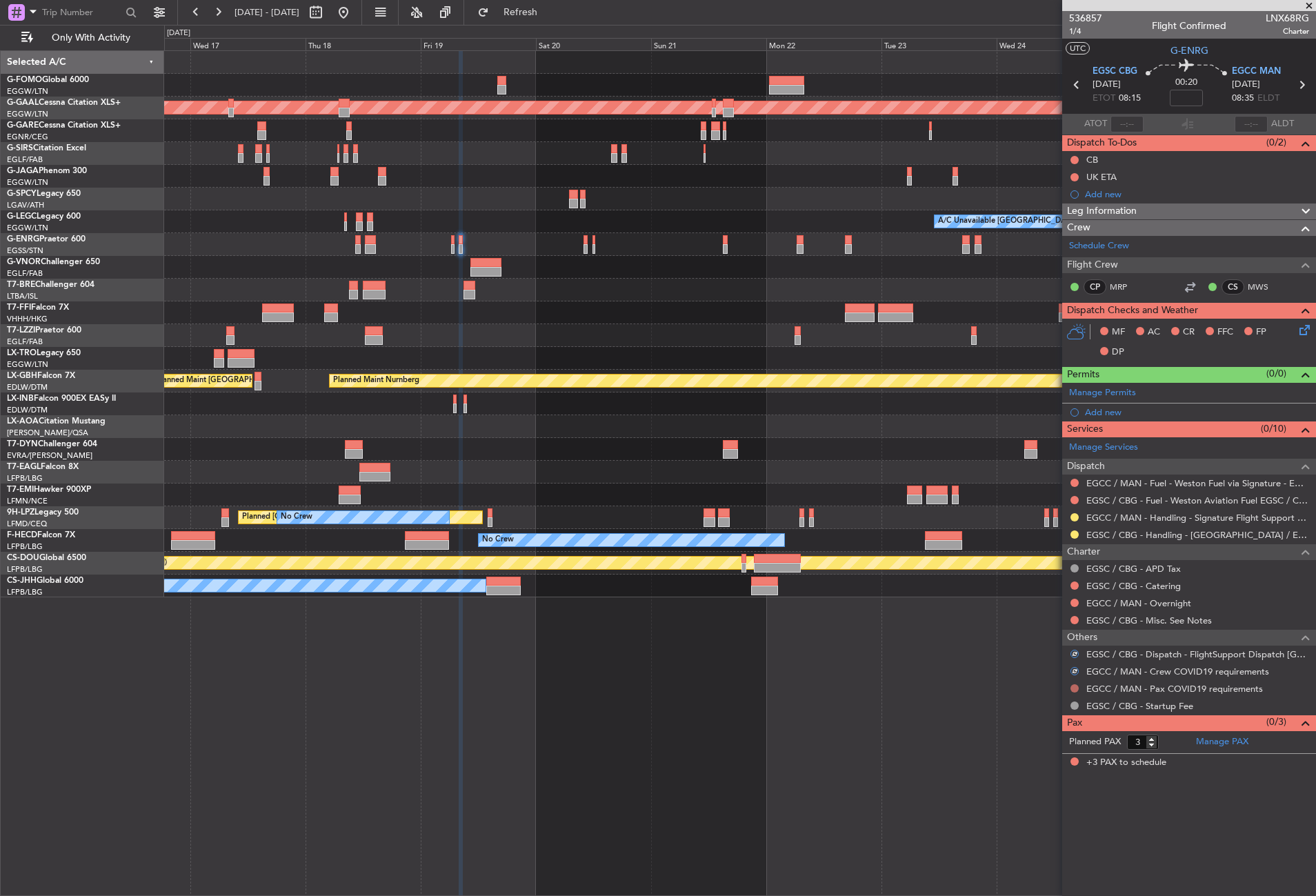
click at [1073, 687] on button at bounding box center [1074, 688] width 9 height 9
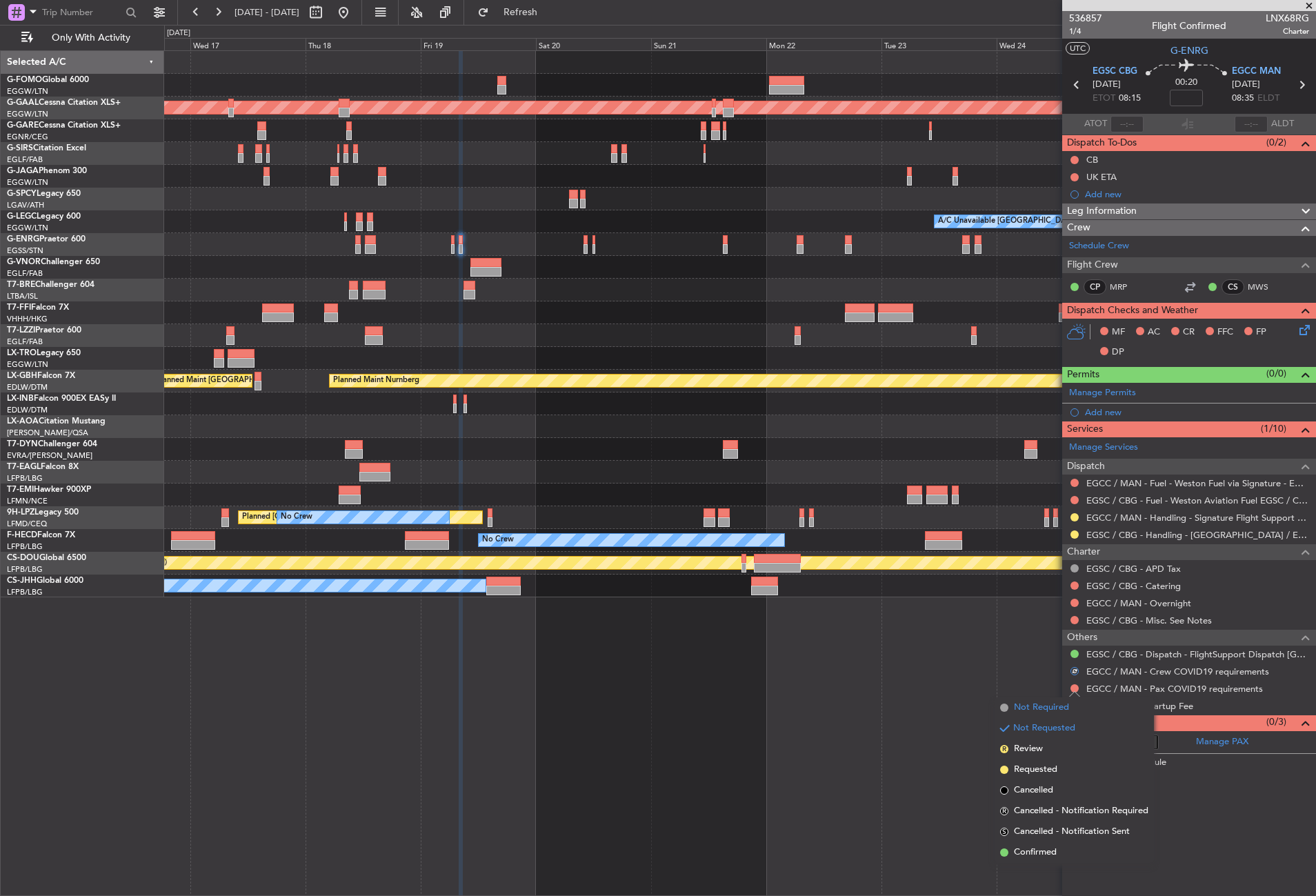
click at [1043, 704] on span "Not Required" at bounding box center [1041, 707] width 55 height 14
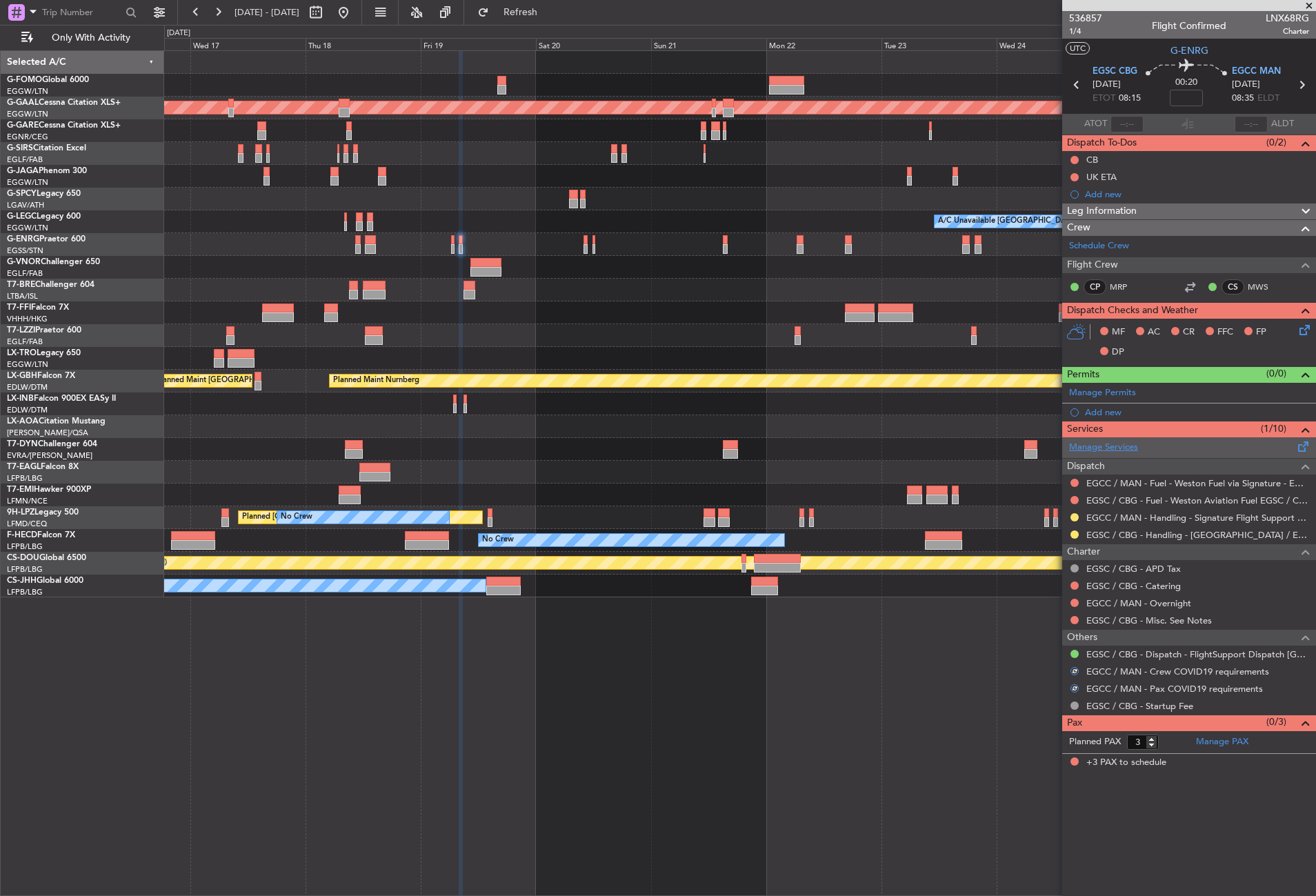
click at [1102, 445] on link "Manage Services" at bounding box center [1103, 447] width 69 height 14
click at [1104, 412] on div "Add new" at bounding box center [1190, 412] width 212 height 11
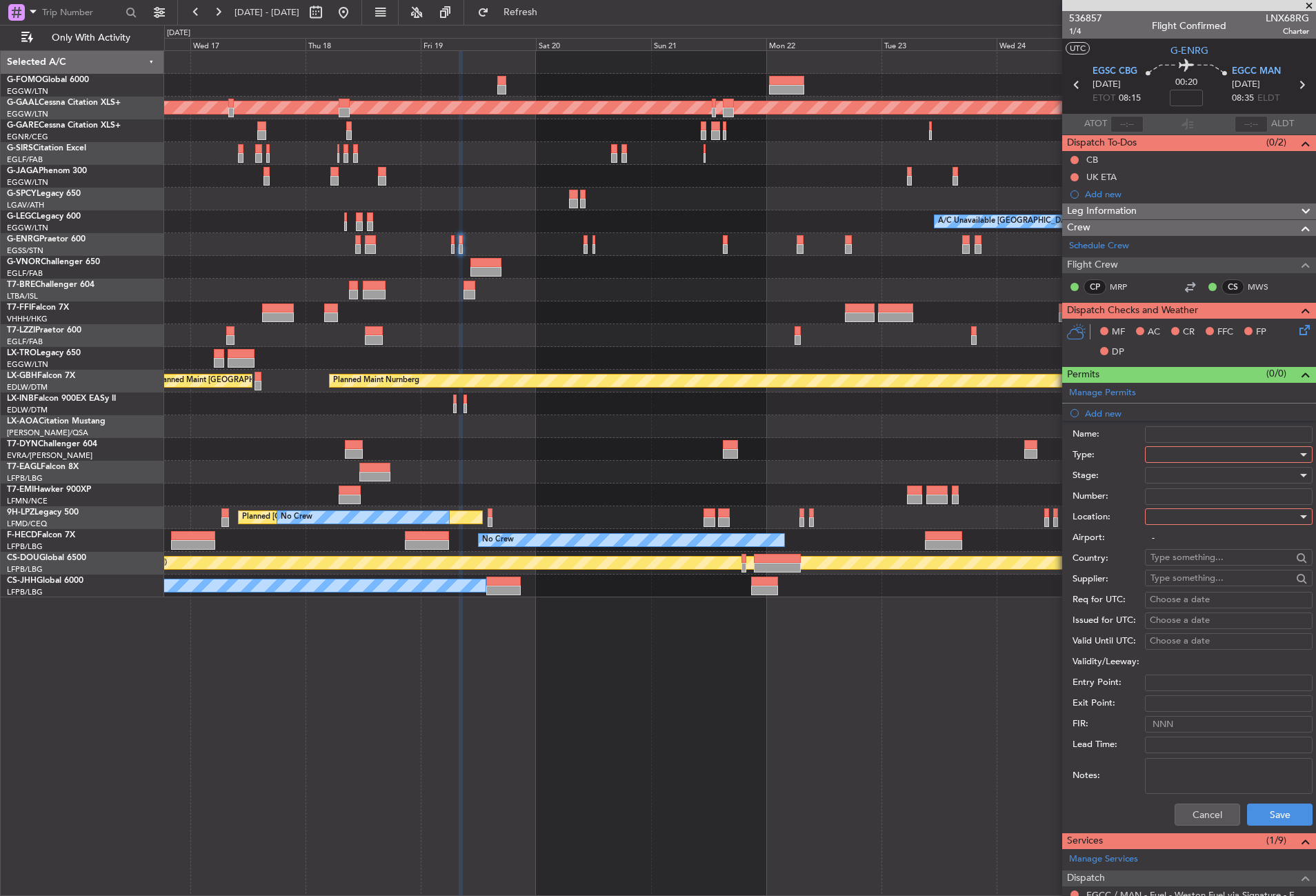
click at [1162, 447] on div at bounding box center [1223, 455] width 147 height 21
click at [1180, 588] on span "Slot" at bounding box center [1222, 585] width 145 height 21
click at [1176, 445] on div "Slot" at bounding box center [1223, 455] width 147 height 21
click at [1171, 523] on span "PPR" at bounding box center [1222, 523] width 145 height 21
click at [1169, 521] on div at bounding box center [1223, 516] width 147 height 21
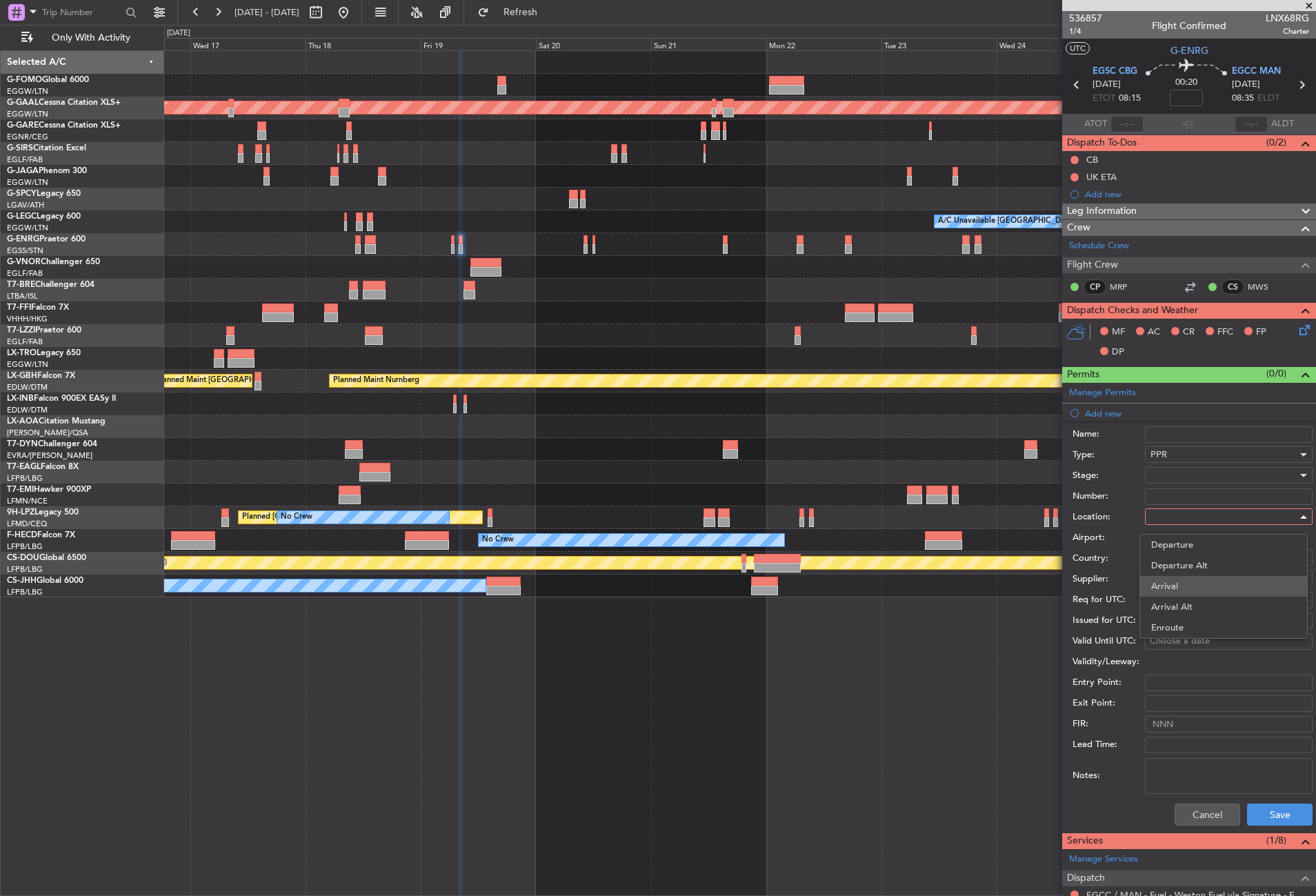
click at [1176, 576] on span "Arrival" at bounding box center [1222, 586] width 145 height 21
type input "EGCC / MAN"
click at [1173, 468] on div at bounding box center [1223, 475] width 147 height 21
click at [1174, 568] on span "Requested" at bounding box center [1222, 565] width 145 height 21
click at [1258, 806] on button "Save" at bounding box center [1279, 814] width 65 height 22
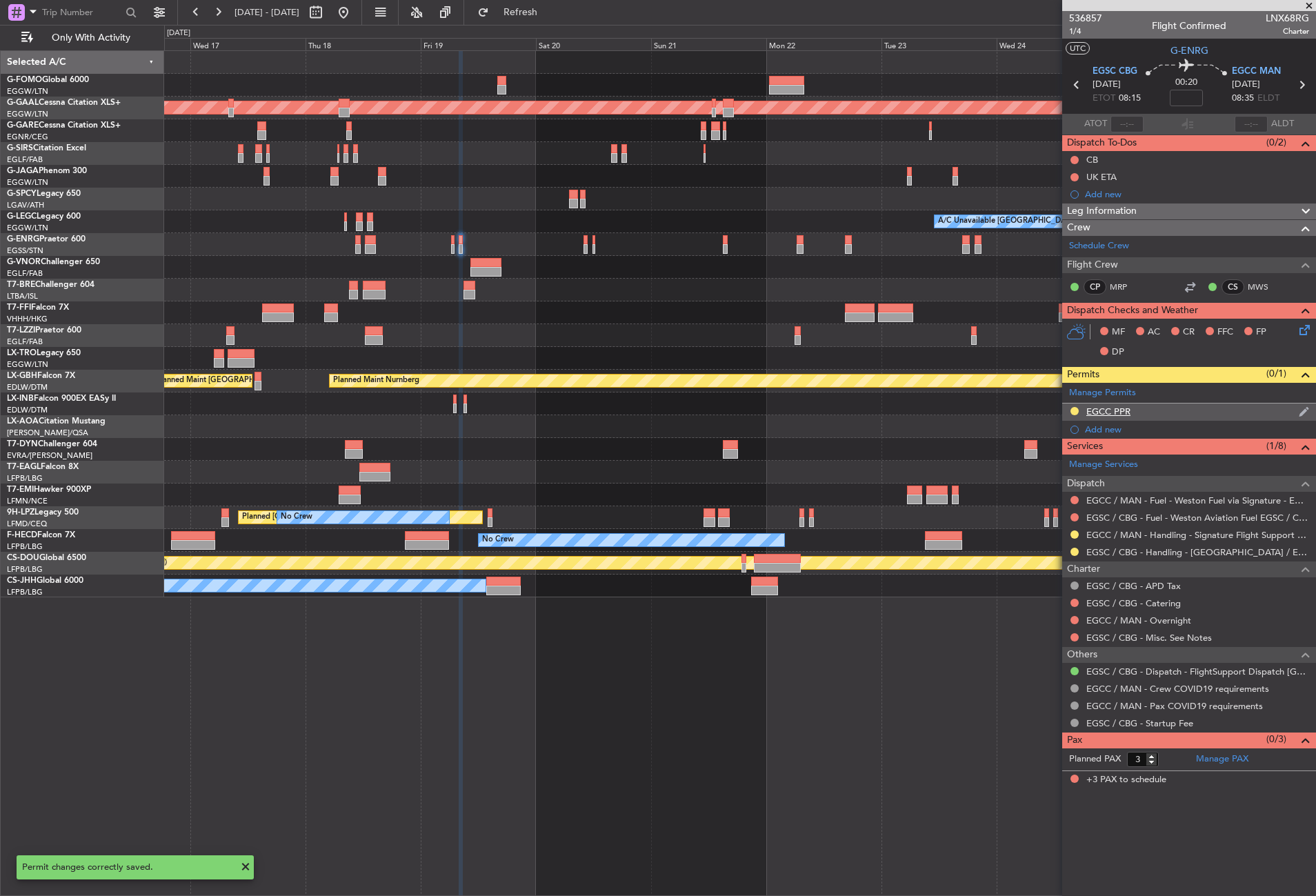
click at [1162, 414] on div "EGCC PPR" at bounding box center [1188, 412] width 253 height 17
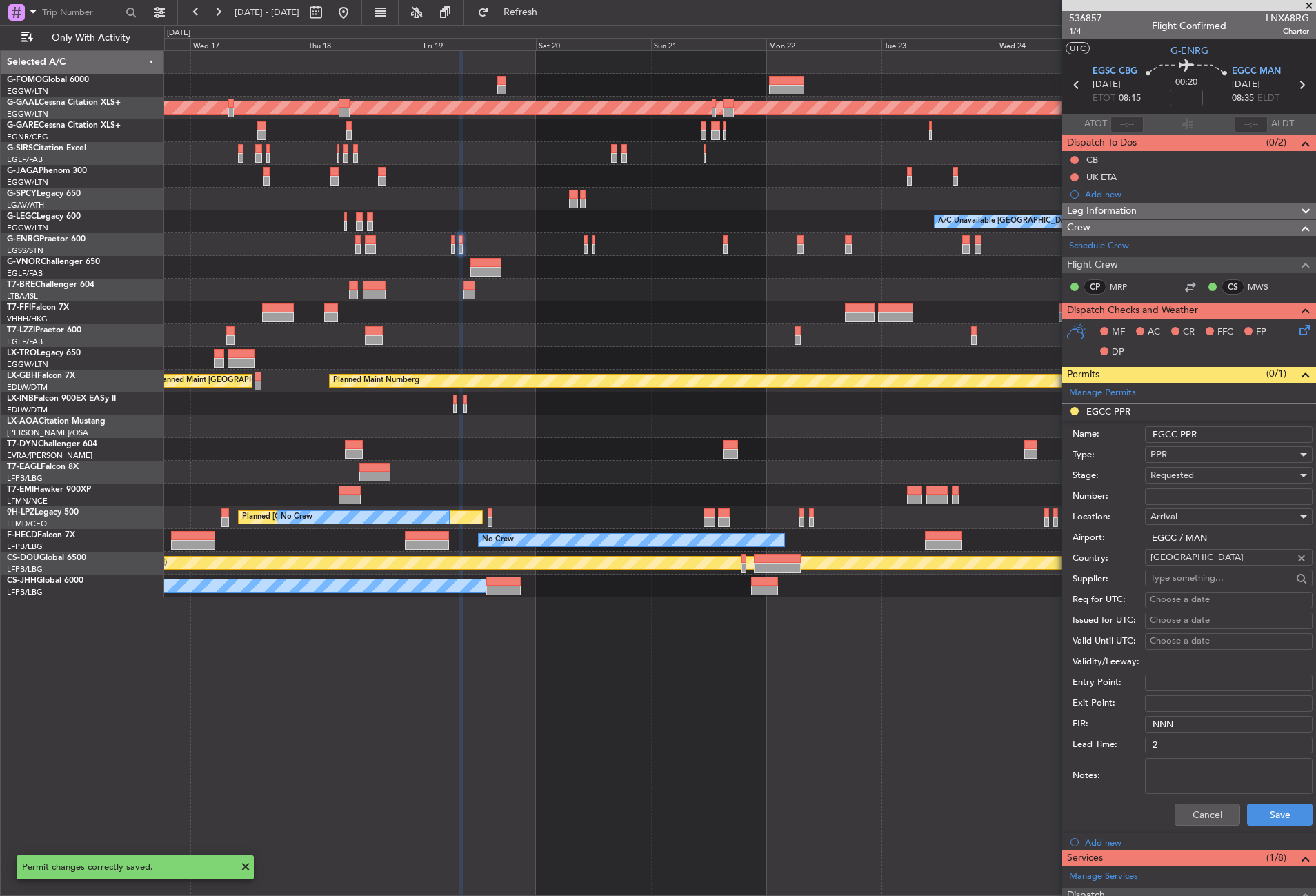
click at [1233, 441] on input "EGCC PPR" at bounding box center [1228, 435] width 167 height 17
type input "EGCC PPR 0835z"
click at [1263, 806] on button "Save" at bounding box center [1279, 814] width 65 height 22
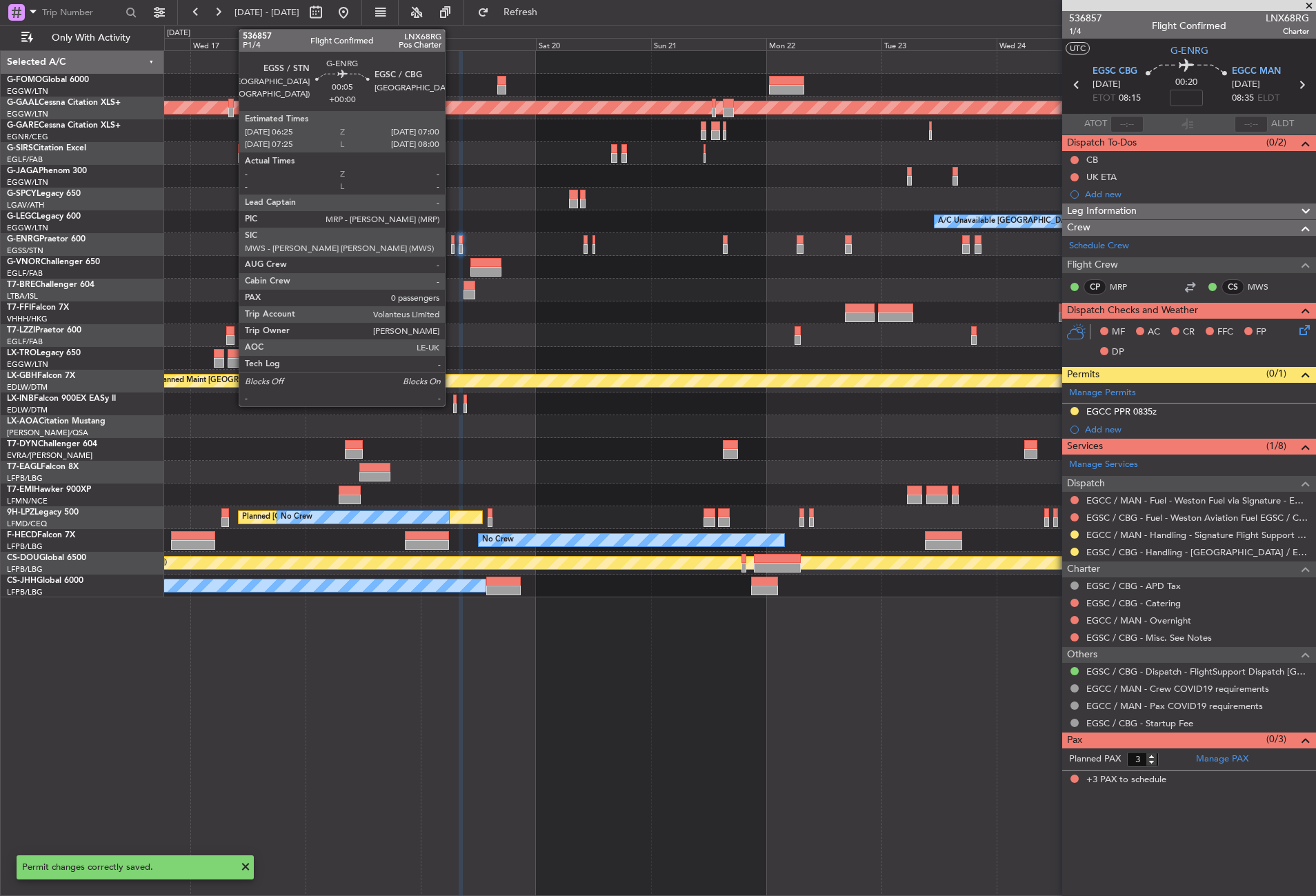
click at [451, 246] on div at bounding box center [453, 249] width 4 height 9
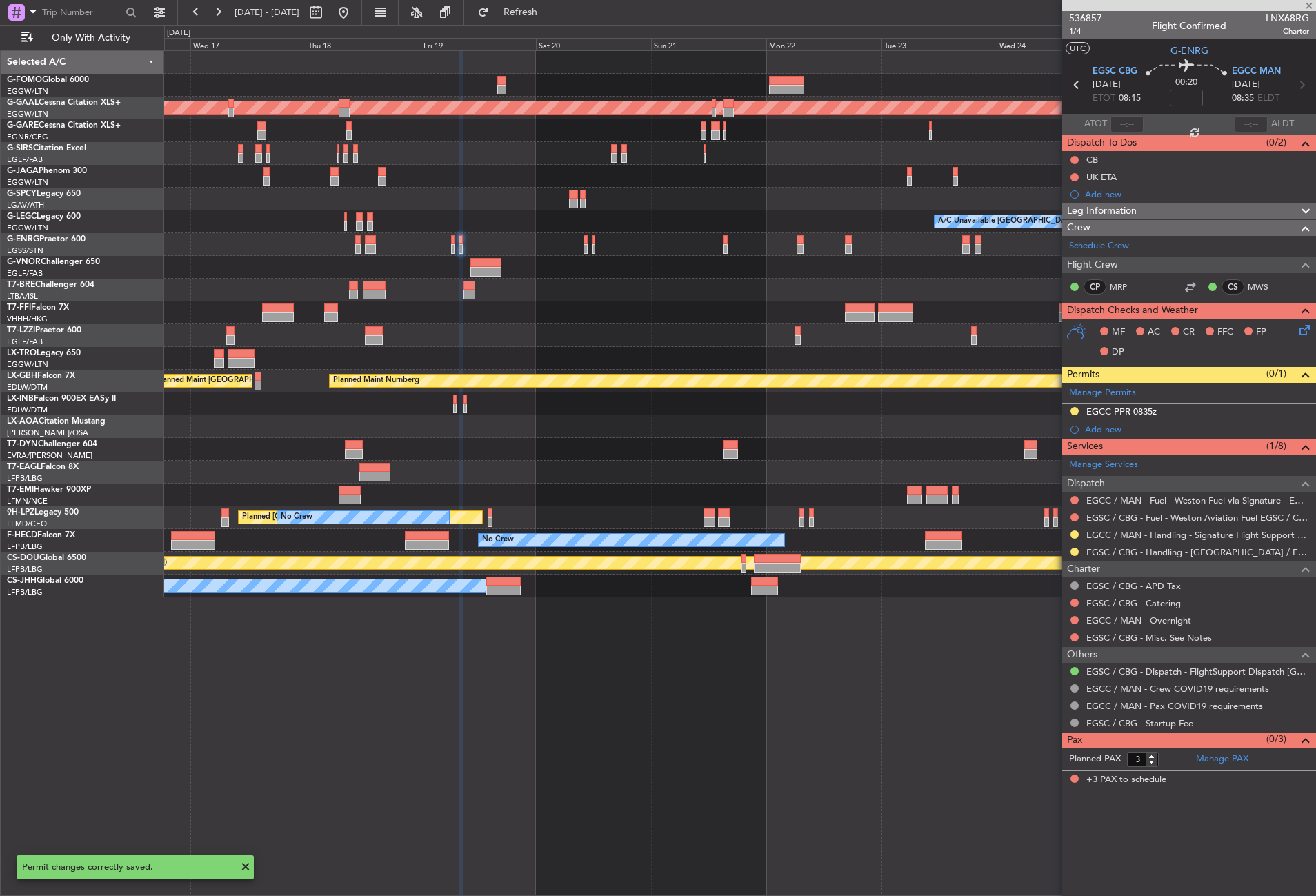
type input "0"
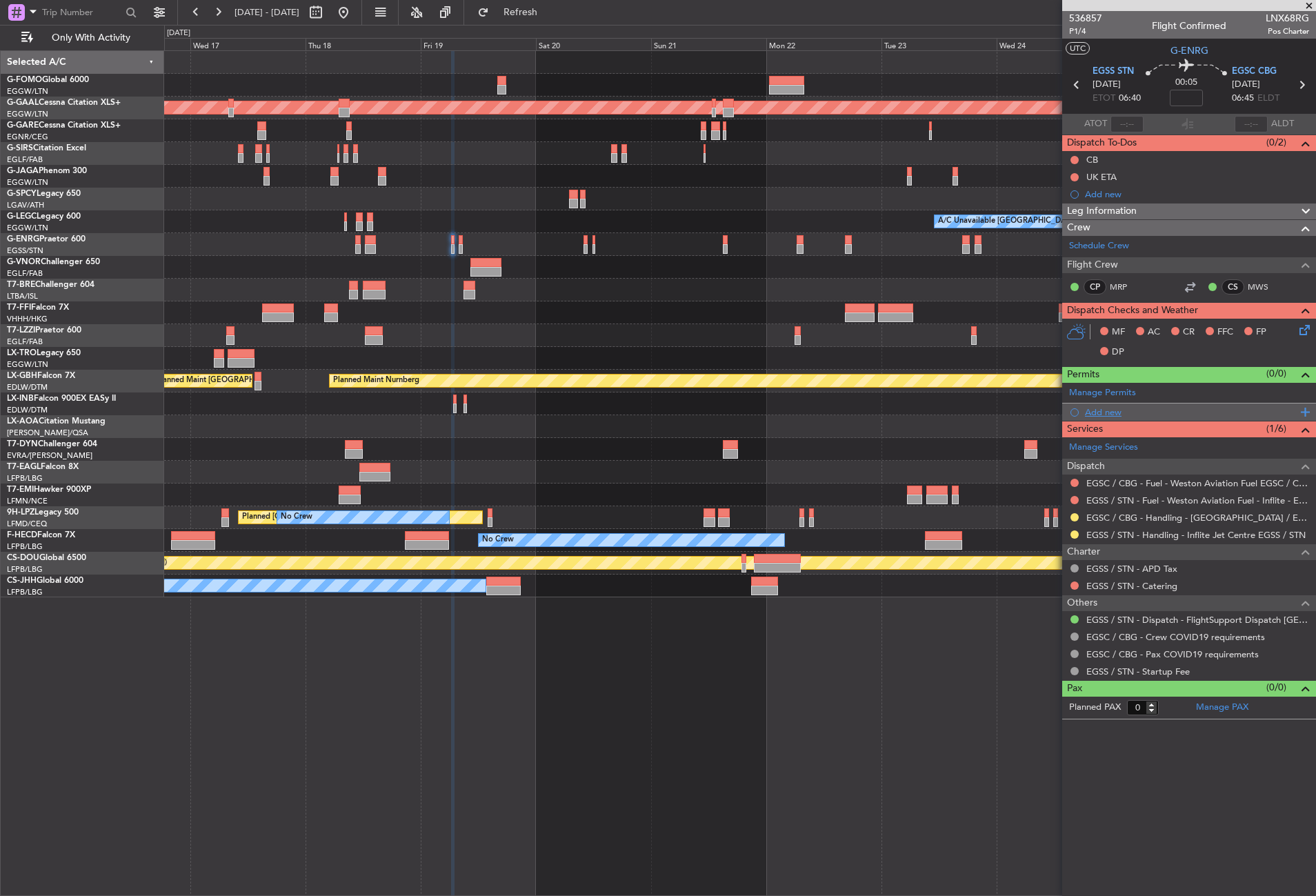
click at [1106, 409] on div "Add new" at bounding box center [1190, 412] width 212 height 11
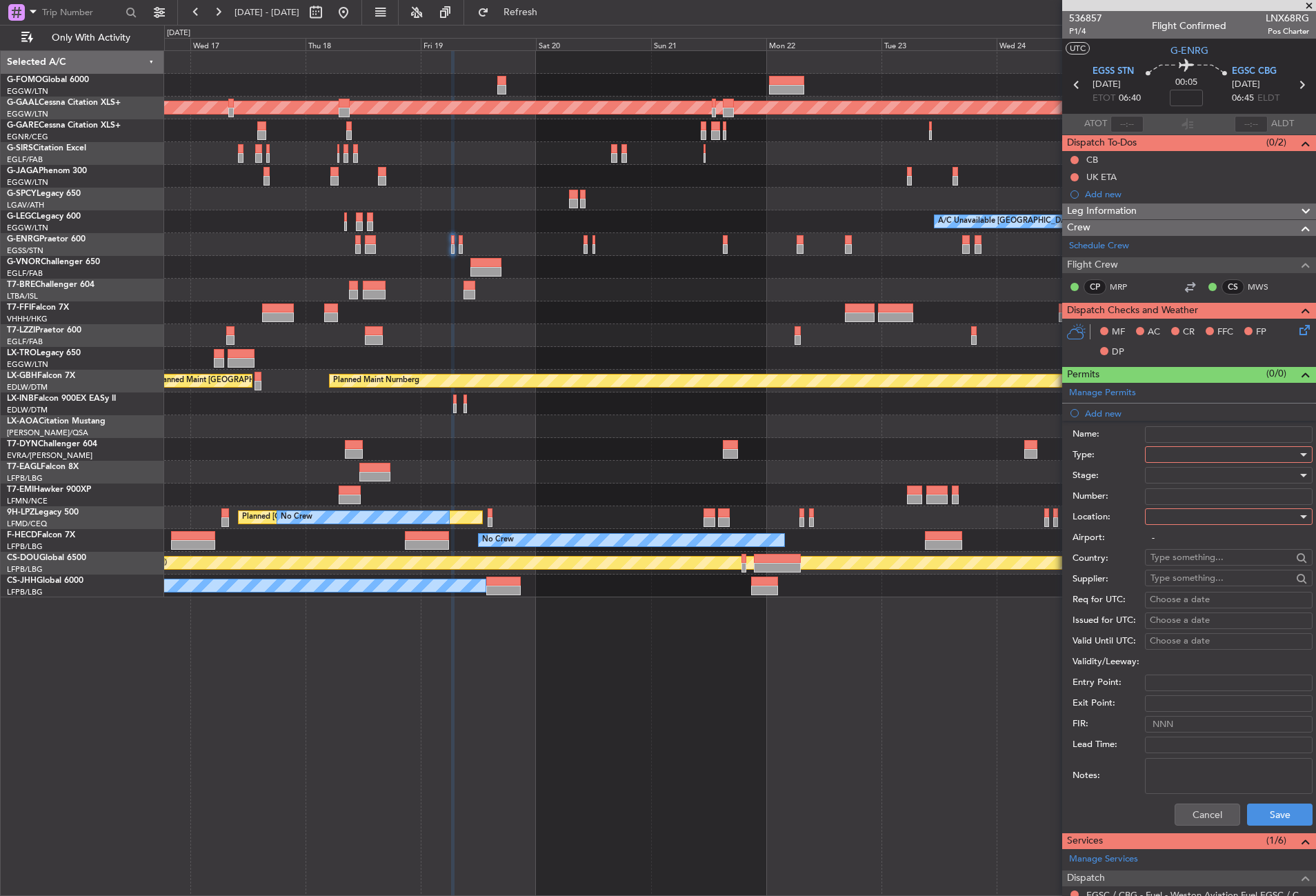
click at [1154, 456] on div at bounding box center [1223, 455] width 147 height 21
click at [1165, 584] on span "Slot" at bounding box center [1222, 585] width 145 height 21
click at [1169, 525] on div at bounding box center [1223, 516] width 147 height 21
click at [1171, 551] on span "Departure" at bounding box center [1222, 544] width 145 height 21
type input "EGSS / STN"
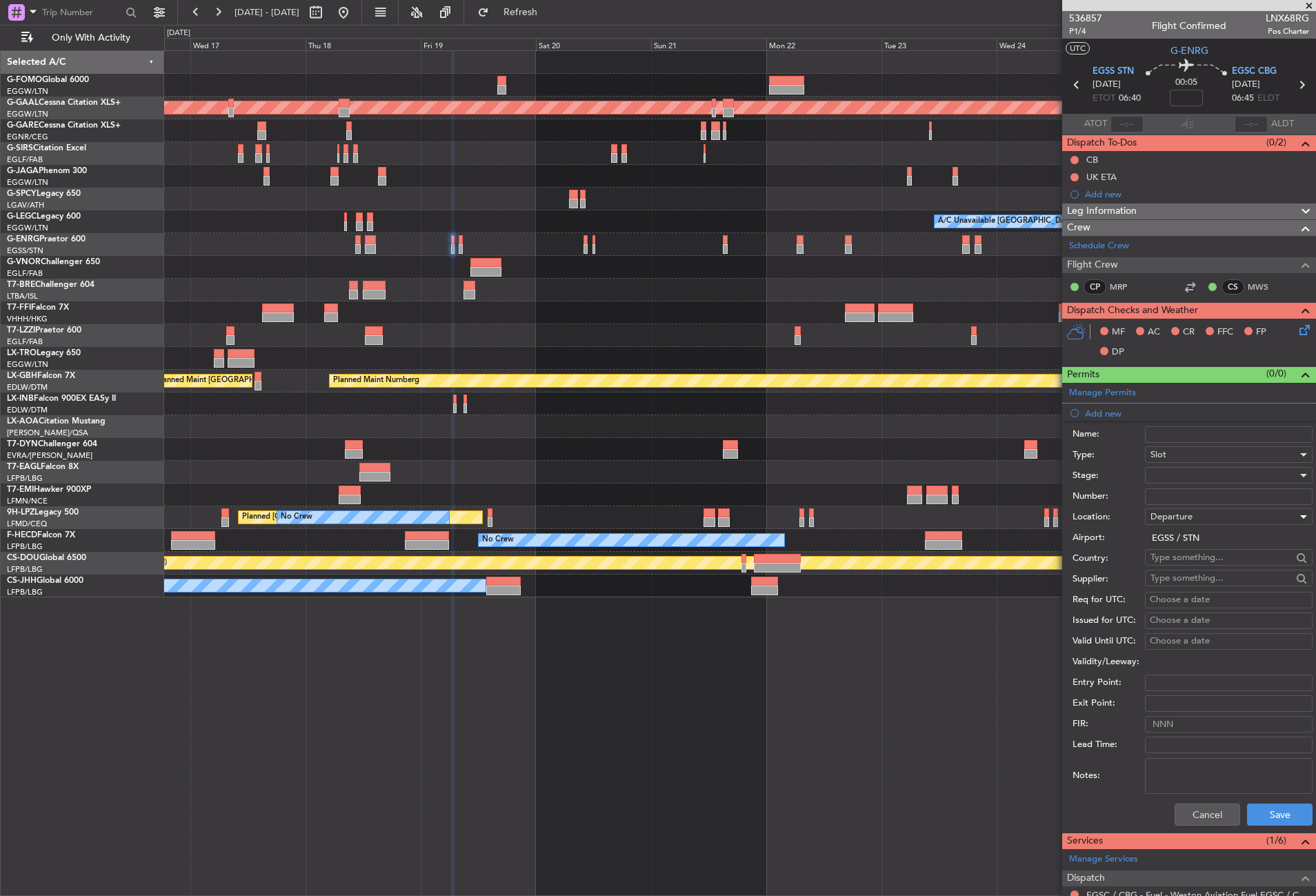
click at [1171, 478] on div at bounding box center [1223, 475] width 147 height 21
click at [1179, 566] on span "Requested" at bounding box center [1222, 565] width 145 height 21
click at [1250, 816] on button "Save" at bounding box center [1279, 814] width 65 height 22
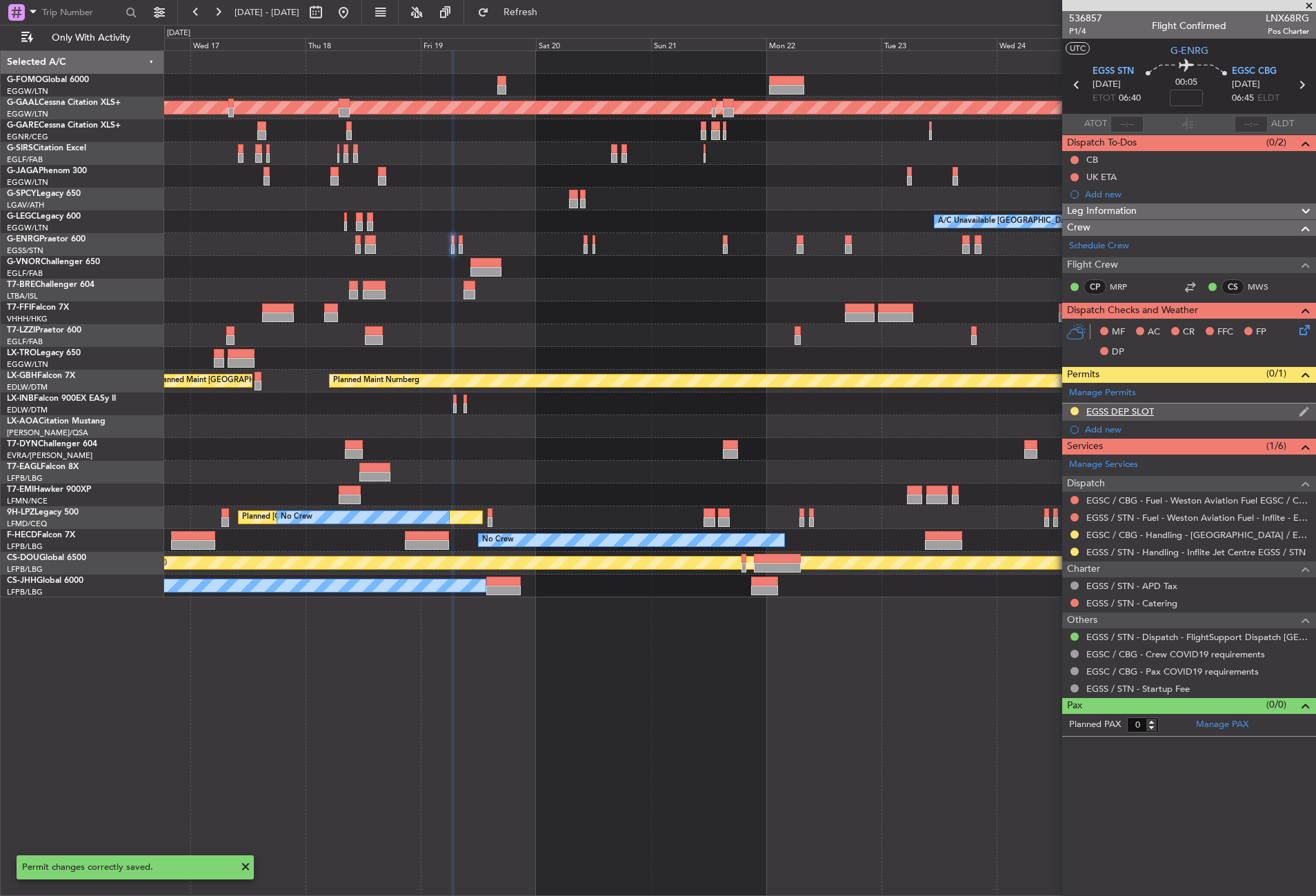
click at [1200, 414] on div "EGSS DEP SLOT" at bounding box center [1188, 412] width 253 height 17
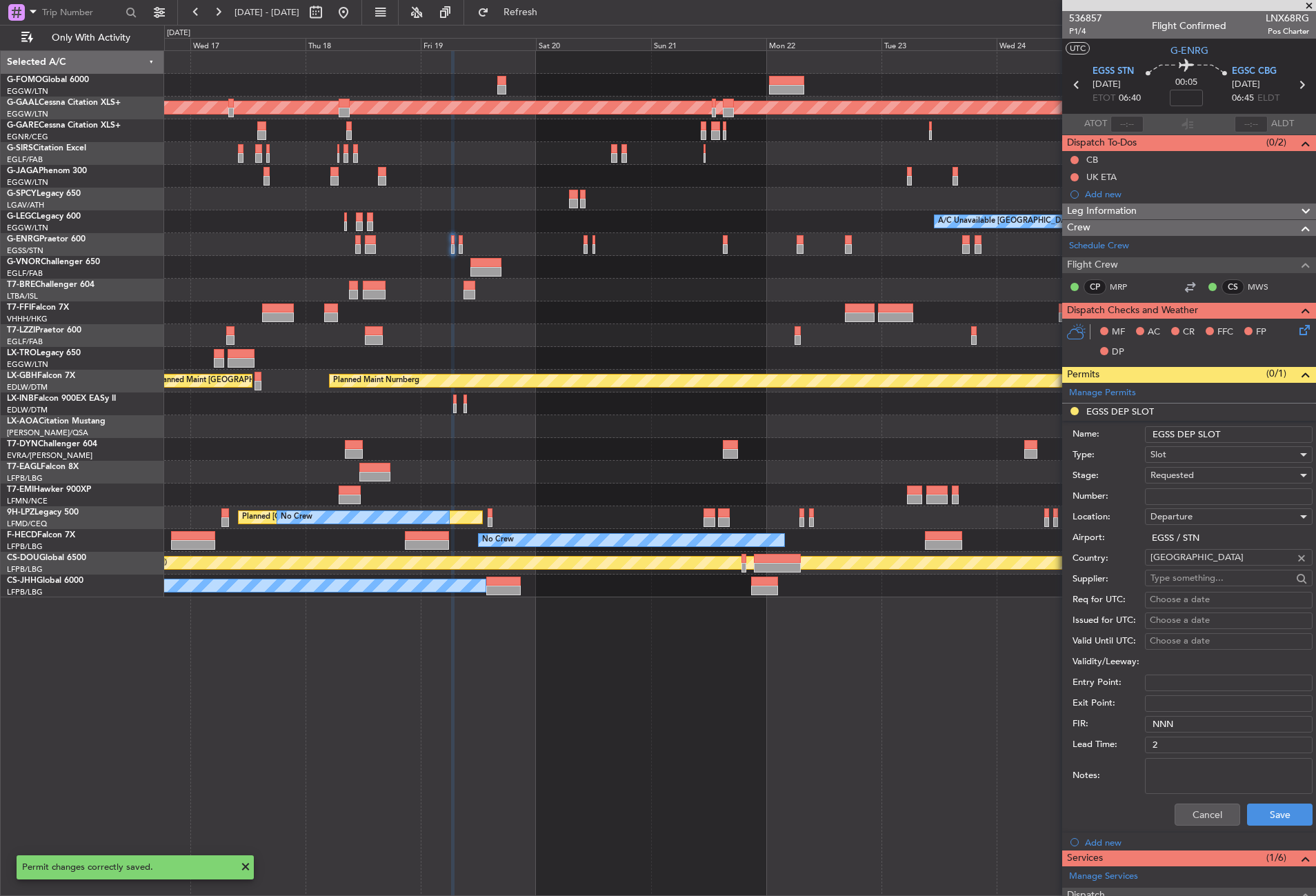
click at [1251, 432] on input "EGSS DEP SLOT" at bounding box center [1228, 435] width 167 height 17
type input "EGSS DEP SLOT 0640z"
click at [1247, 814] on button "Save" at bounding box center [1279, 814] width 65 height 22
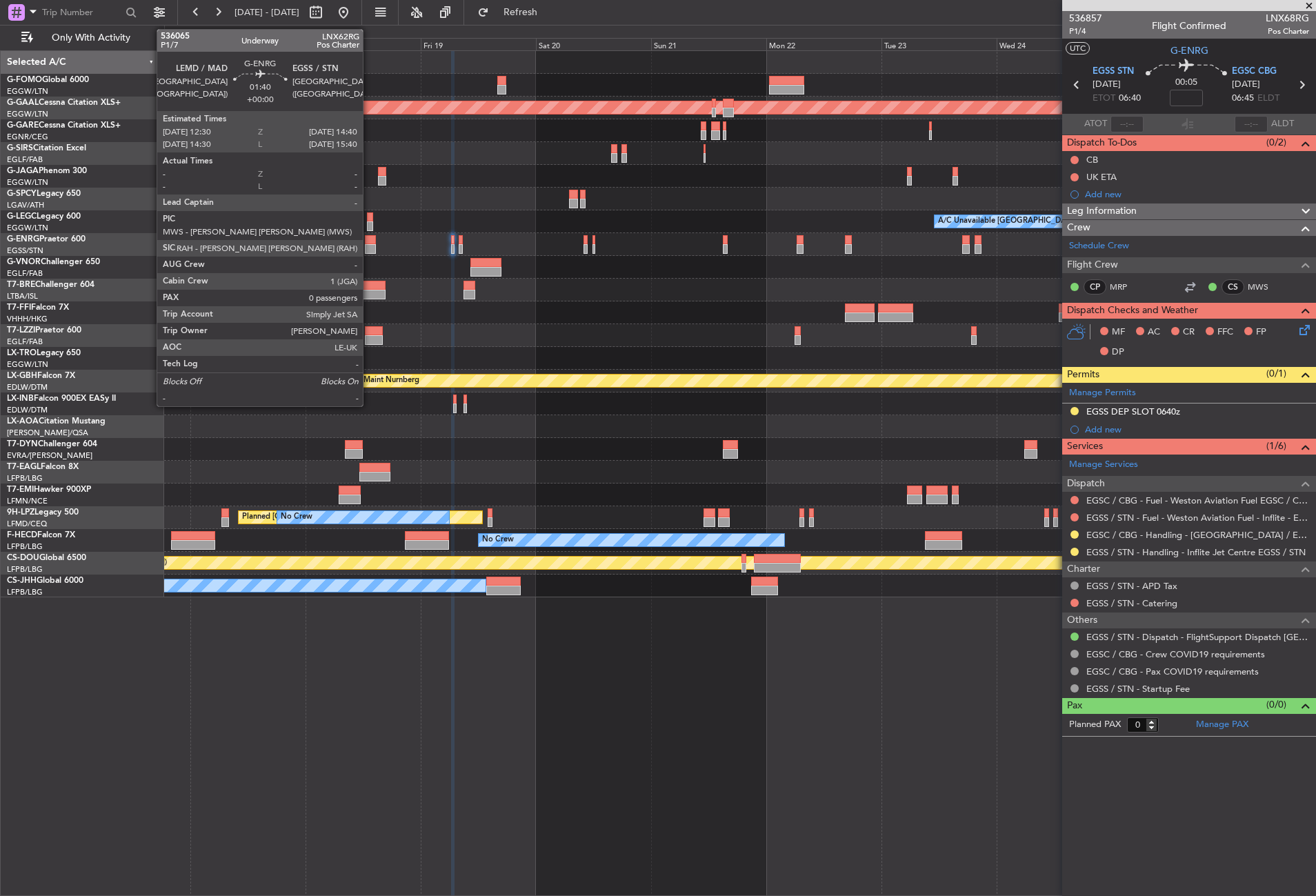
click at [369, 246] on div at bounding box center [371, 249] width 11 height 9
